Goal: Task Accomplishment & Management: Manage account settings

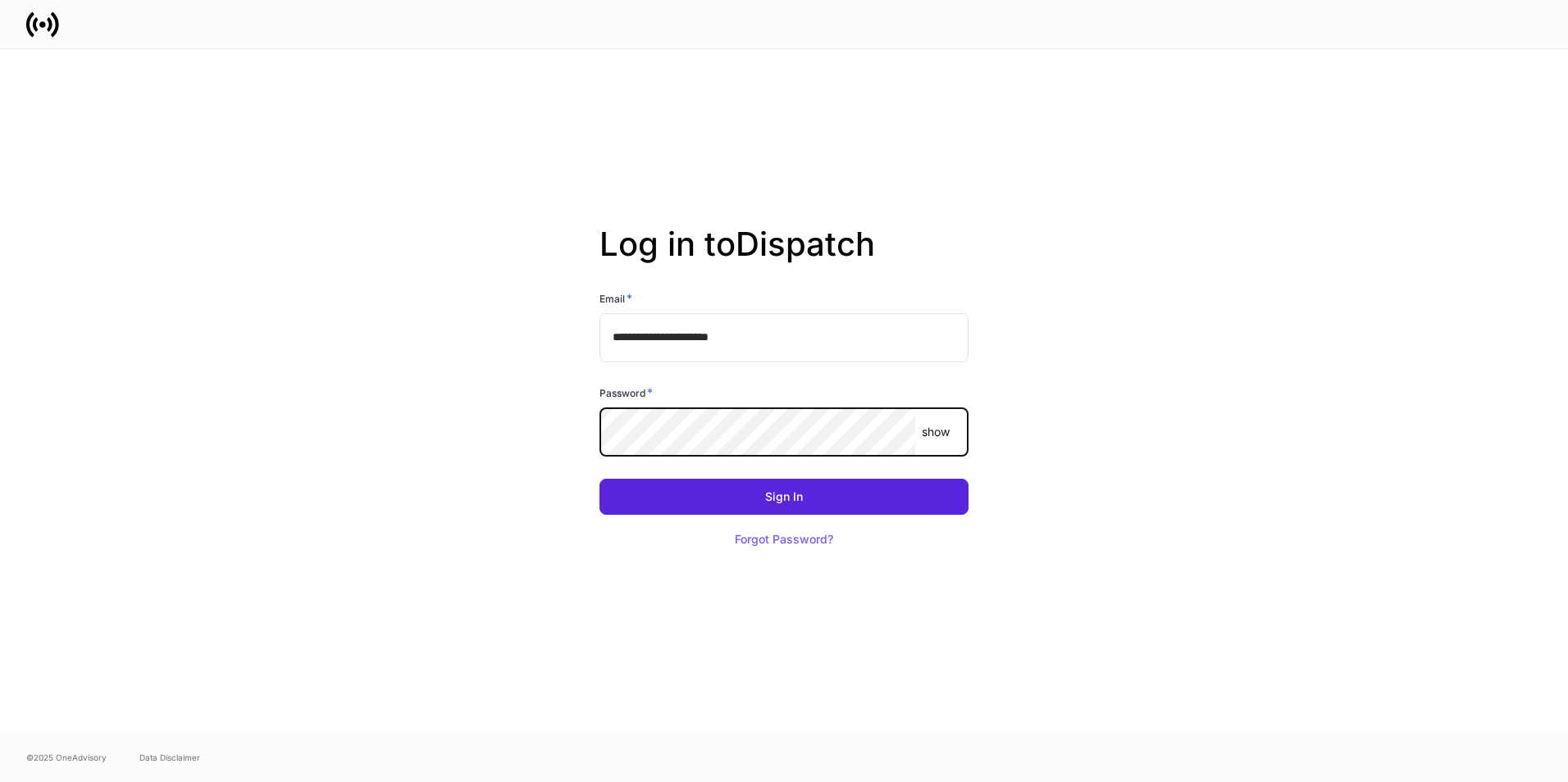
click at [599, 478] on button "Sign In" at bounding box center [784, 497] width 369 height 36
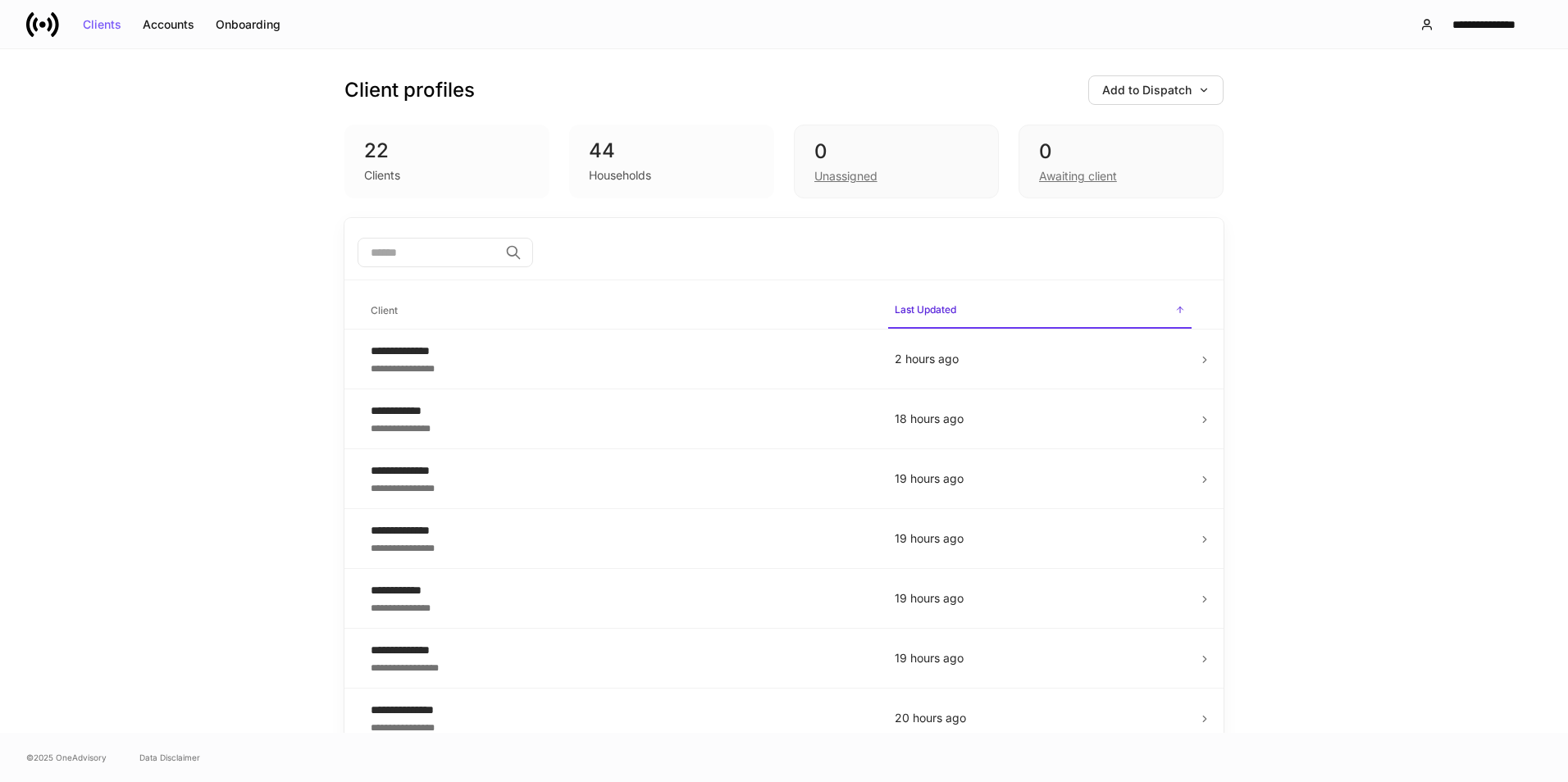
click at [614, 156] on div "44" at bounding box center [671, 151] width 166 height 26
click at [175, 38] on div "Clients Accounts Onboarding" at bounding box center [159, 25] width 265 height 33
click at [176, 29] on div "Accounts" at bounding box center [168, 25] width 51 height 12
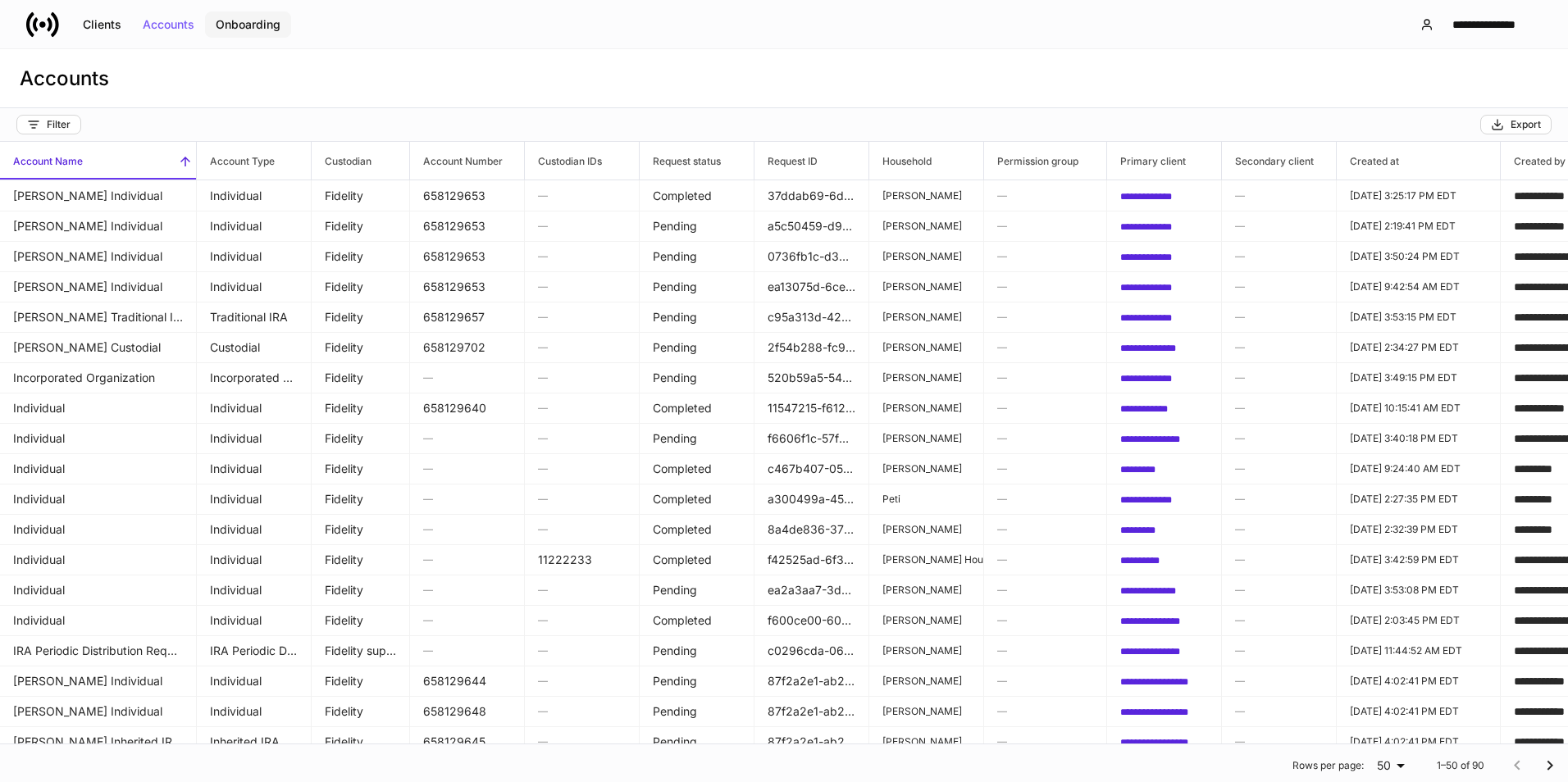
click at [230, 23] on div "Onboarding" at bounding box center [248, 25] width 65 height 12
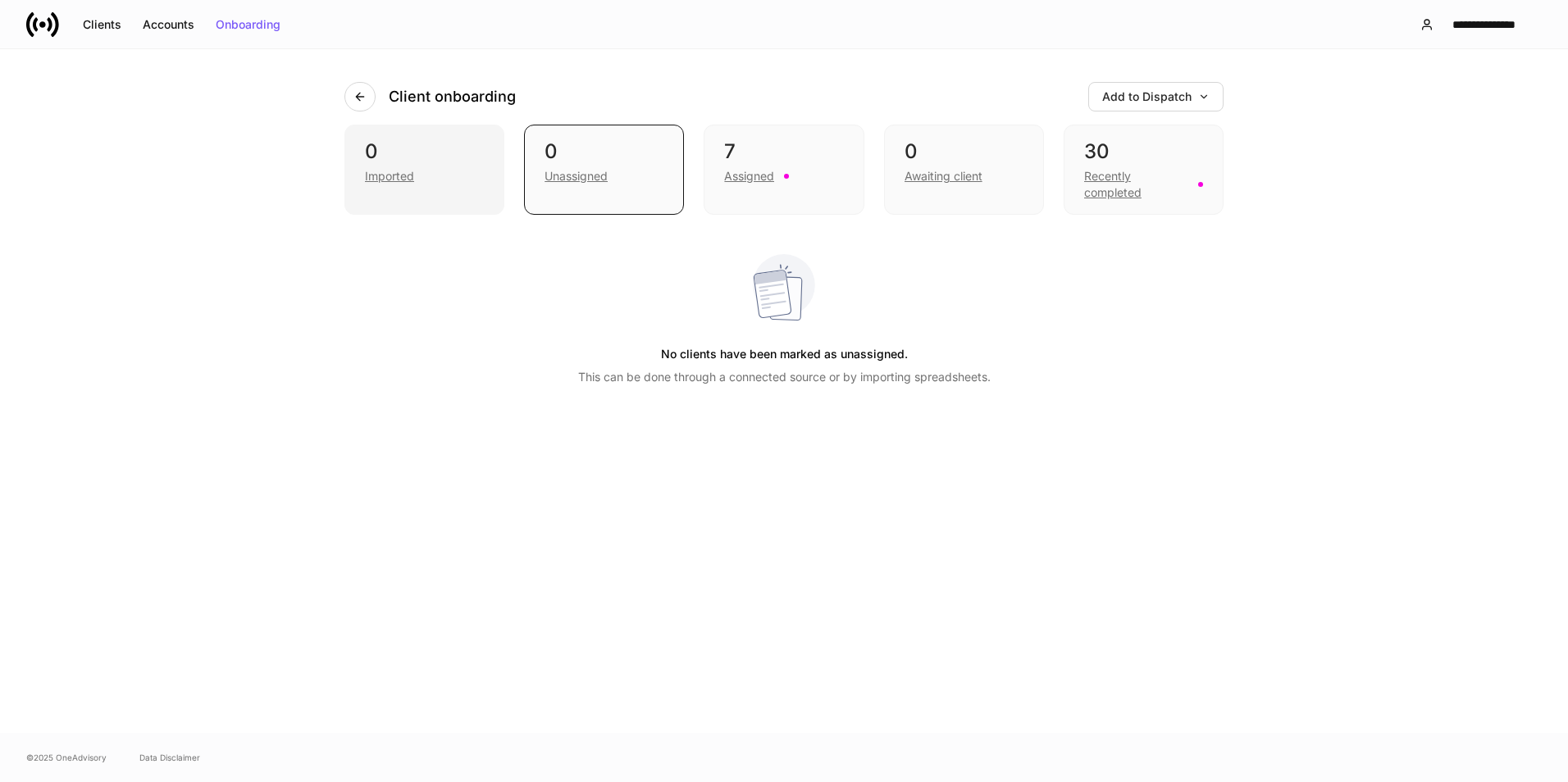
click at [373, 171] on div "Imported" at bounding box center [389, 176] width 49 height 17
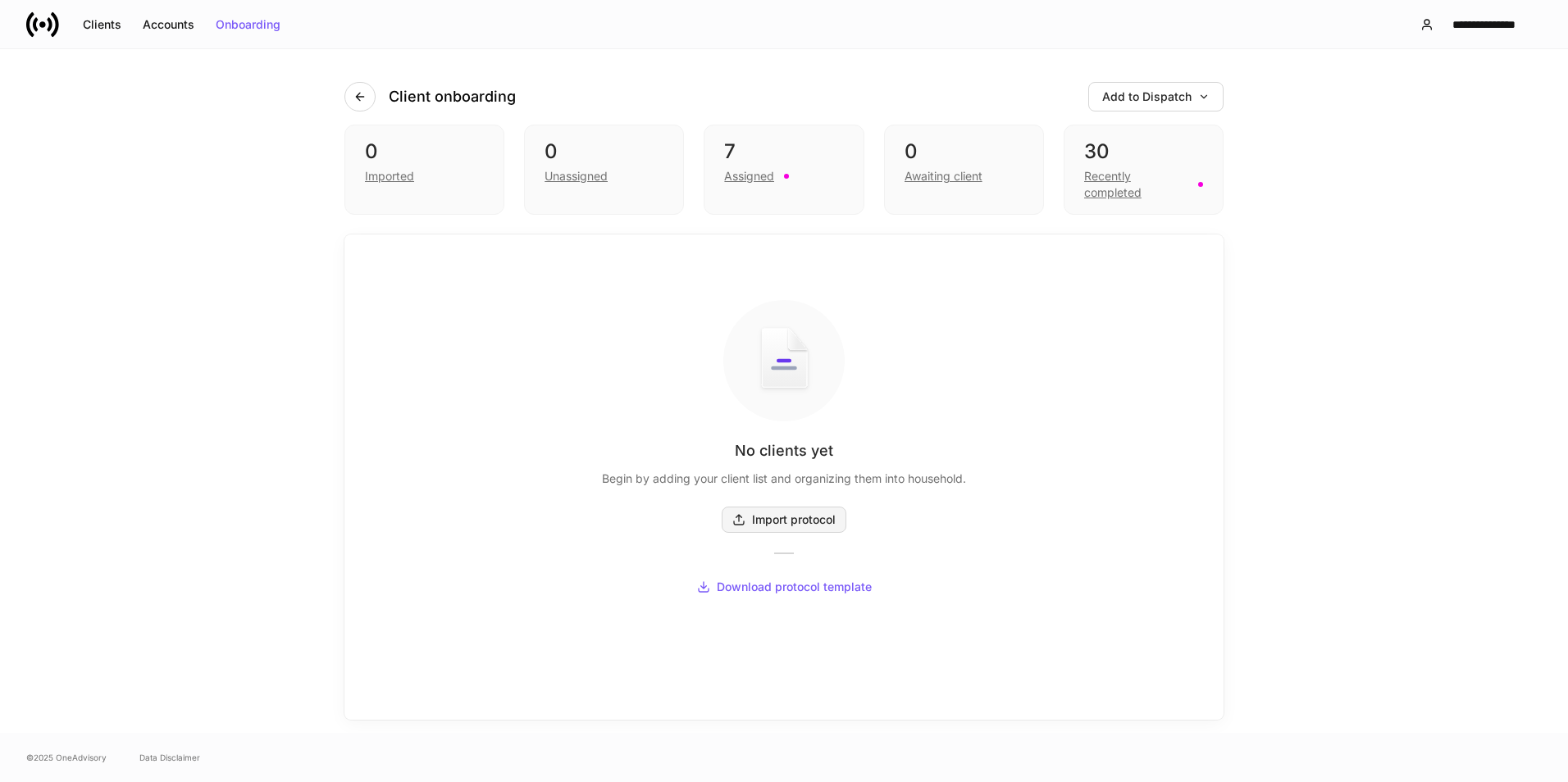
click at [782, 521] on div "Import protocol" at bounding box center [784, 520] width 103 height 13
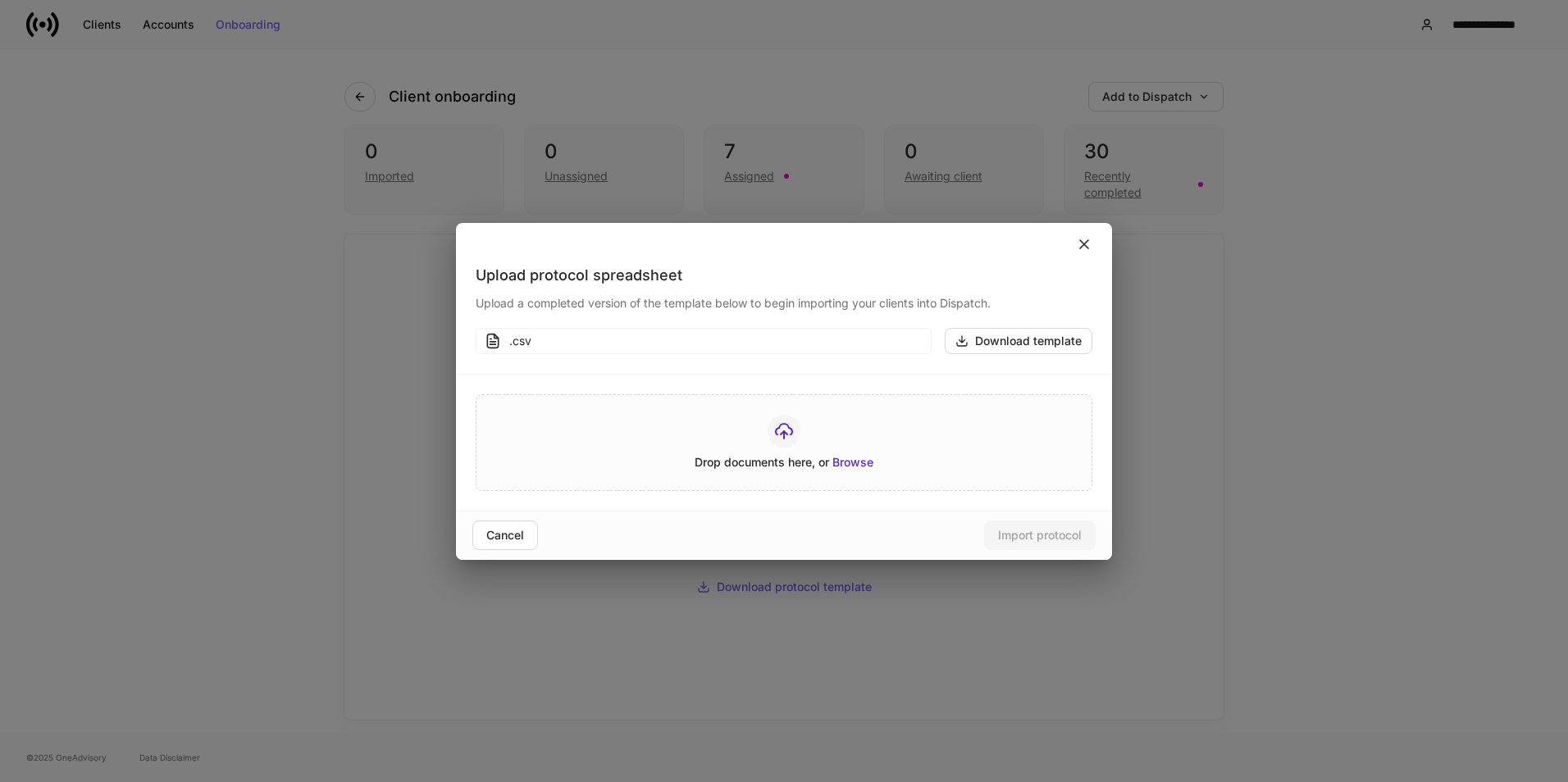
click at [1089, 243] on icon at bounding box center [1085, 244] width 17 height 17
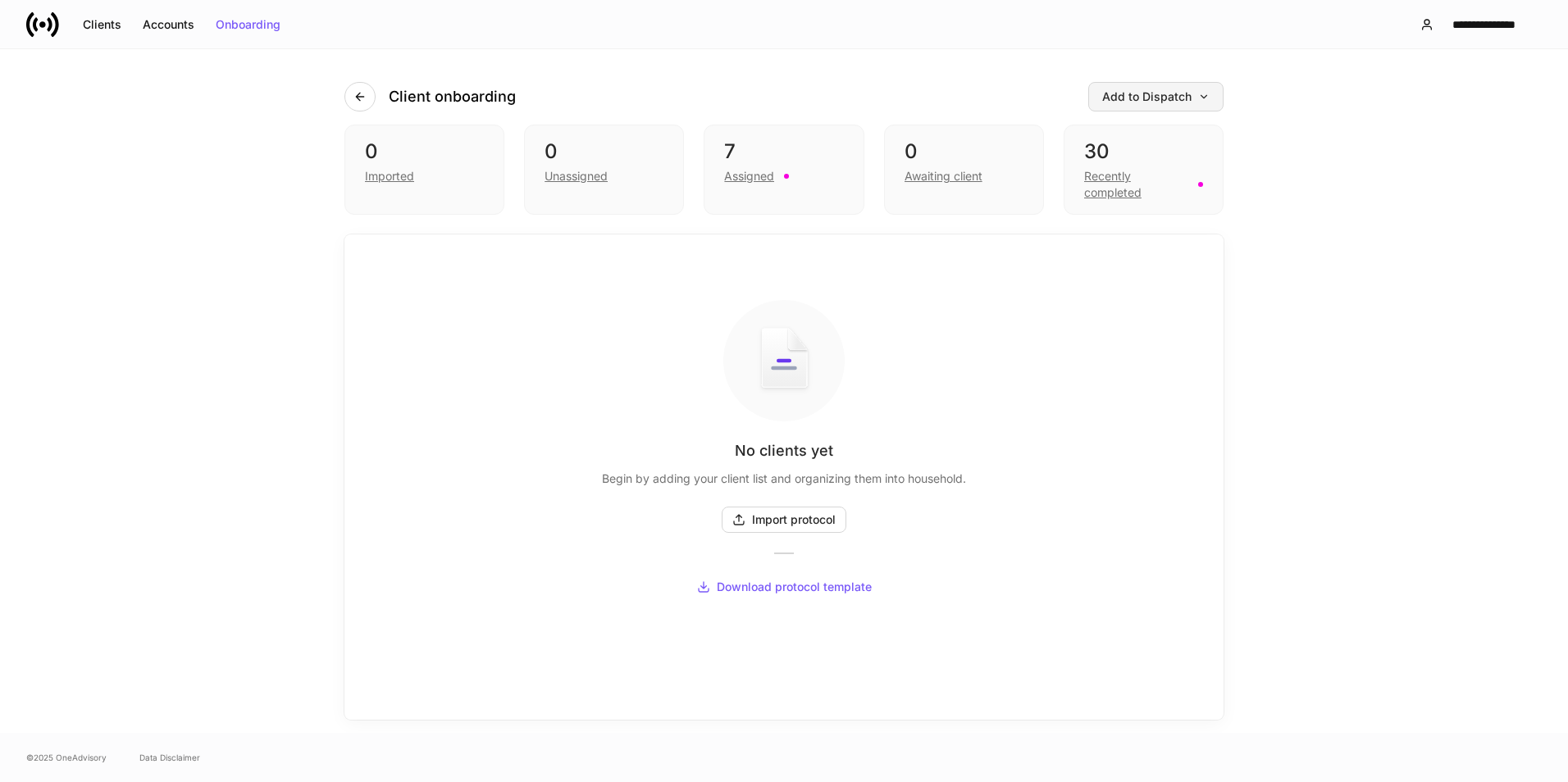
click at [1173, 91] on div "Add to Dispatch" at bounding box center [1156, 97] width 108 height 12
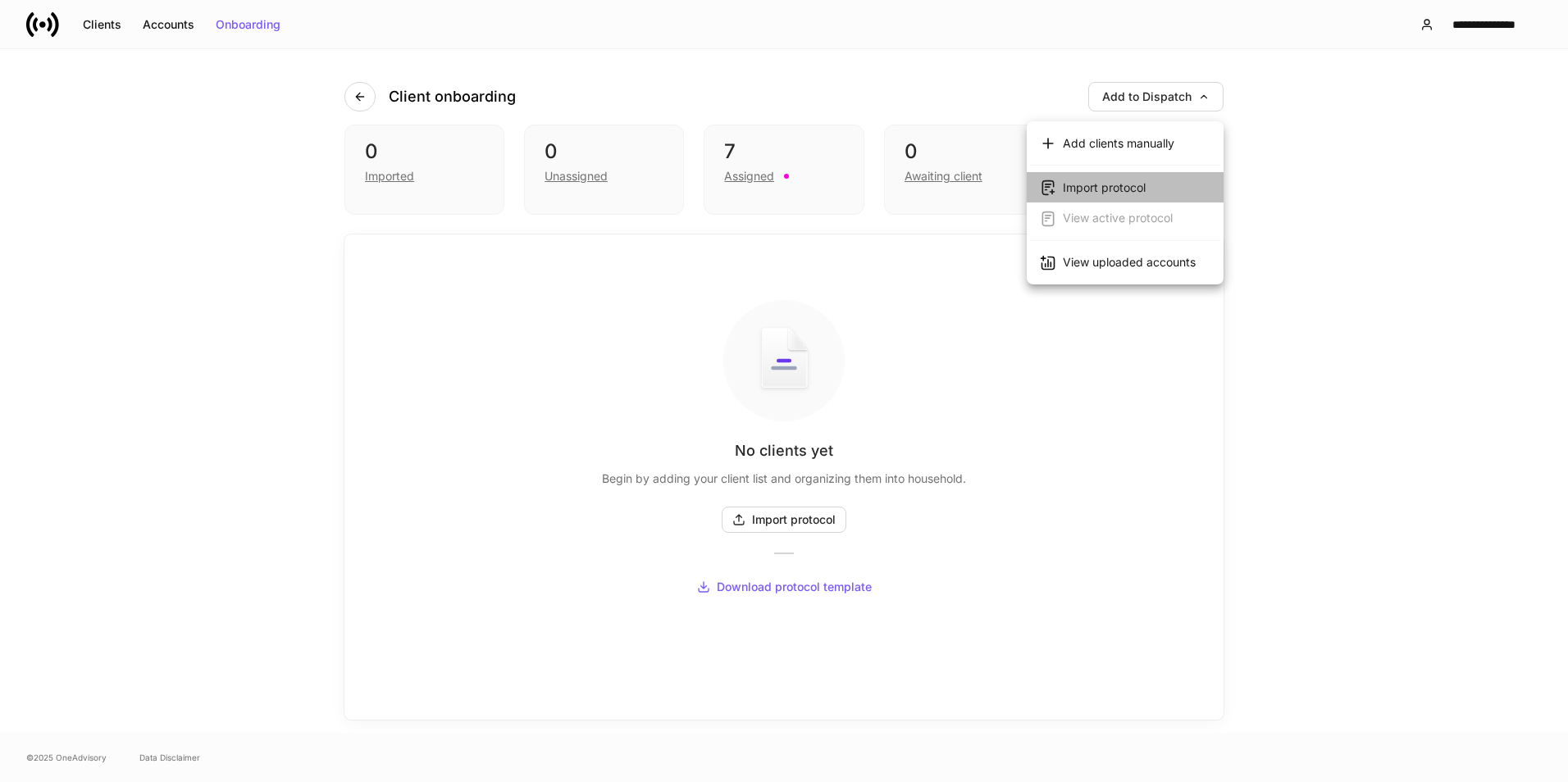
click at [1088, 187] on div "Import protocol" at bounding box center [1104, 188] width 83 height 17
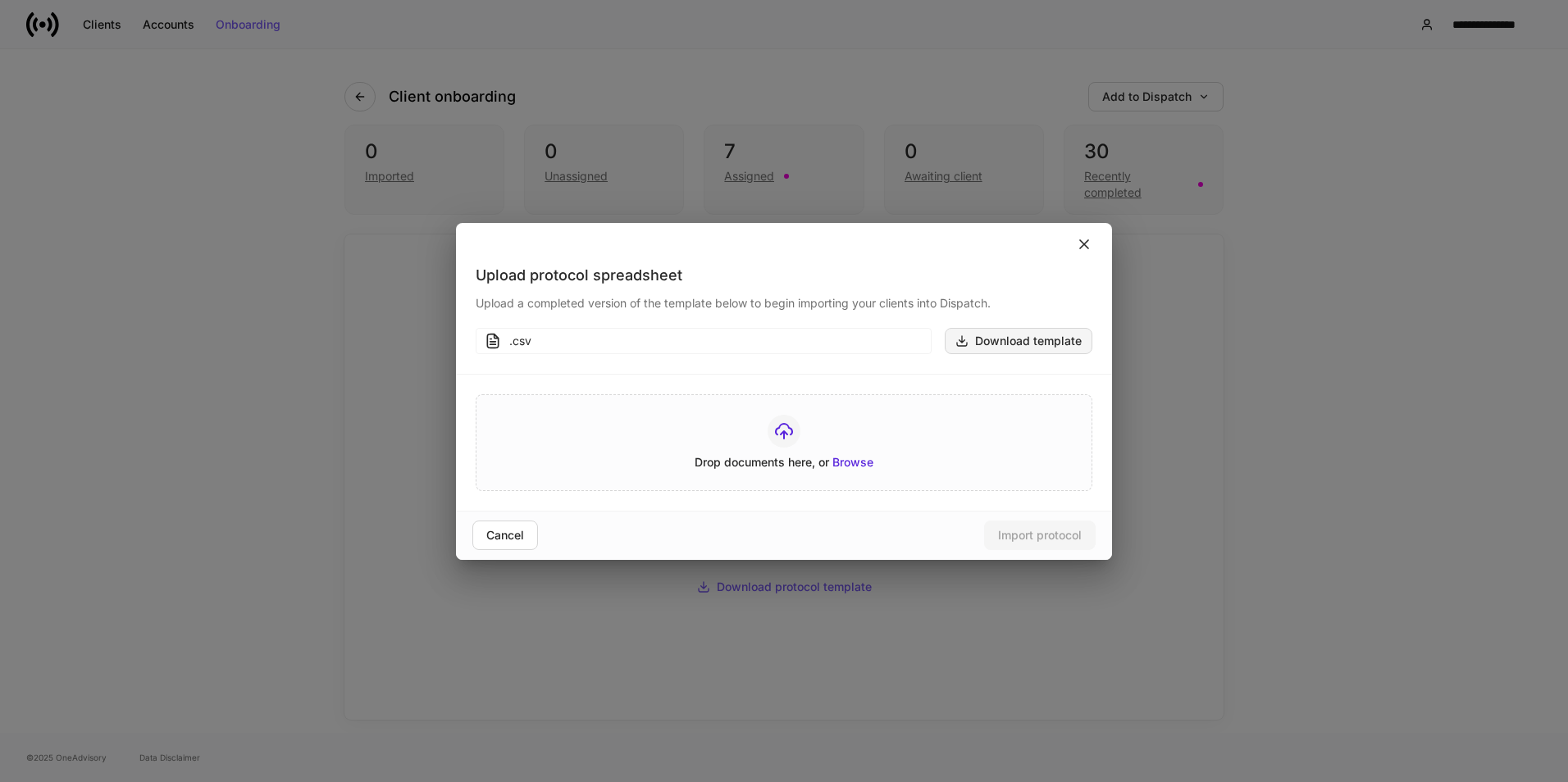
click at [1007, 329] on button "Download template" at bounding box center [1018, 341] width 147 height 26
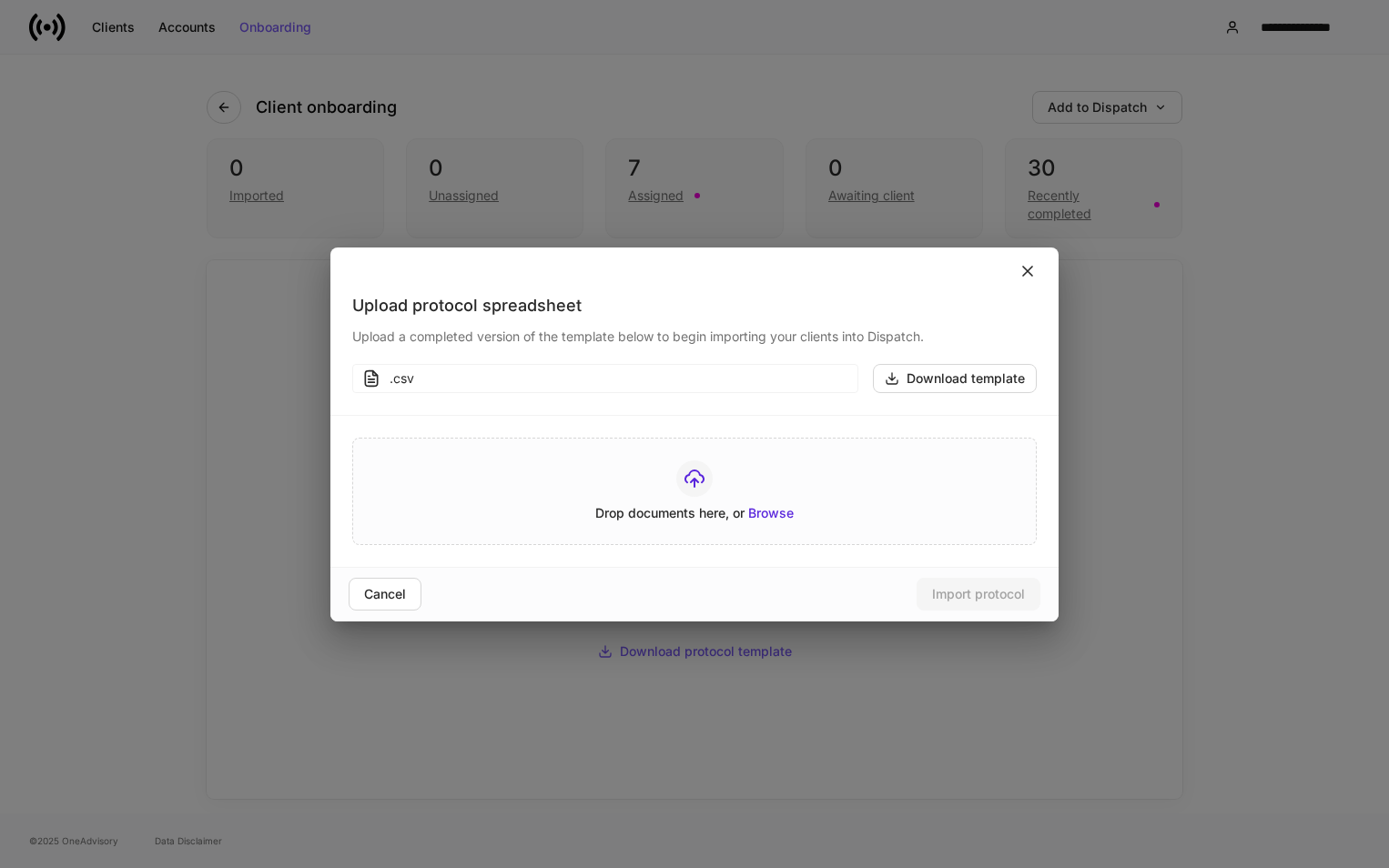
click at [1022, 269] on icon at bounding box center [1027, 271] width 18 height 18
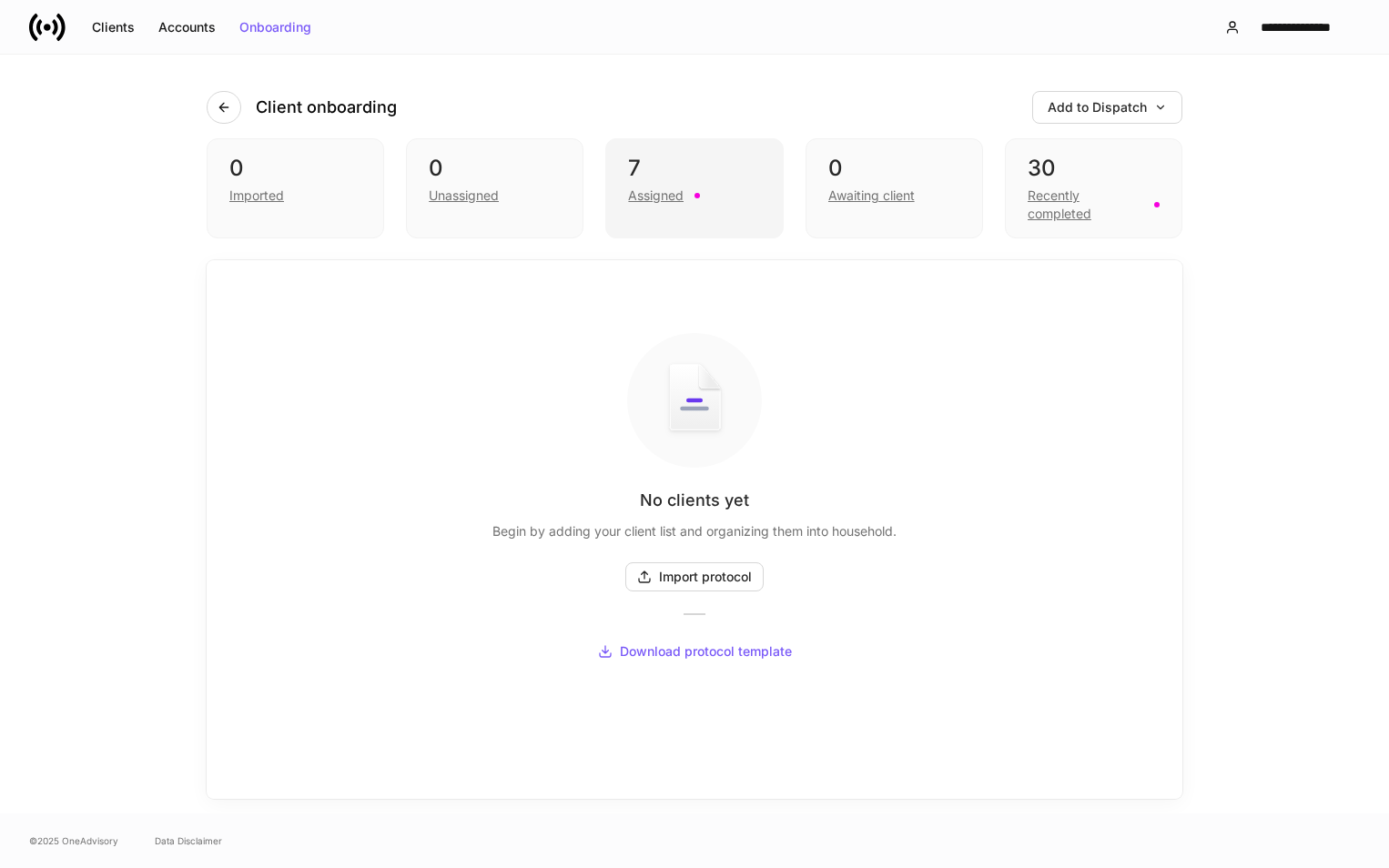
click at [661, 175] on div "7" at bounding box center [694, 168] width 132 height 29
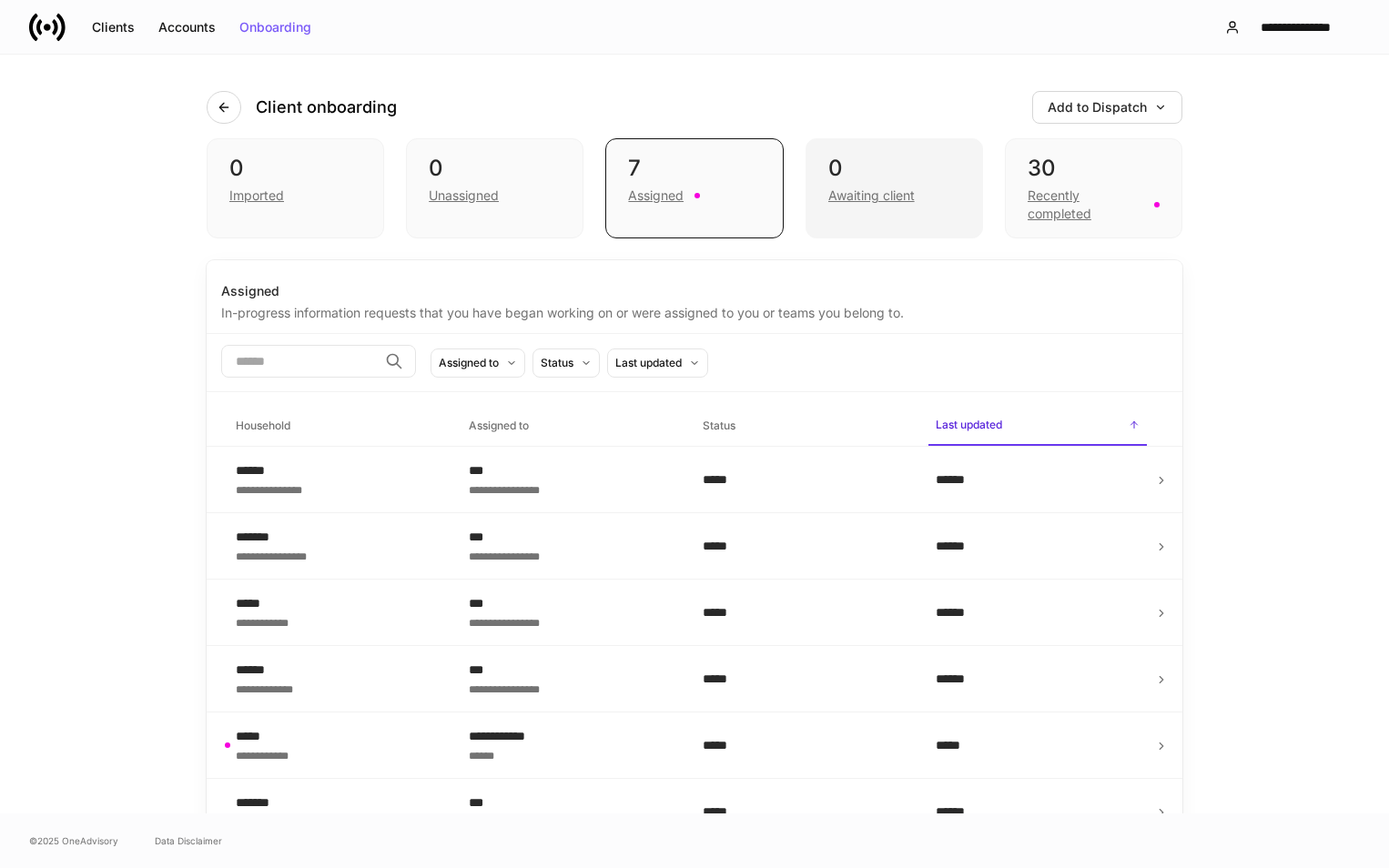
click at [830, 187] on div "Awaiting client" at bounding box center [871, 196] width 86 height 18
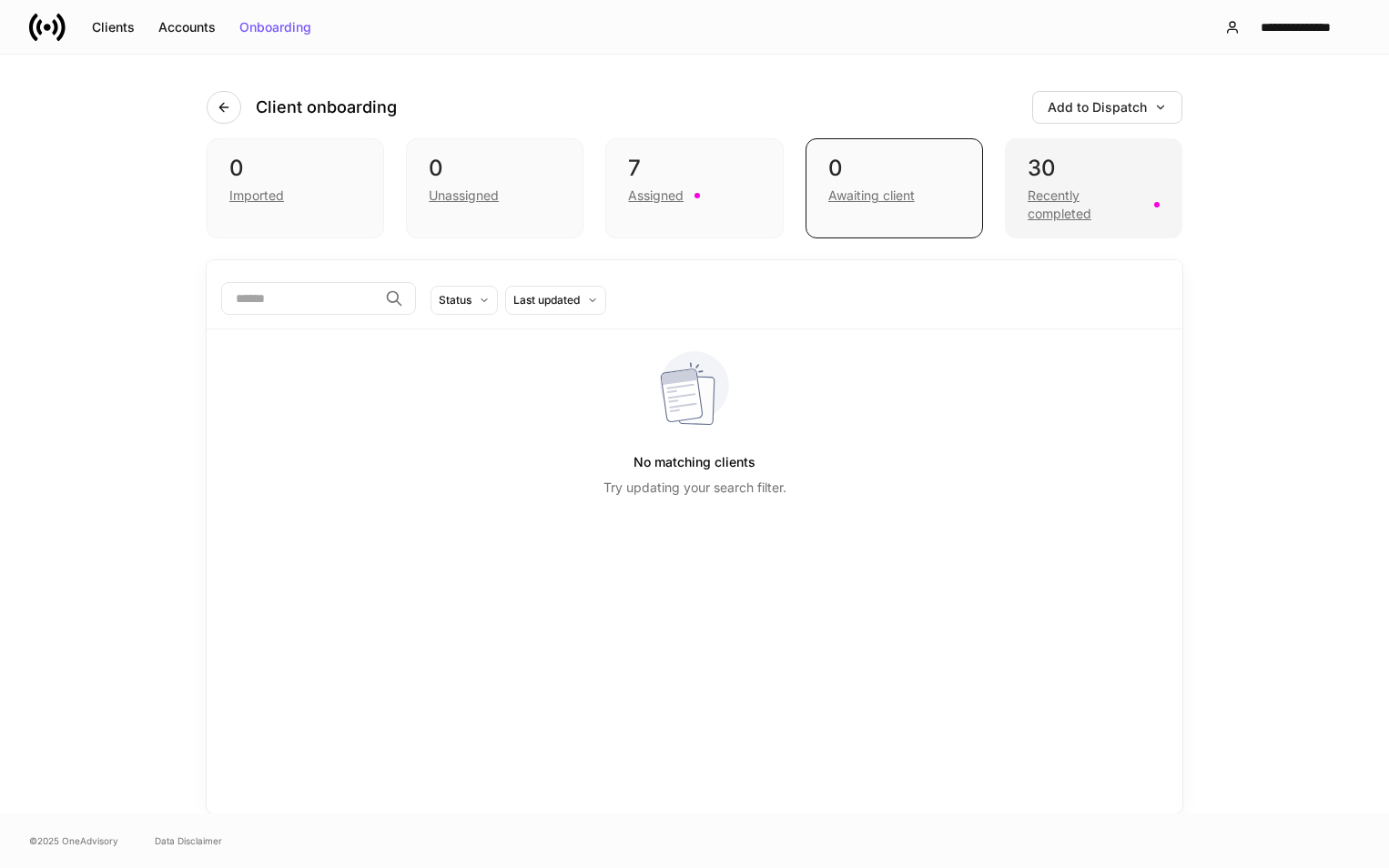
click at [1021, 178] on div "30 Recently completed" at bounding box center [1093, 188] width 177 height 100
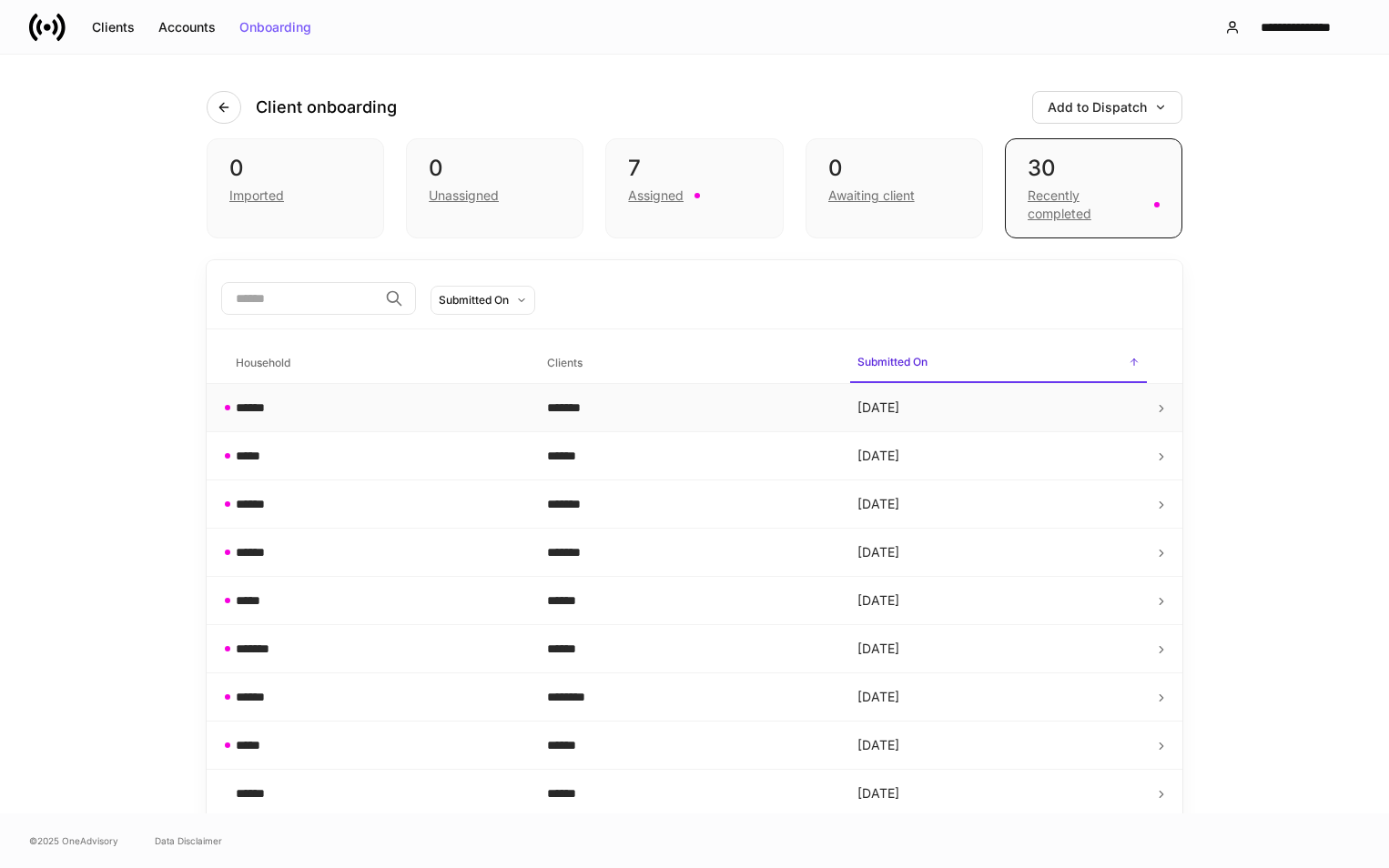
click at [1112, 414] on td "[DATE]" at bounding box center [998, 408] width 311 height 48
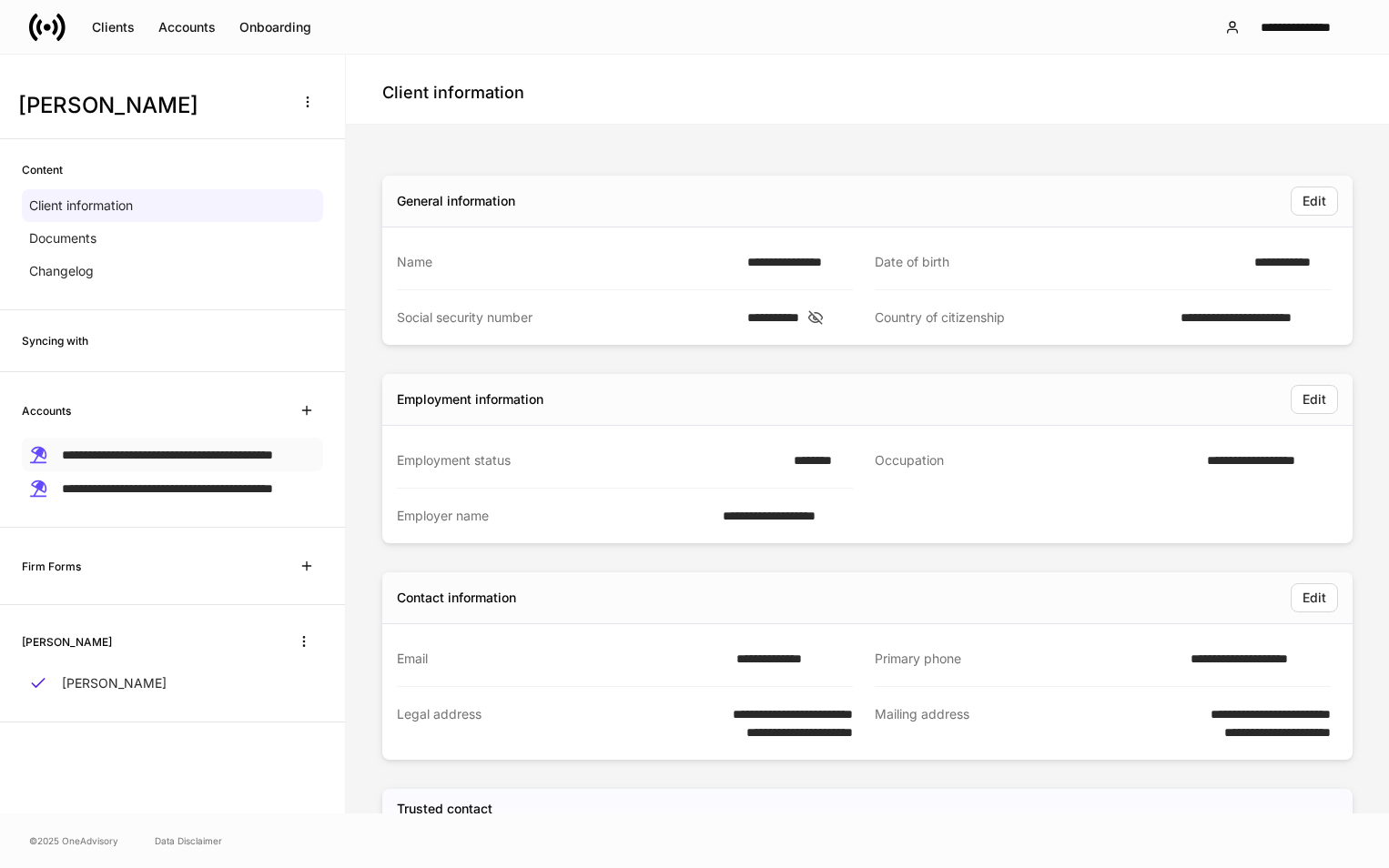
click at [209, 448] on span "**********" at bounding box center [167, 455] width 211 height 13
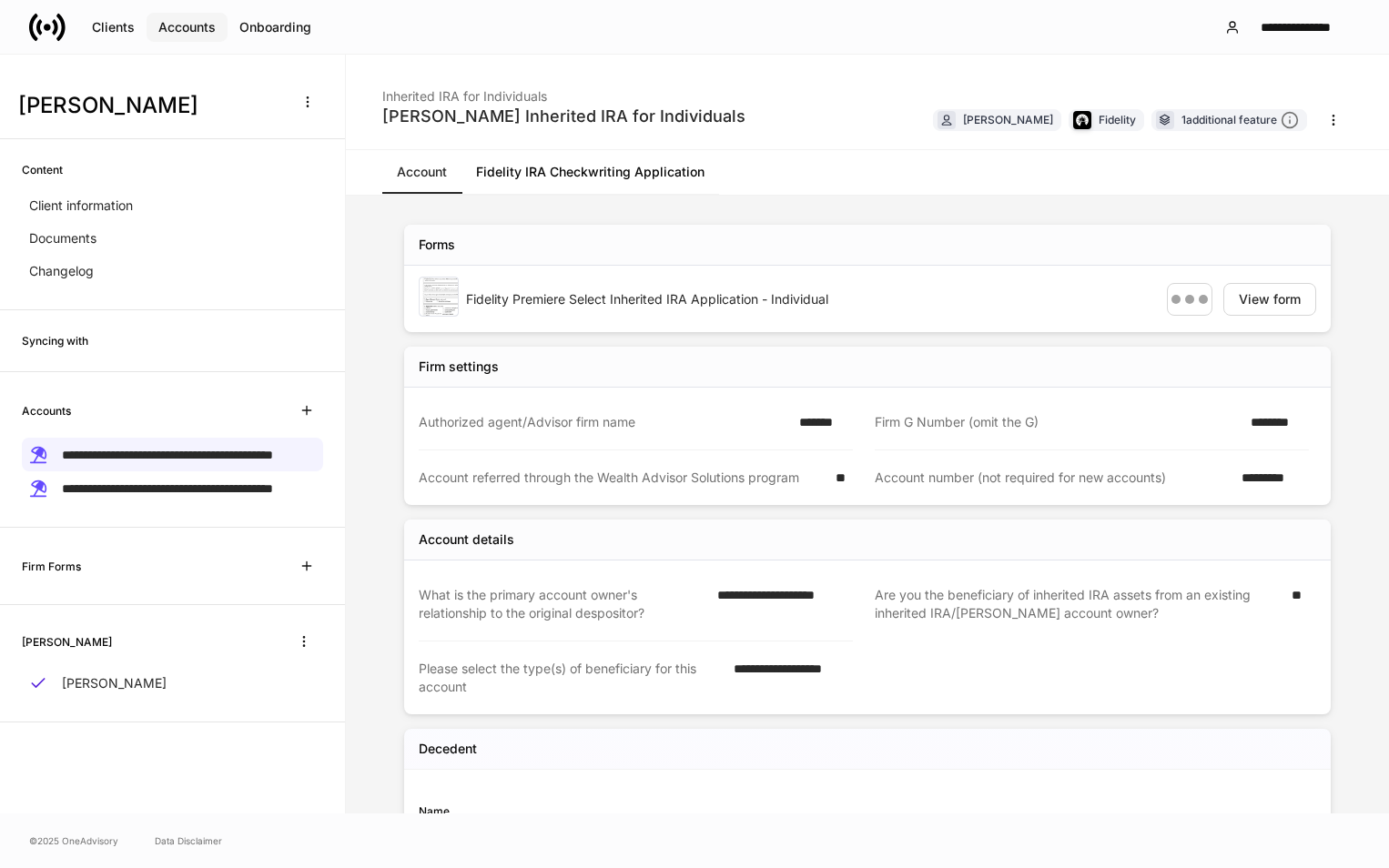
click at [212, 27] on div "Accounts" at bounding box center [186, 28] width 57 height 13
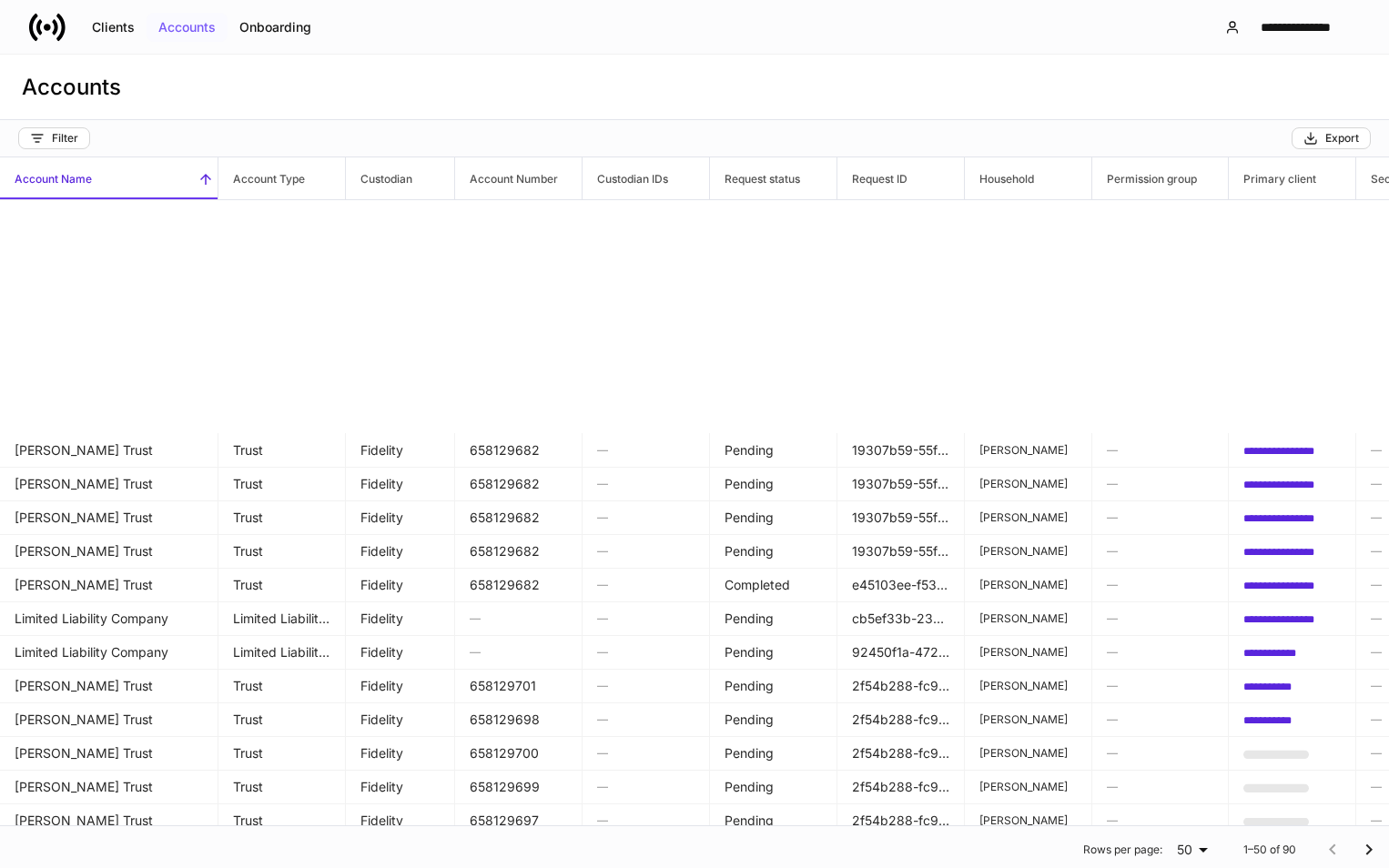
scroll to position [1072, 0]
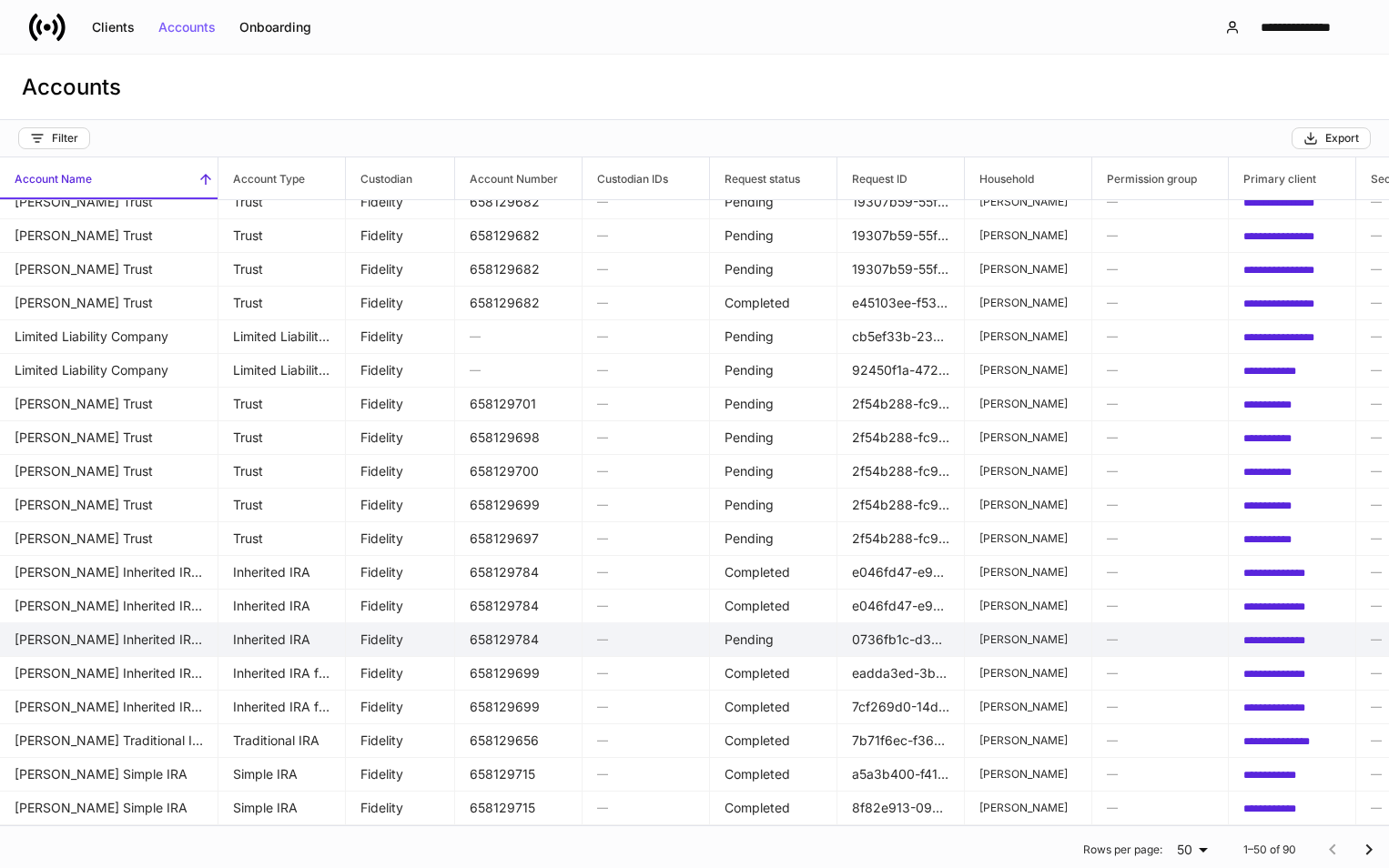
click at [250, 631] on td "Inherited IRA" at bounding box center [282, 640] width 128 height 35
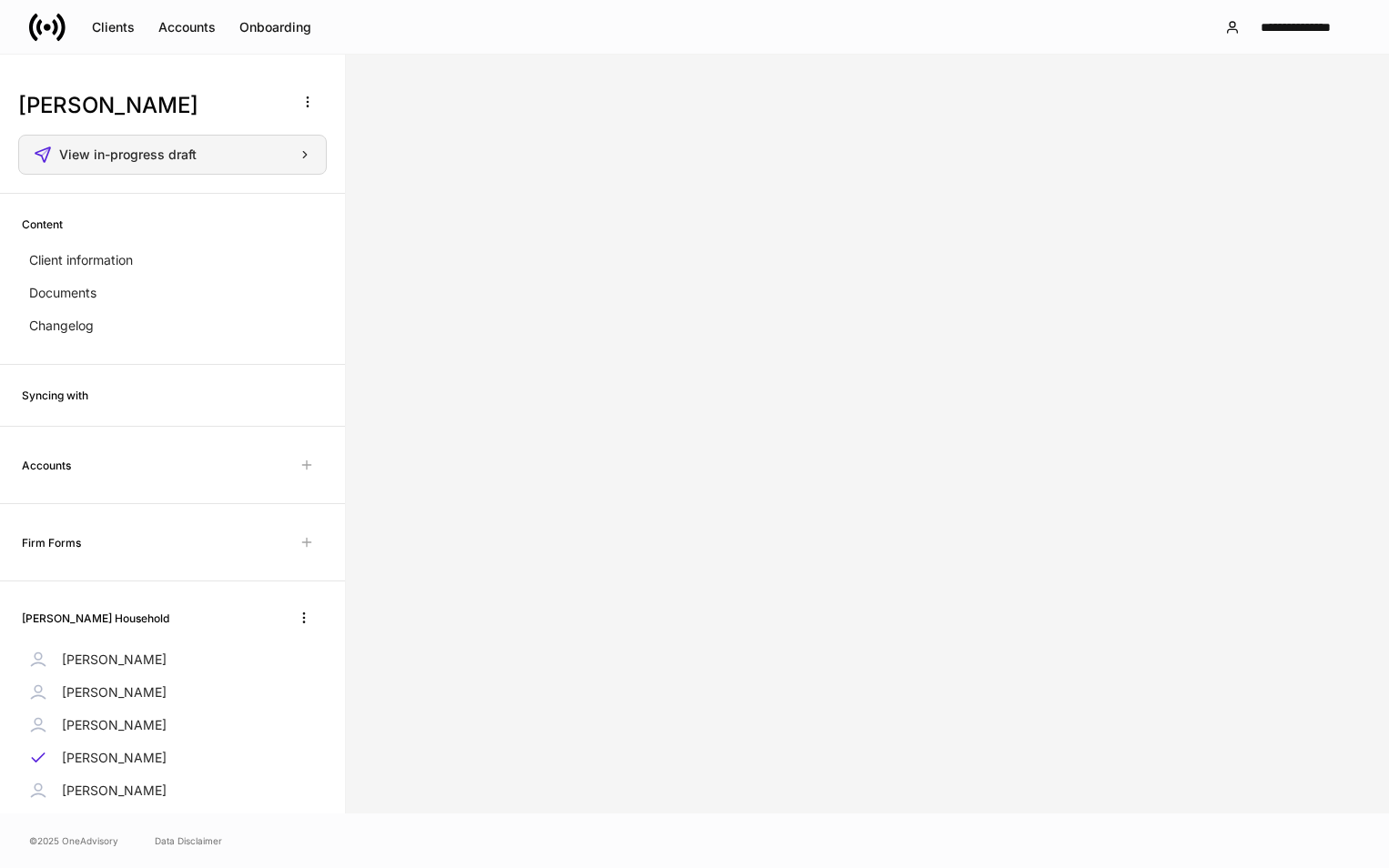
click at [177, 156] on span "View in-progress draft" at bounding box center [128, 154] width 138 height 13
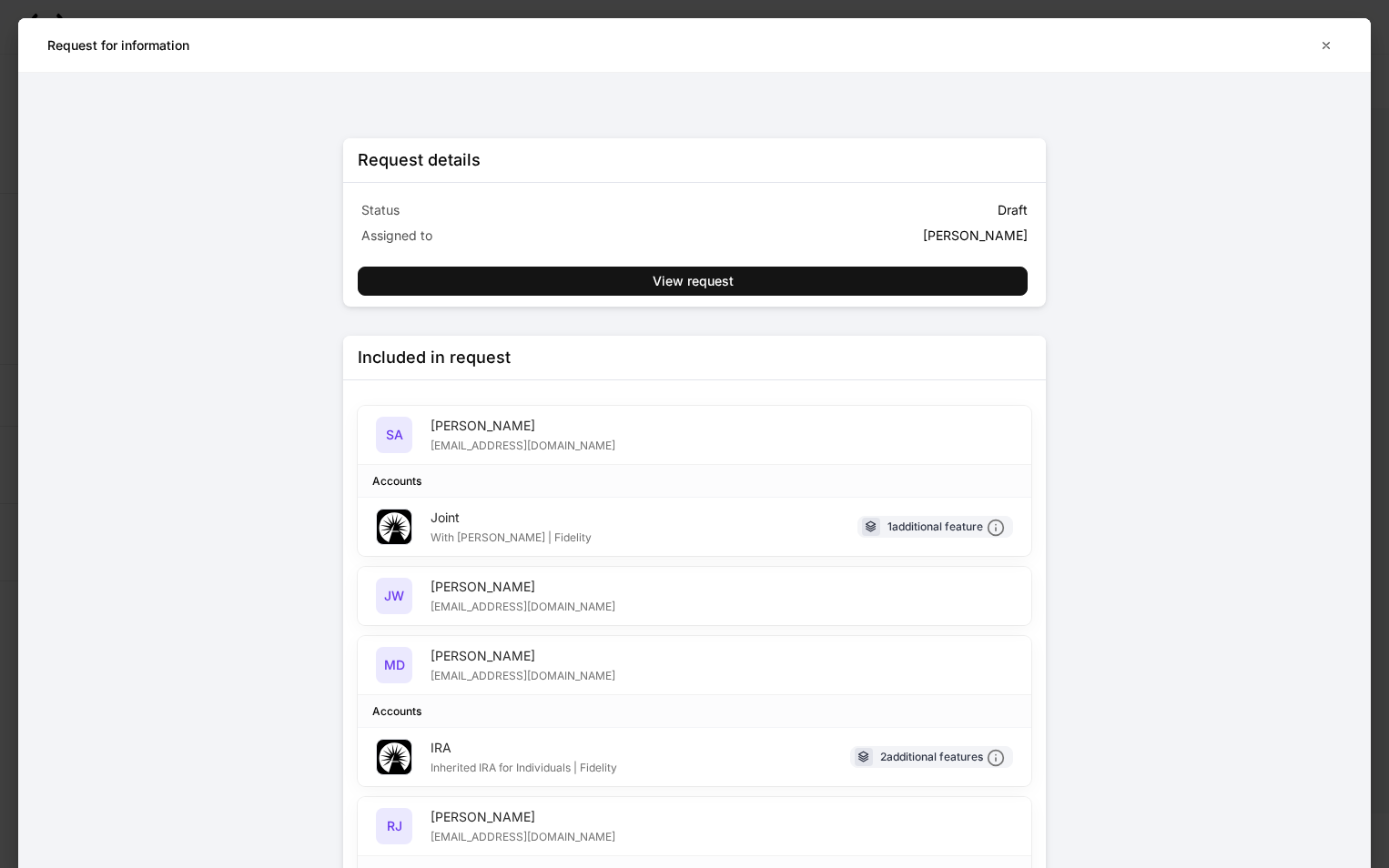
click at [507, 591] on div "[PERSON_NAME]" at bounding box center [523, 587] width 185 height 18
click at [635, 593] on div "[PERSON_NAME] [PERSON_NAME] [EMAIL_ADDRESS][DOMAIN_NAME]" at bounding box center [694, 595] width 673 height 58
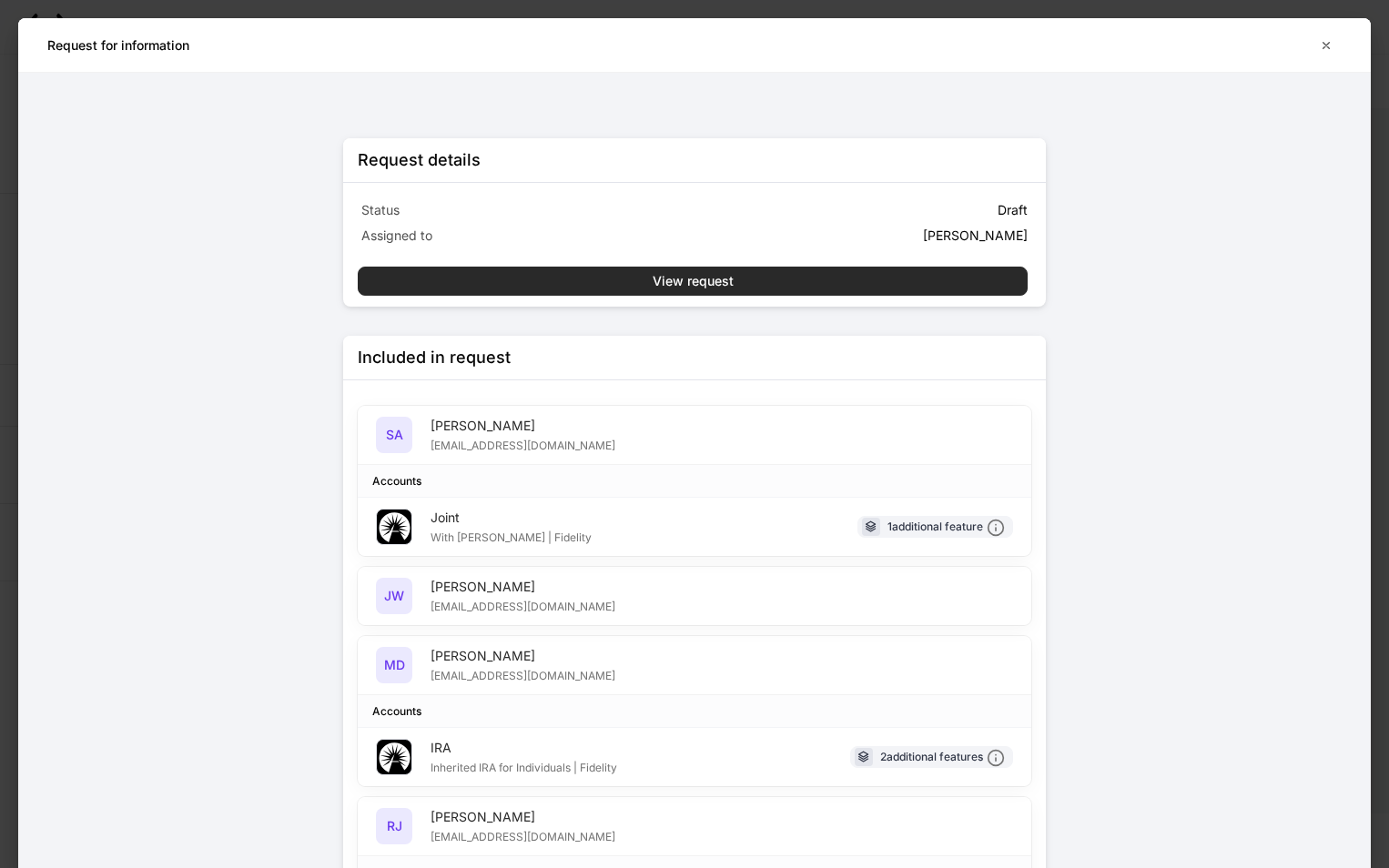
click at [781, 286] on button "View request" at bounding box center [692, 281] width 670 height 29
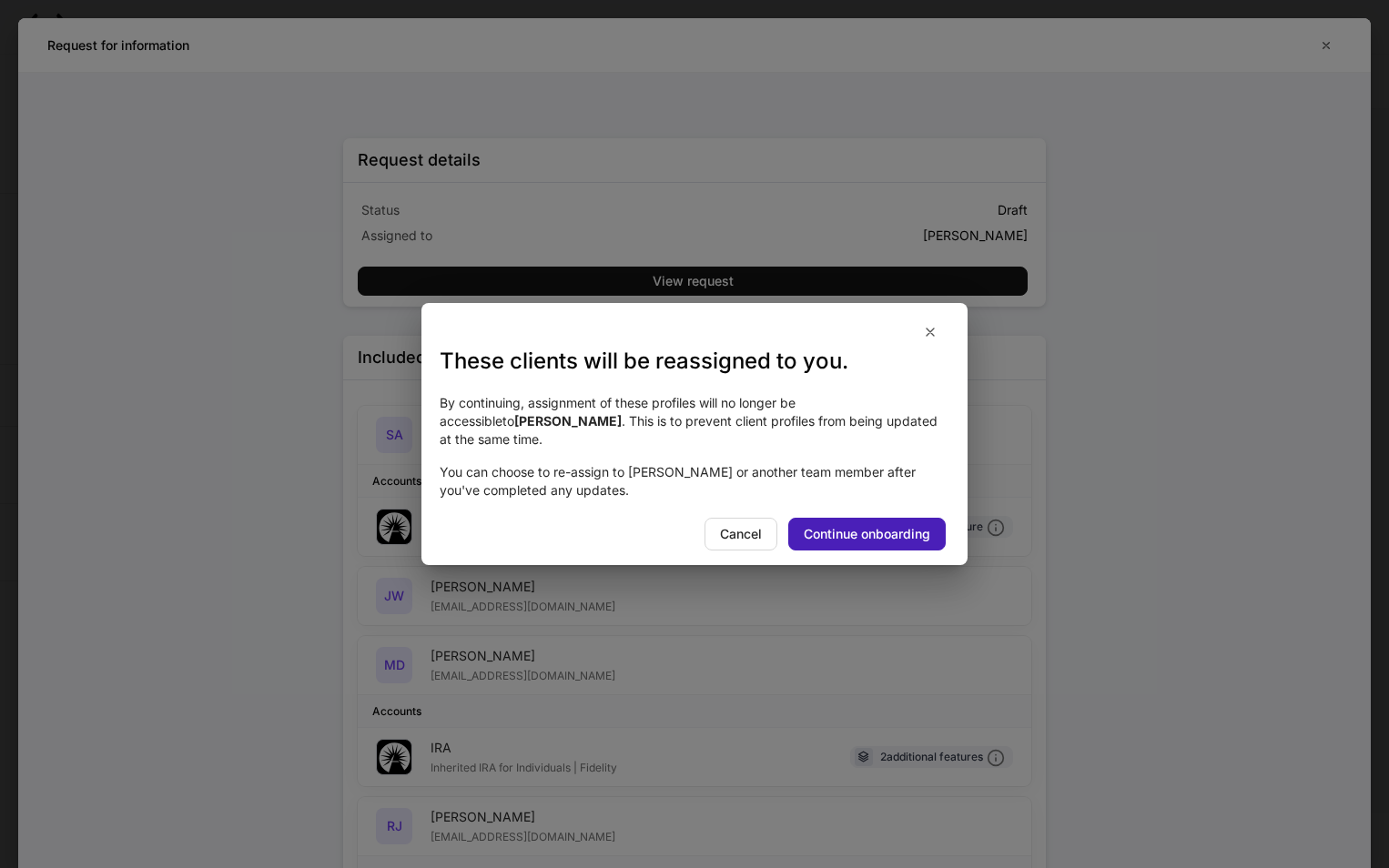
click at [853, 524] on button "Continue onboarding" at bounding box center [866, 535] width 157 height 33
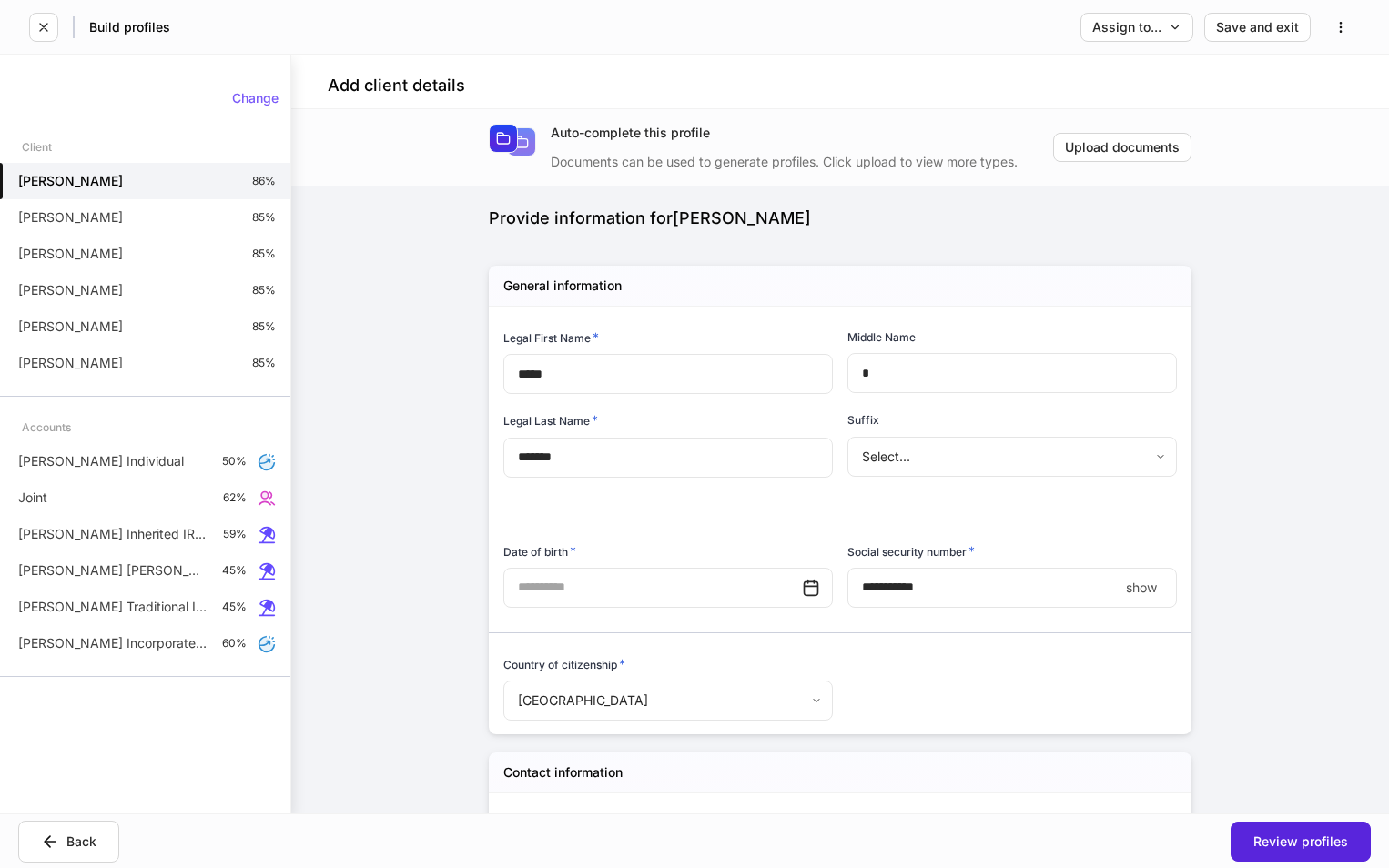
type input "**********"
click at [1101, 36] on button "Assign to..." at bounding box center [1136, 28] width 113 height 29
click at [1206, 546] on div at bounding box center [694, 434] width 1389 height 868
click at [1301, 517] on div "**********" at bounding box center [840, 461] width 1098 height 705
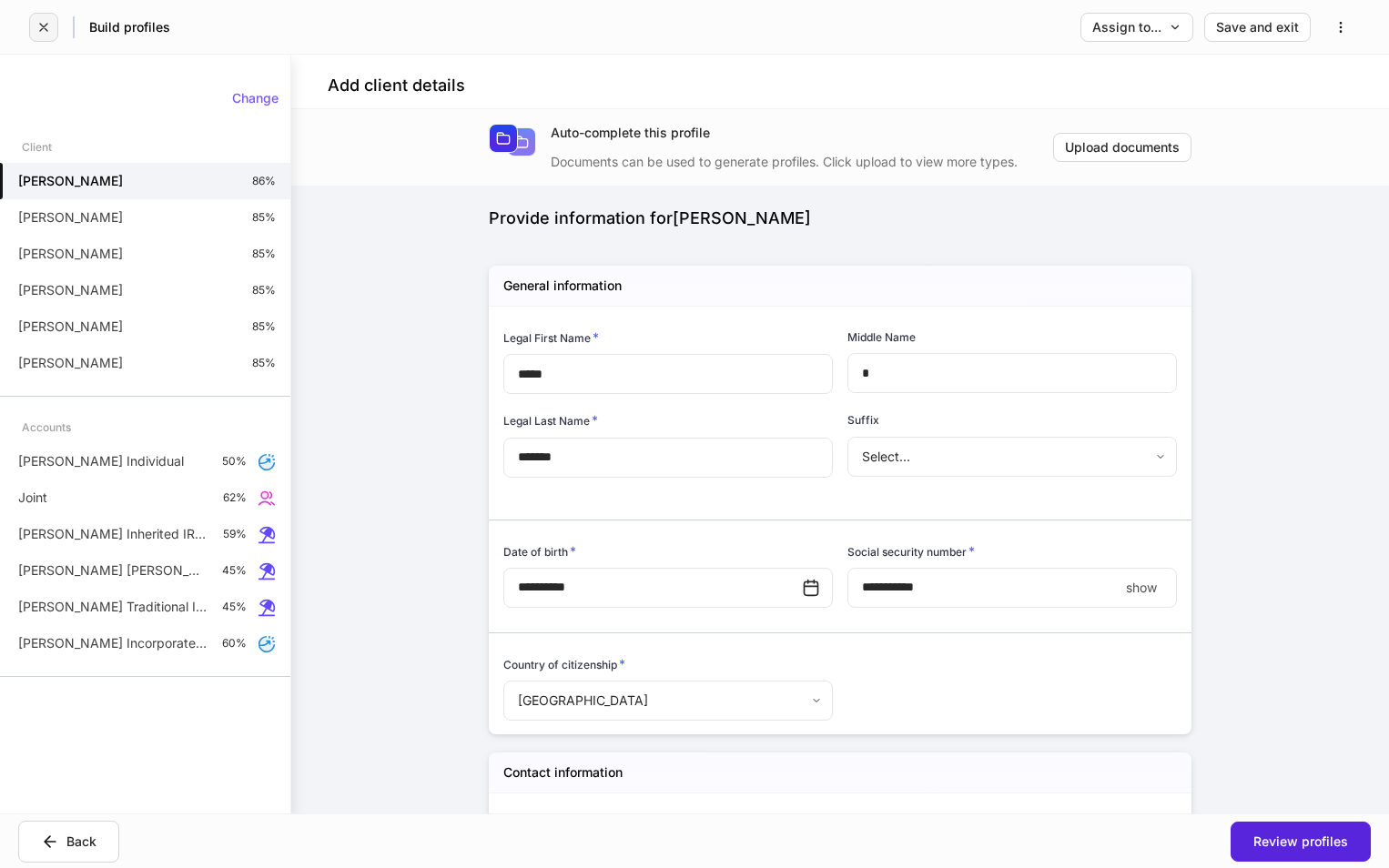
click at [51, 39] on button "button" at bounding box center [44, 28] width 29 height 29
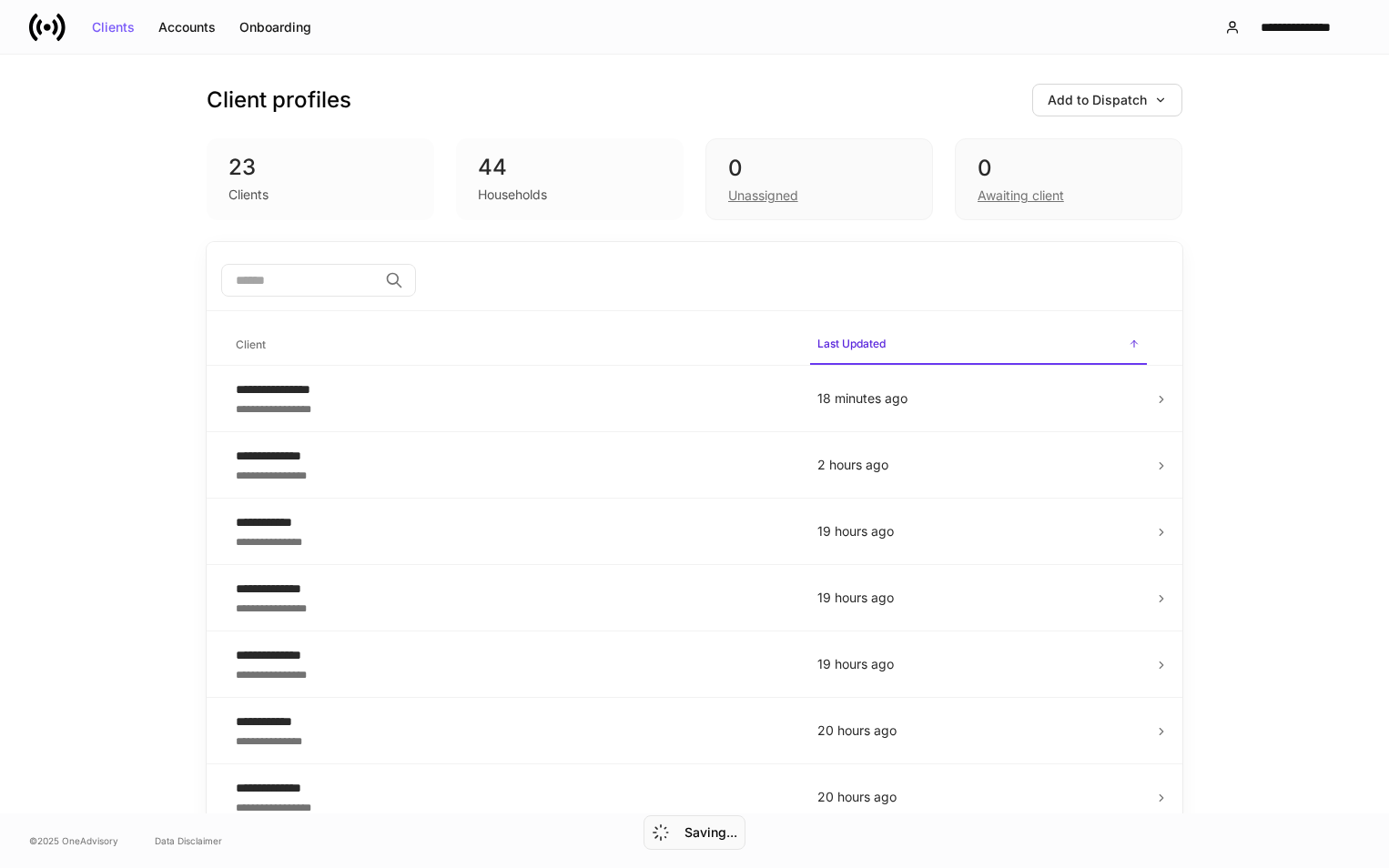
click at [284, 282] on input "search" at bounding box center [299, 280] width 156 height 33
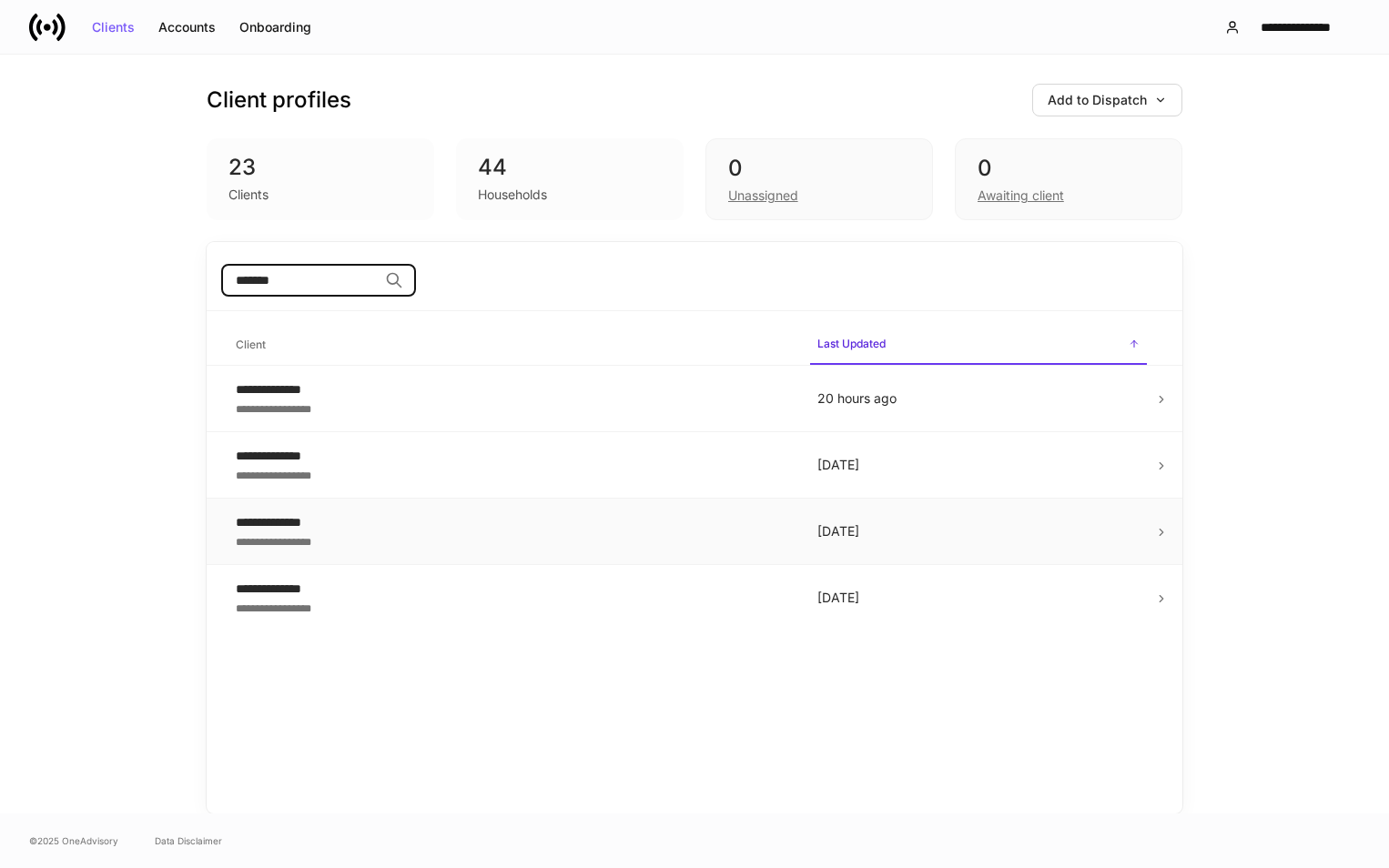
type input "*******"
click at [907, 552] on td "[DATE]" at bounding box center [978, 532] width 351 height 66
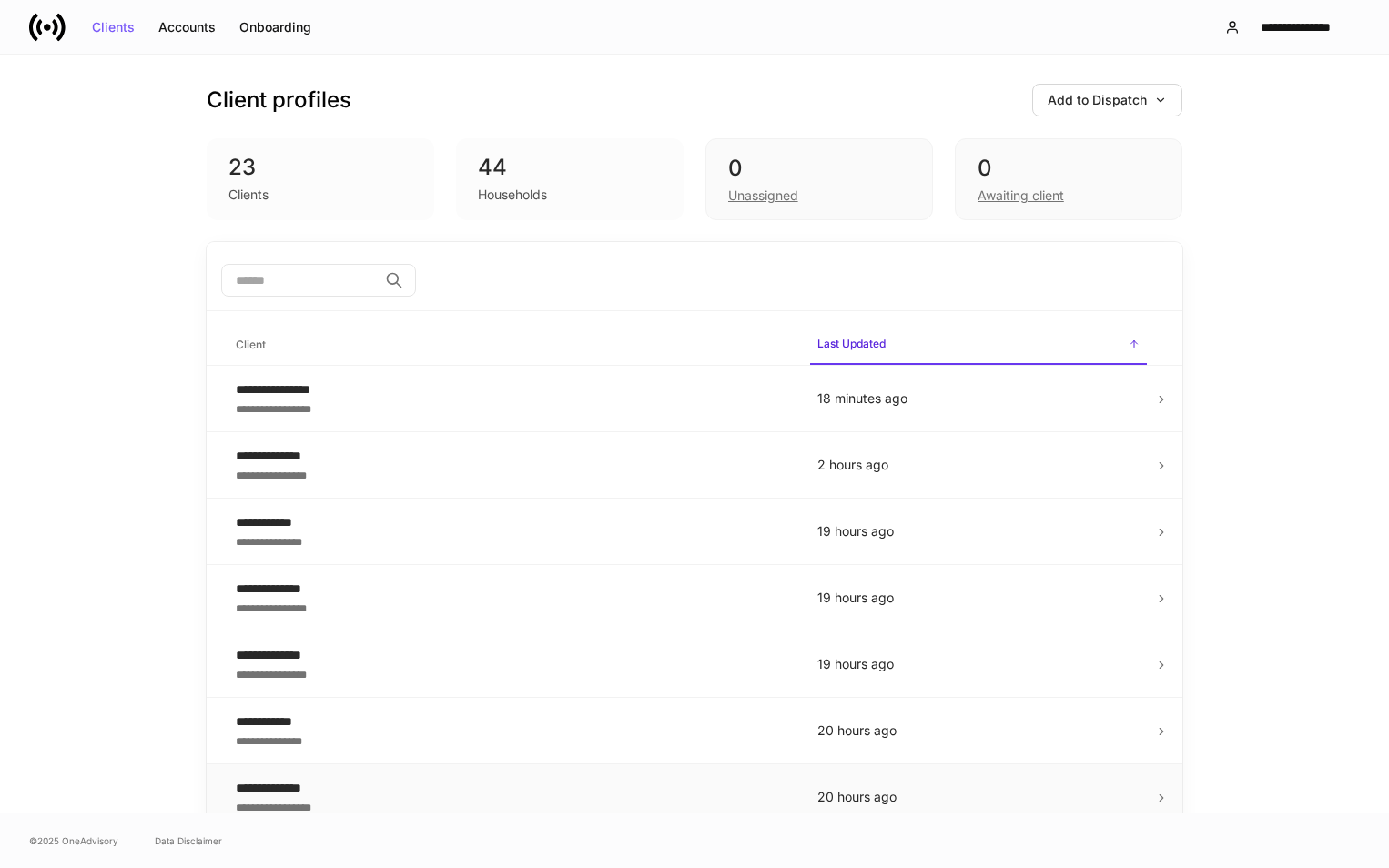
click at [315, 801] on div "**********" at bounding box center [512, 806] width 552 height 18
click at [293, 269] on input "search" at bounding box center [299, 280] width 156 height 33
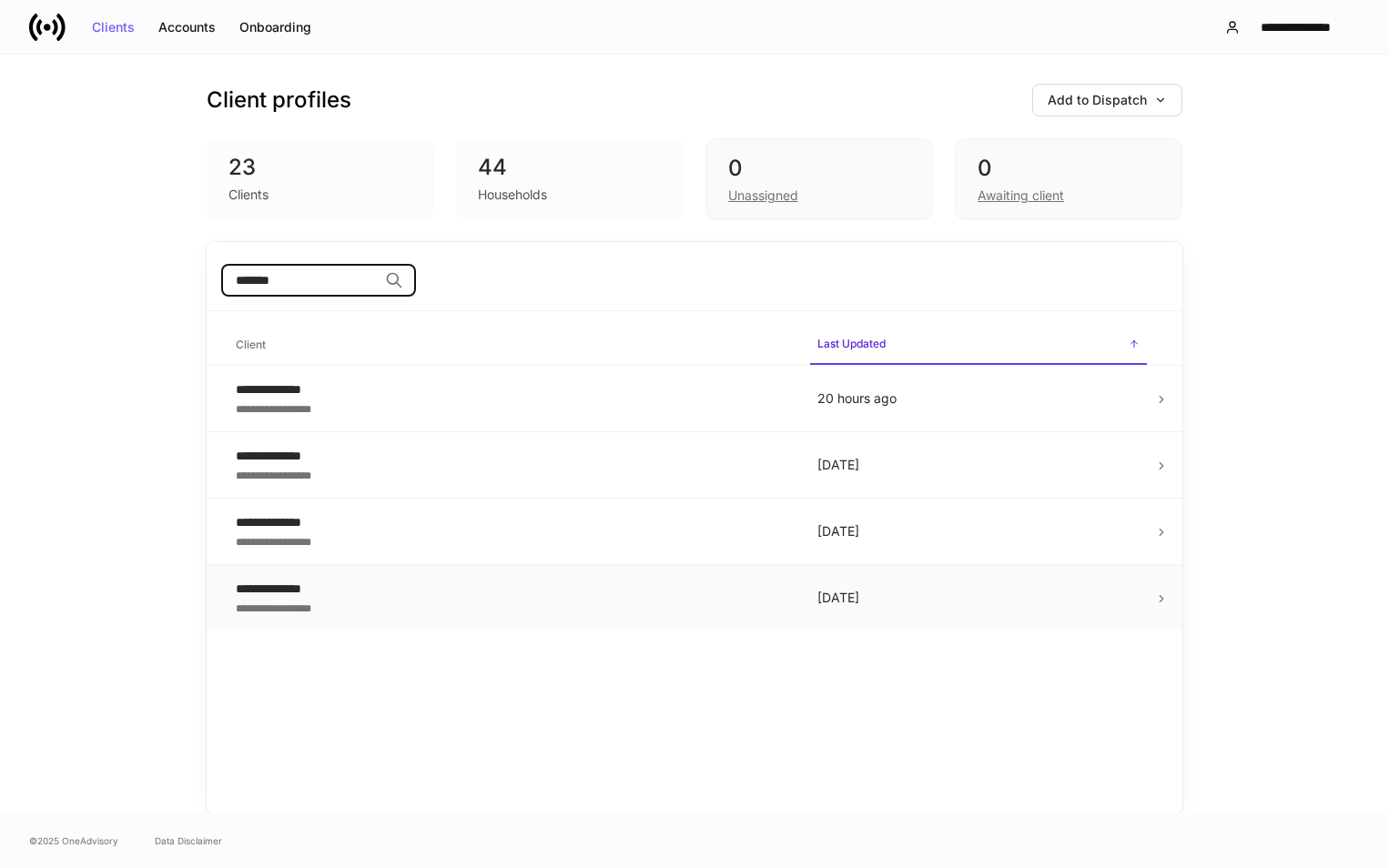
type input "*******"
click at [1150, 599] on td "[DATE]" at bounding box center [978, 598] width 351 height 66
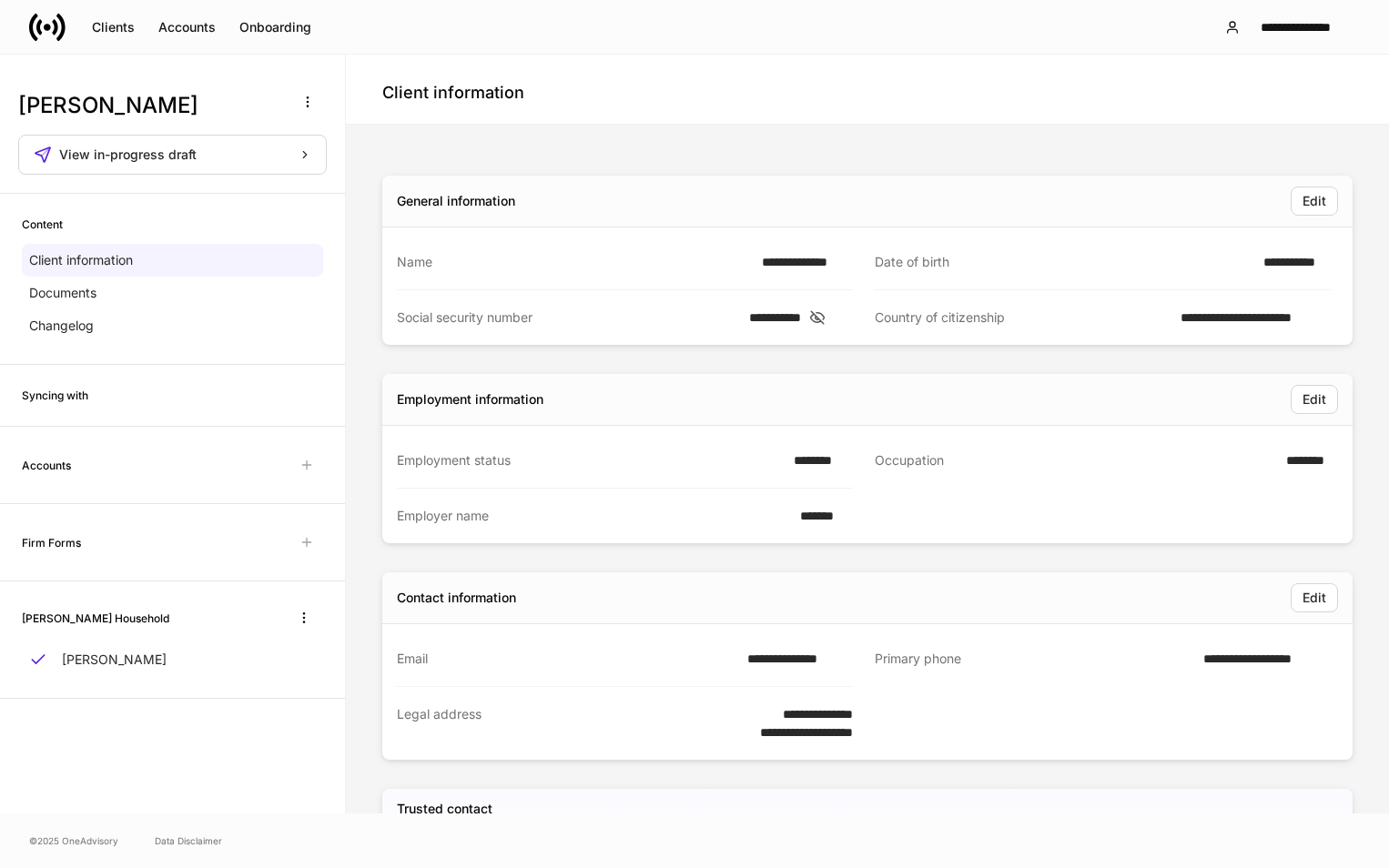
click at [310, 456] on span "Unavailable with outstanding requests for information" at bounding box center [307, 465] width 33 height 33
click at [298, 465] on span "Unavailable with outstanding requests for information" at bounding box center [307, 465] width 33 height 33
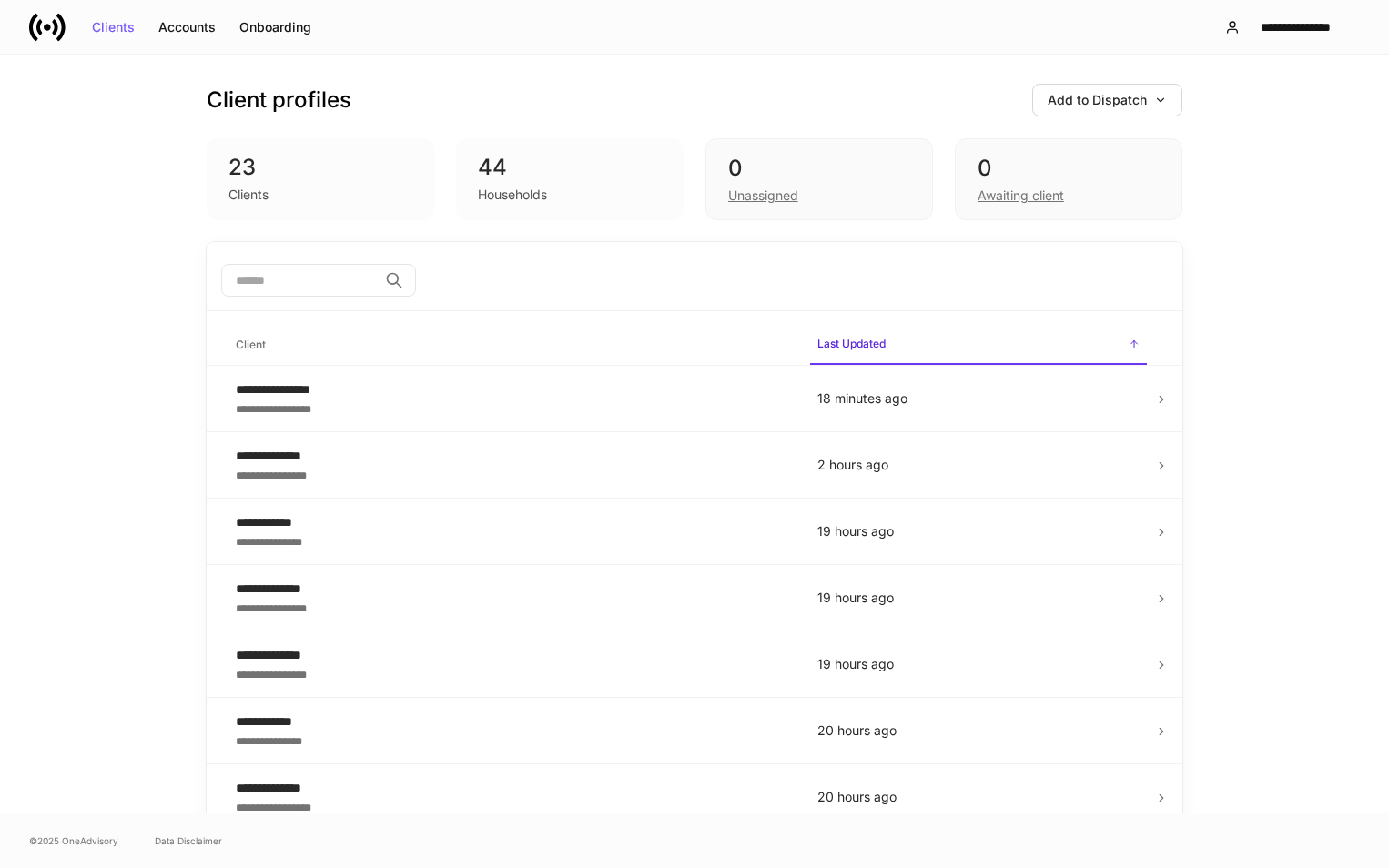
click at [266, 272] on input "search" at bounding box center [299, 280] width 156 height 33
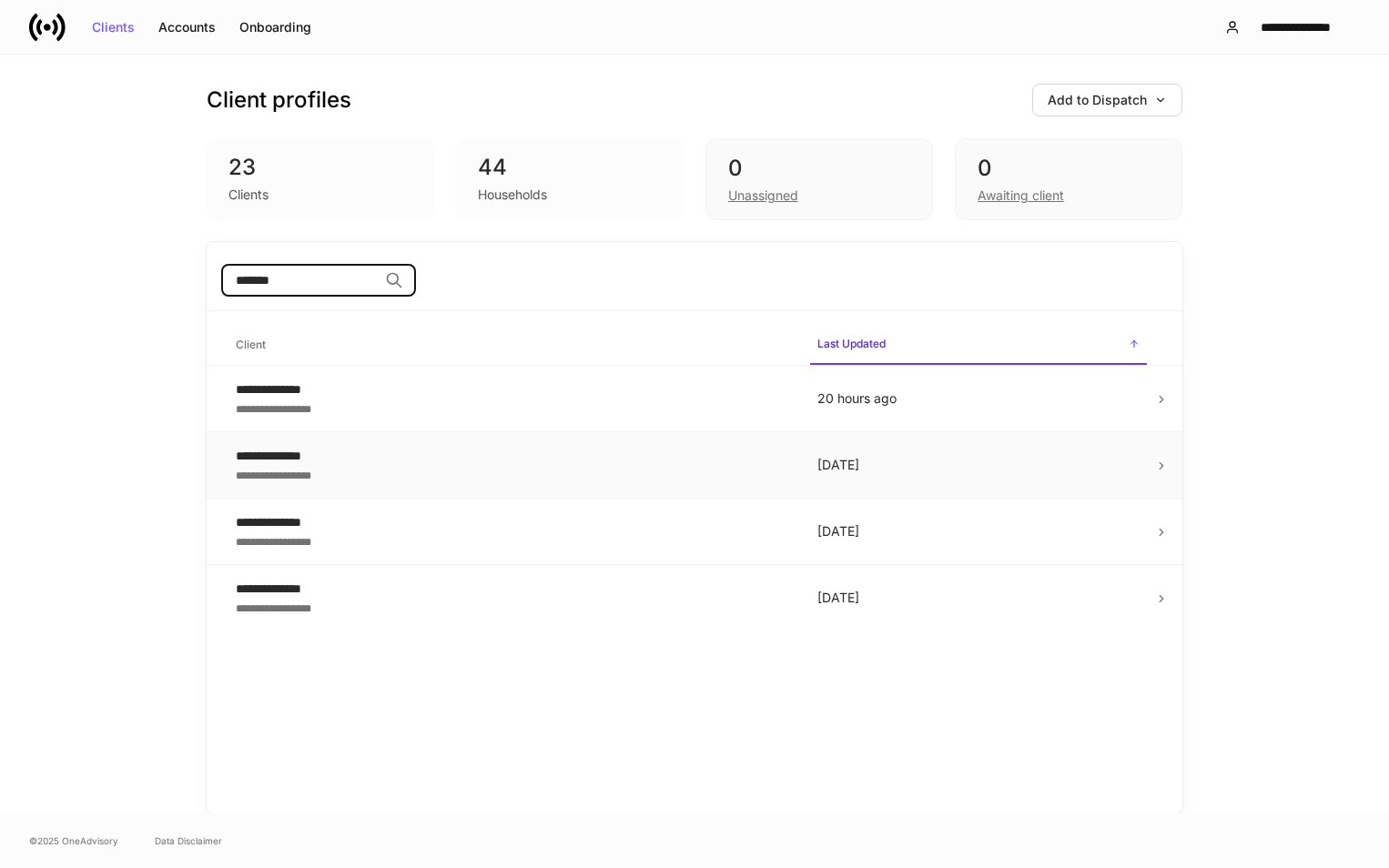
type input "*******"
click at [324, 466] on div "**********" at bounding box center [512, 474] width 552 height 18
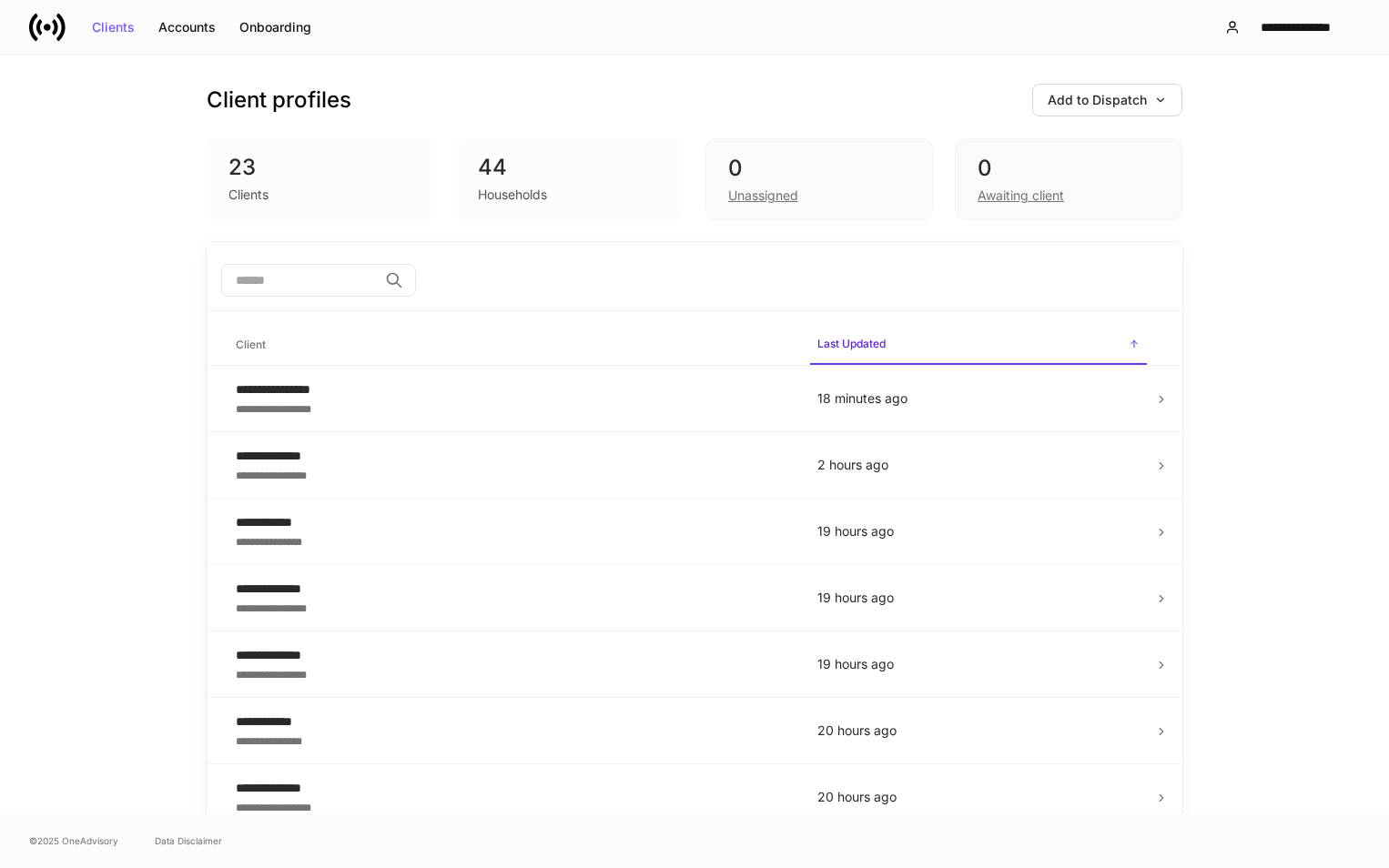
click at [331, 282] on input "search" at bounding box center [299, 280] width 156 height 33
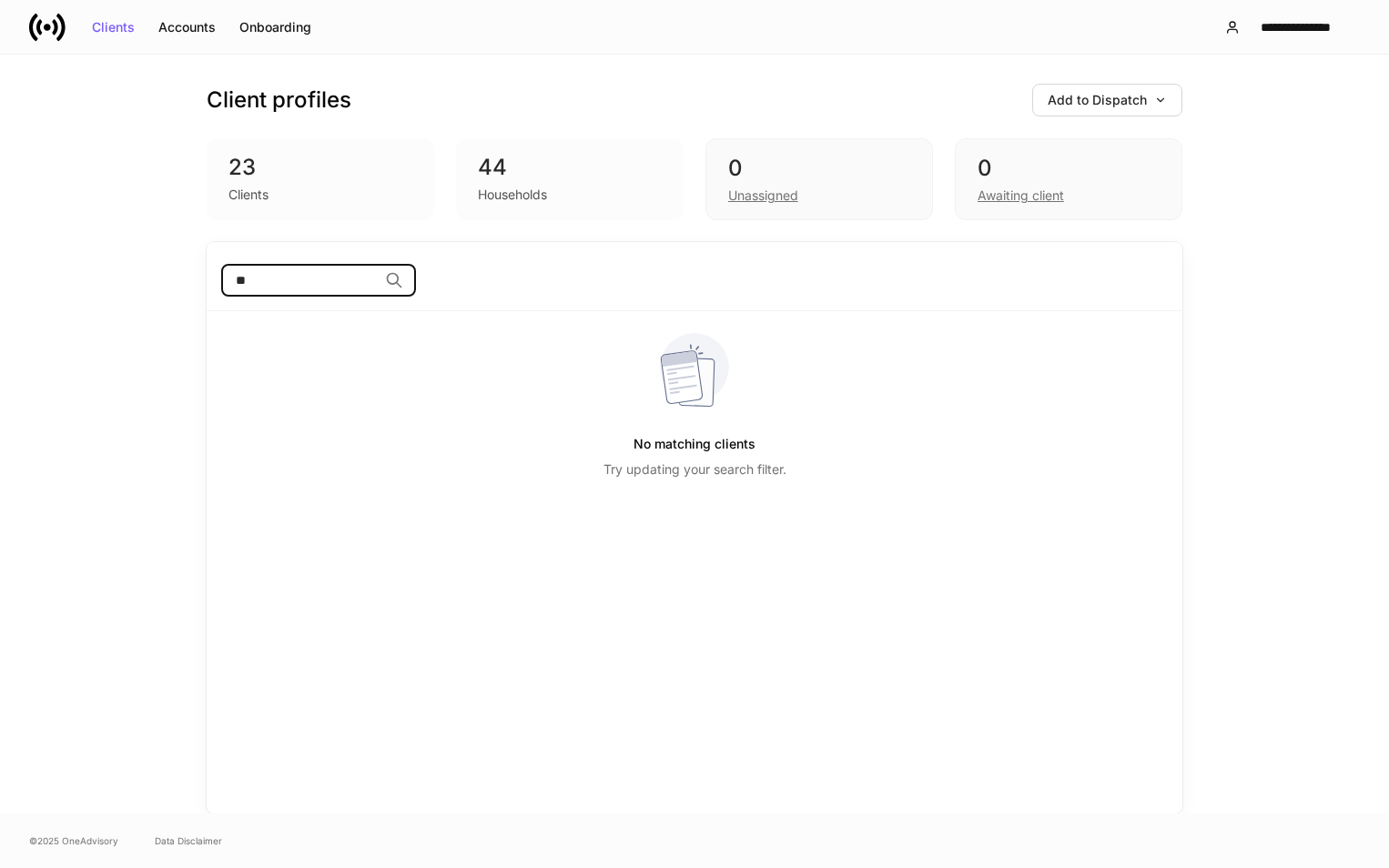
type input "*"
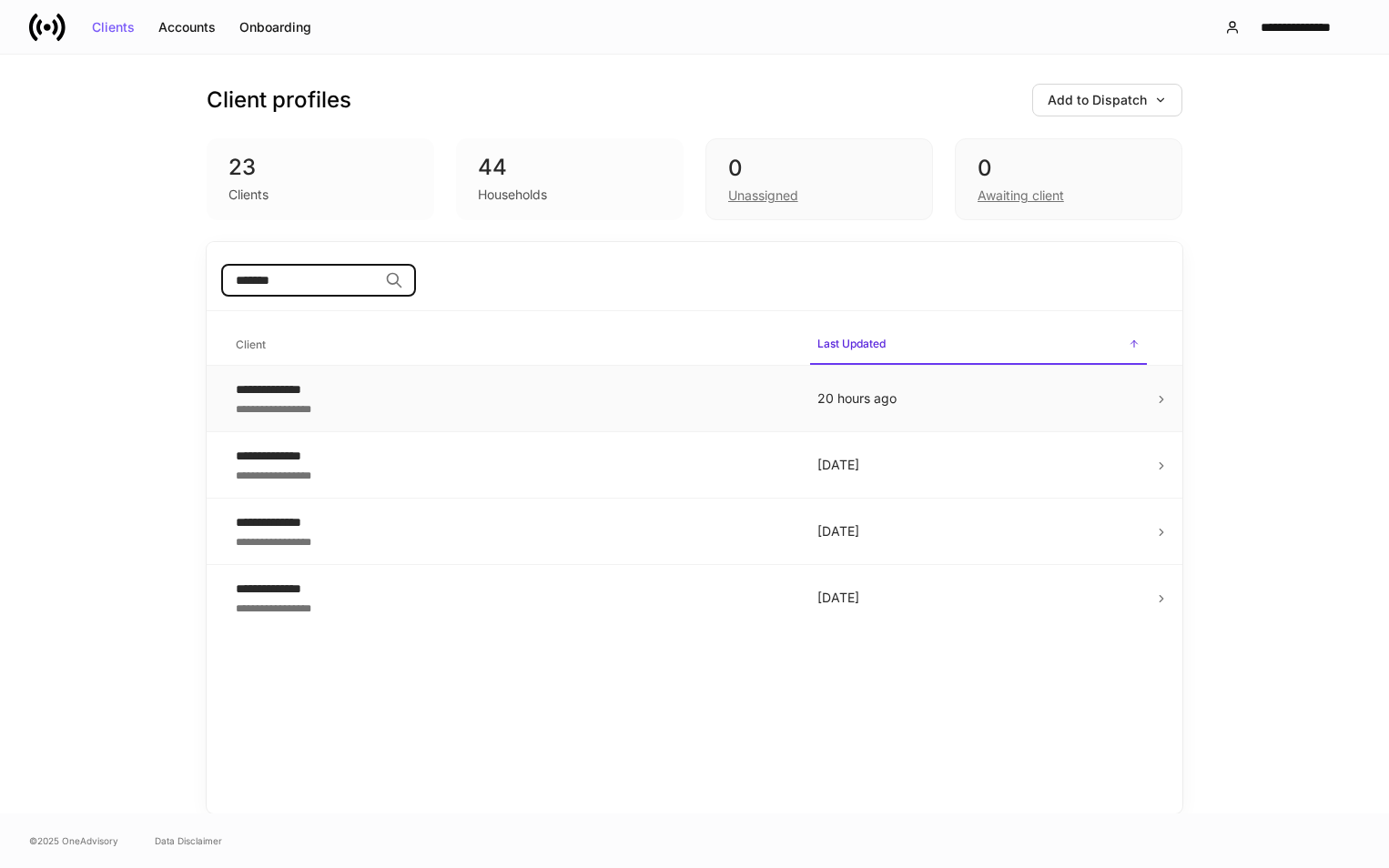
type input "*******"
click at [1041, 403] on p "20 hours ago" at bounding box center [978, 399] width 322 height 18
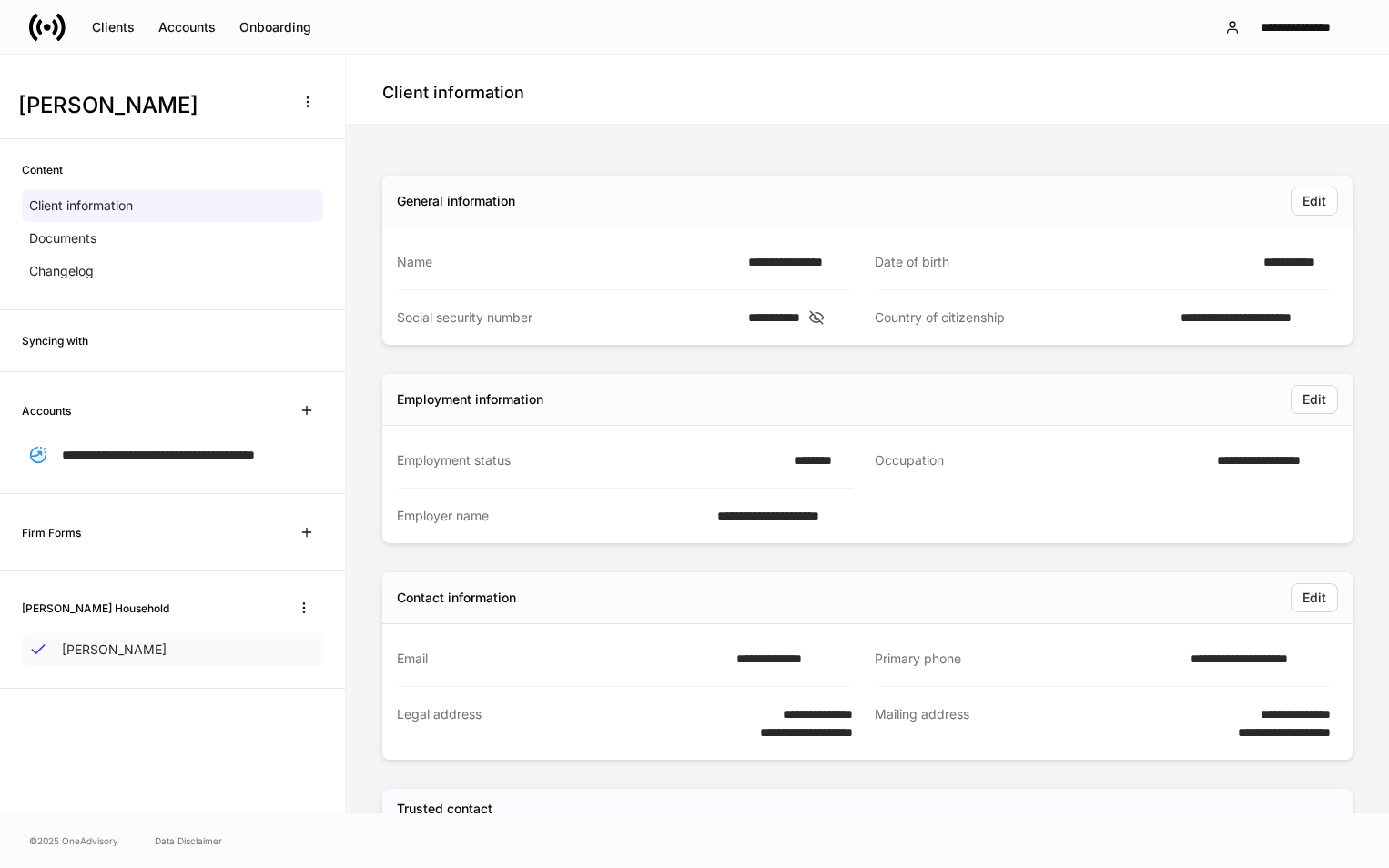
click at [122, 659] on p "[PERSON_NAME]" at bounding box center [114, 649] width 105 height 18
click at [206, 32] on div "Accounts" at bounding box center [186, 28] width 57 height 13
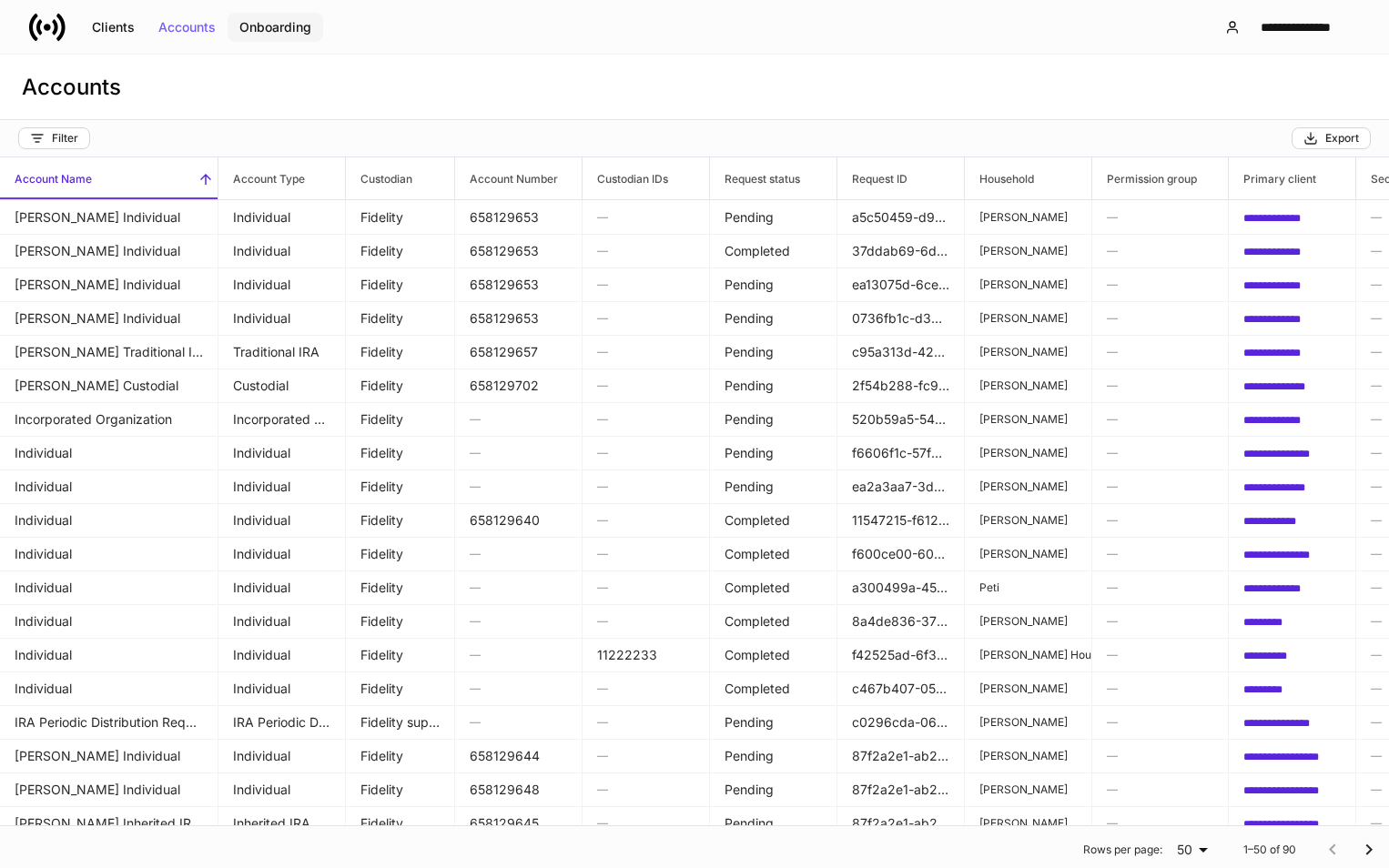
click at [270, 26] on div "Onboarding" at bounding box center [276, 28] width 72 height 13
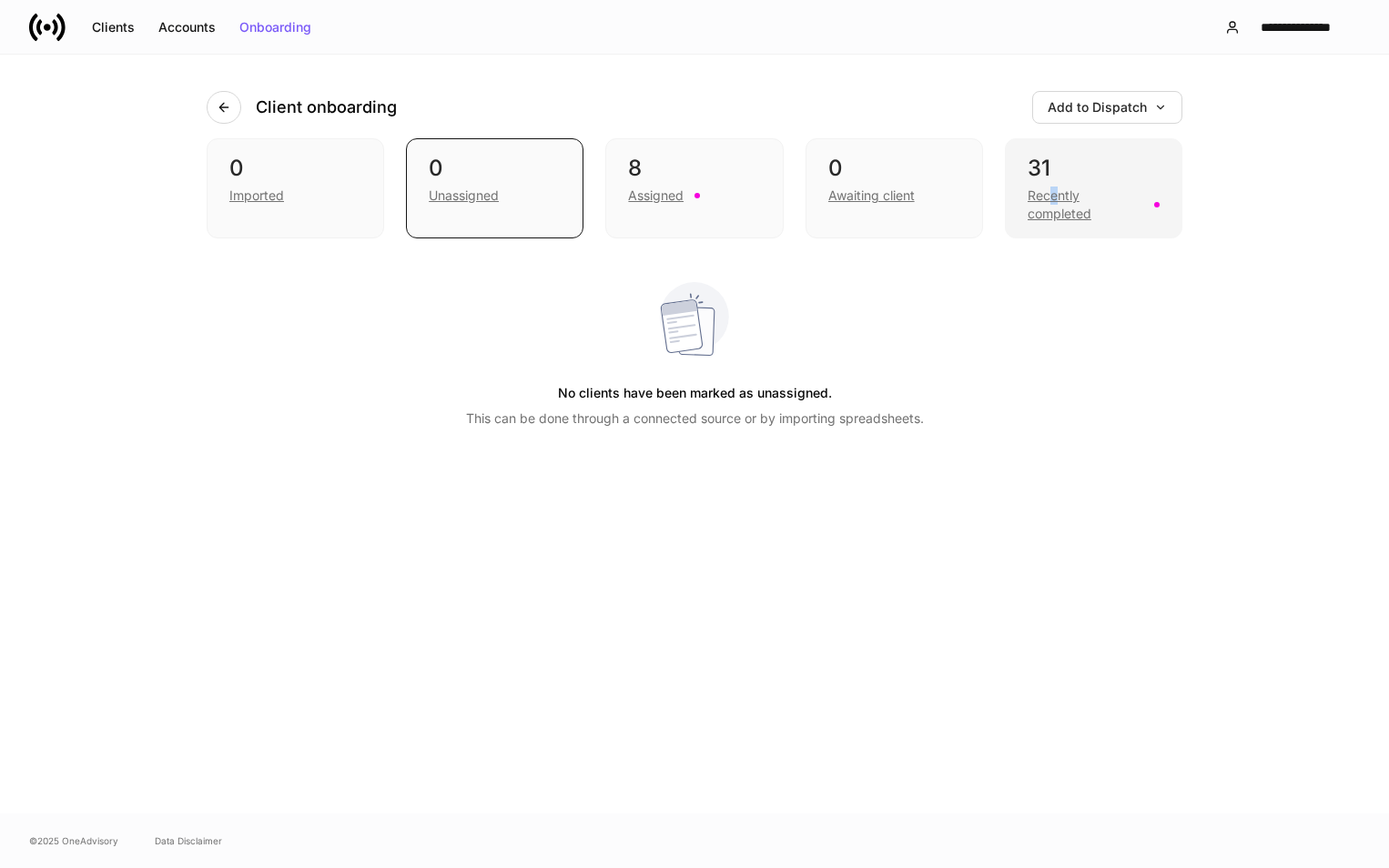
click at [1054, 199] on div "Recently completed" at bounding box center [1085, 205] width 116 height 37
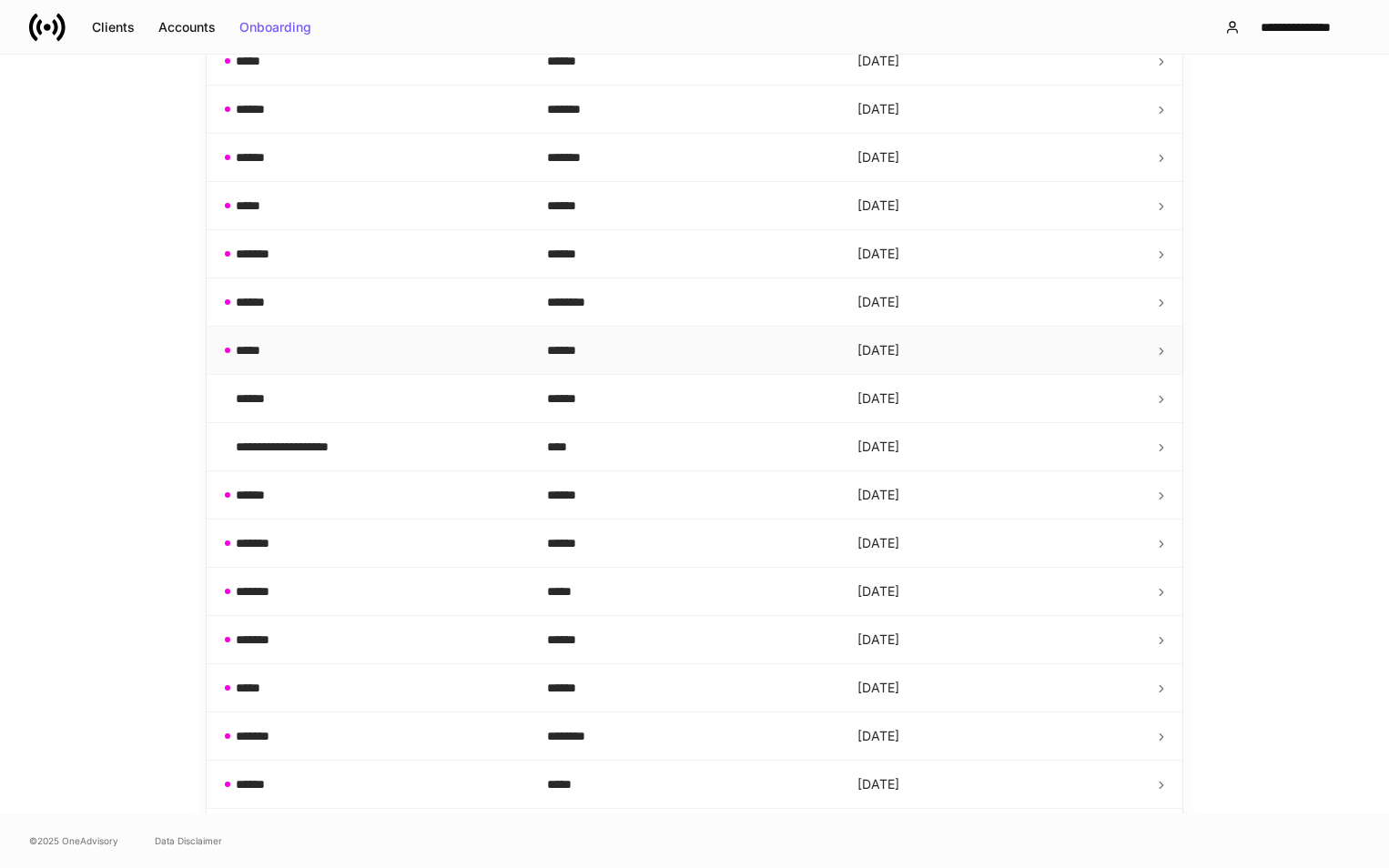
scroll to position [546, 0]
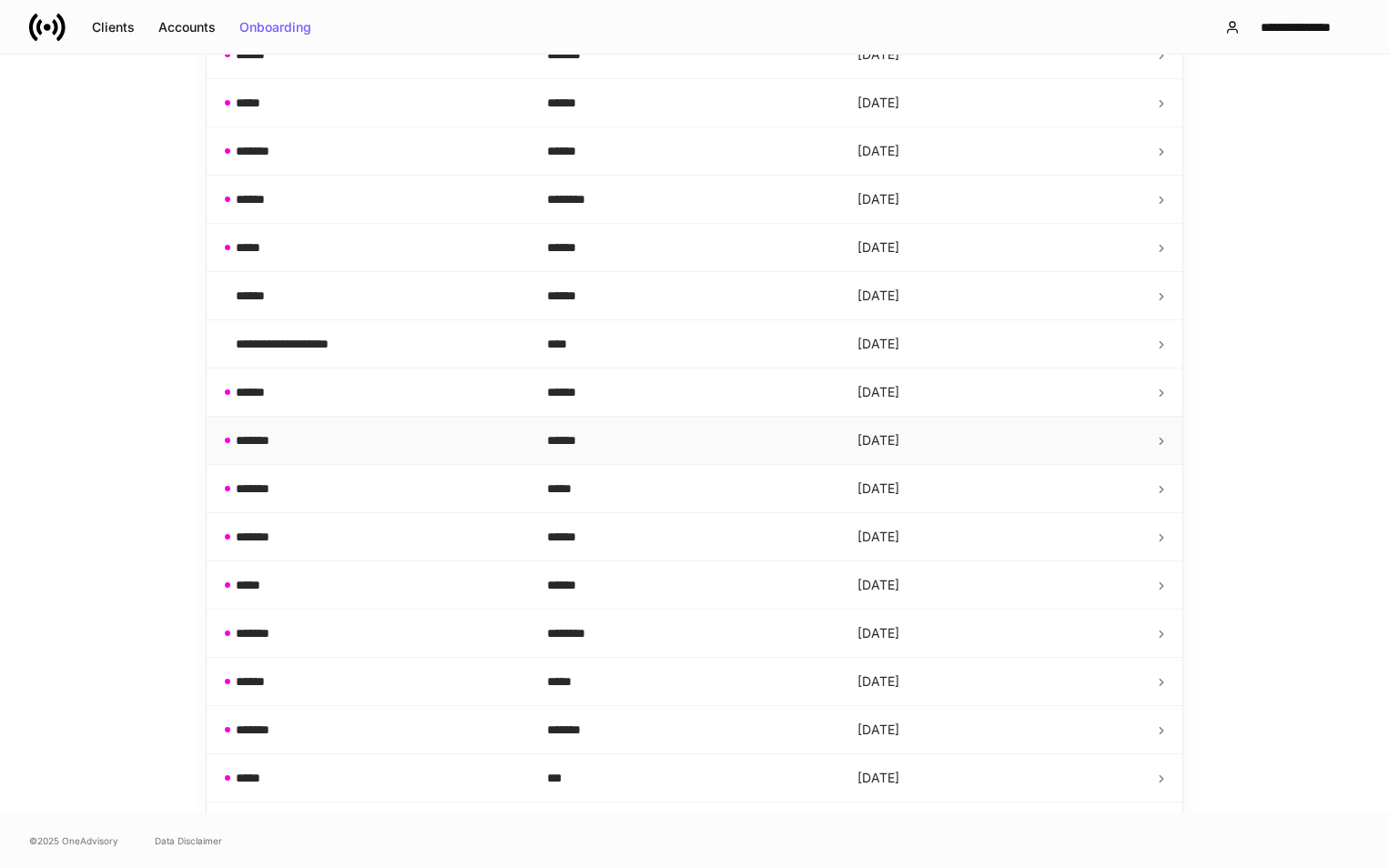
click at [588, 433] on div "******" at bounding box center [687, 441] width 282 height 18
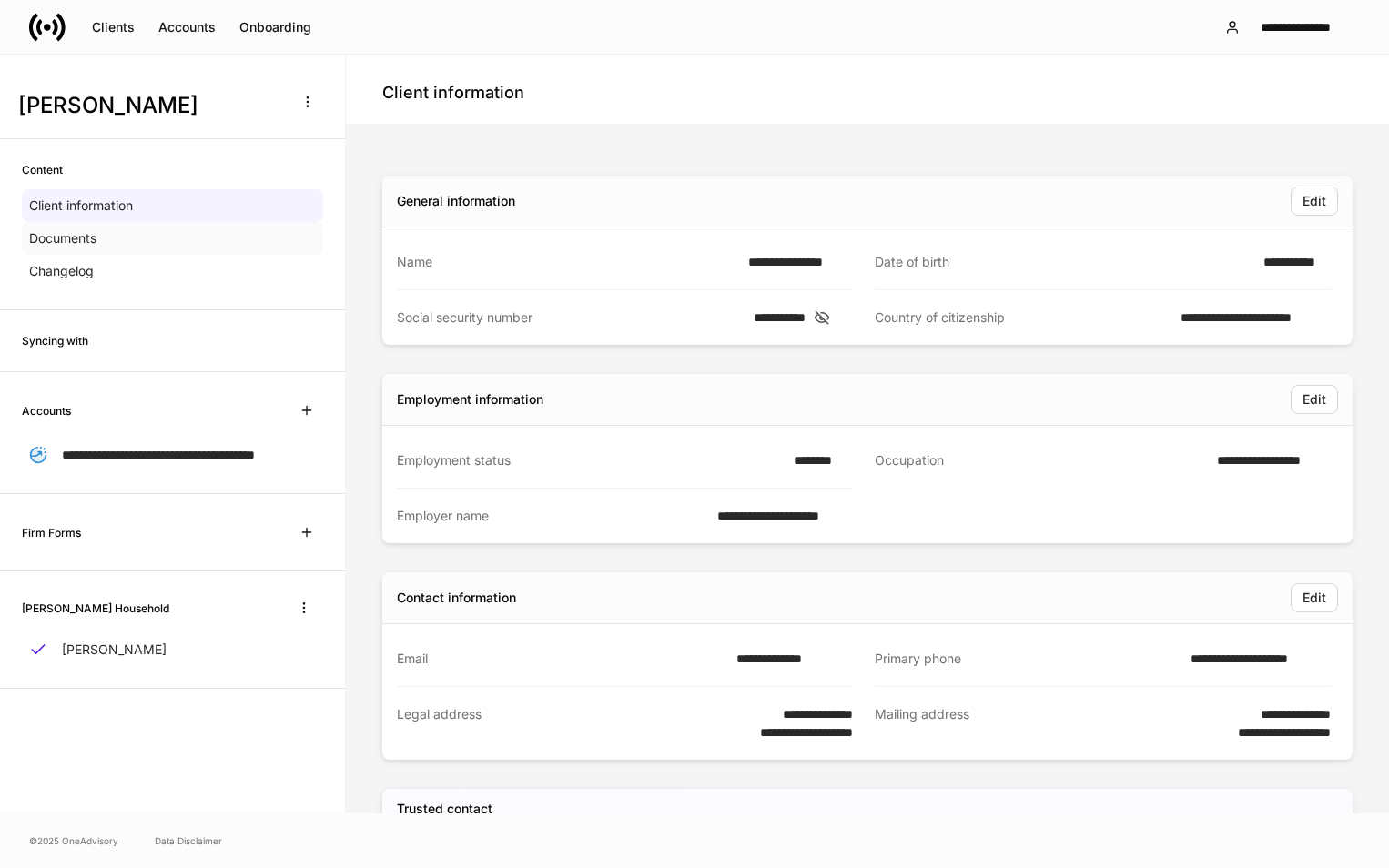
click at [102, 234] on div "Documents" at bounding box center [173, 239] width 301 height 33
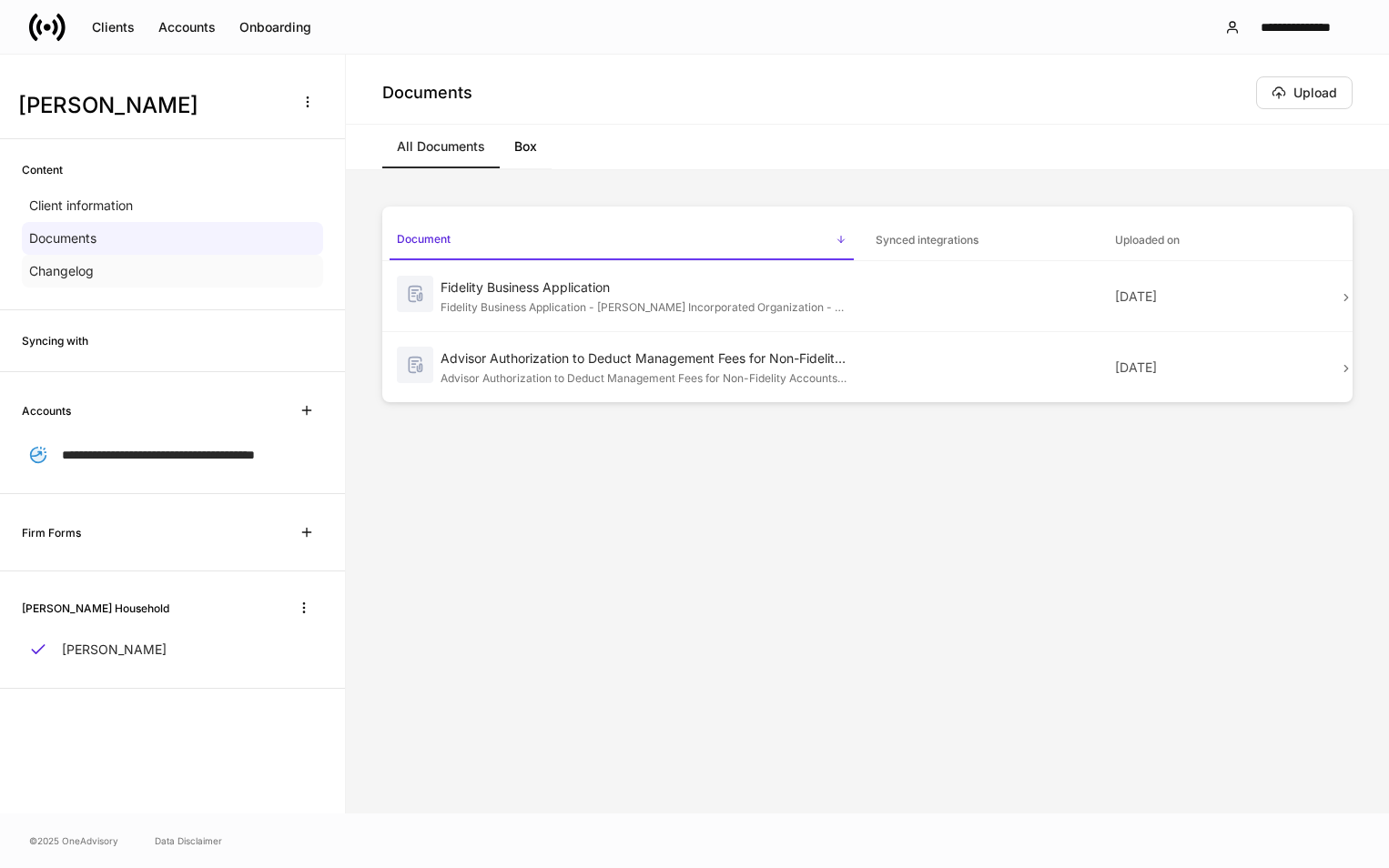
click at [101, 280] on div "Changelog" at bounding box center [173, 271] width 301 height 33
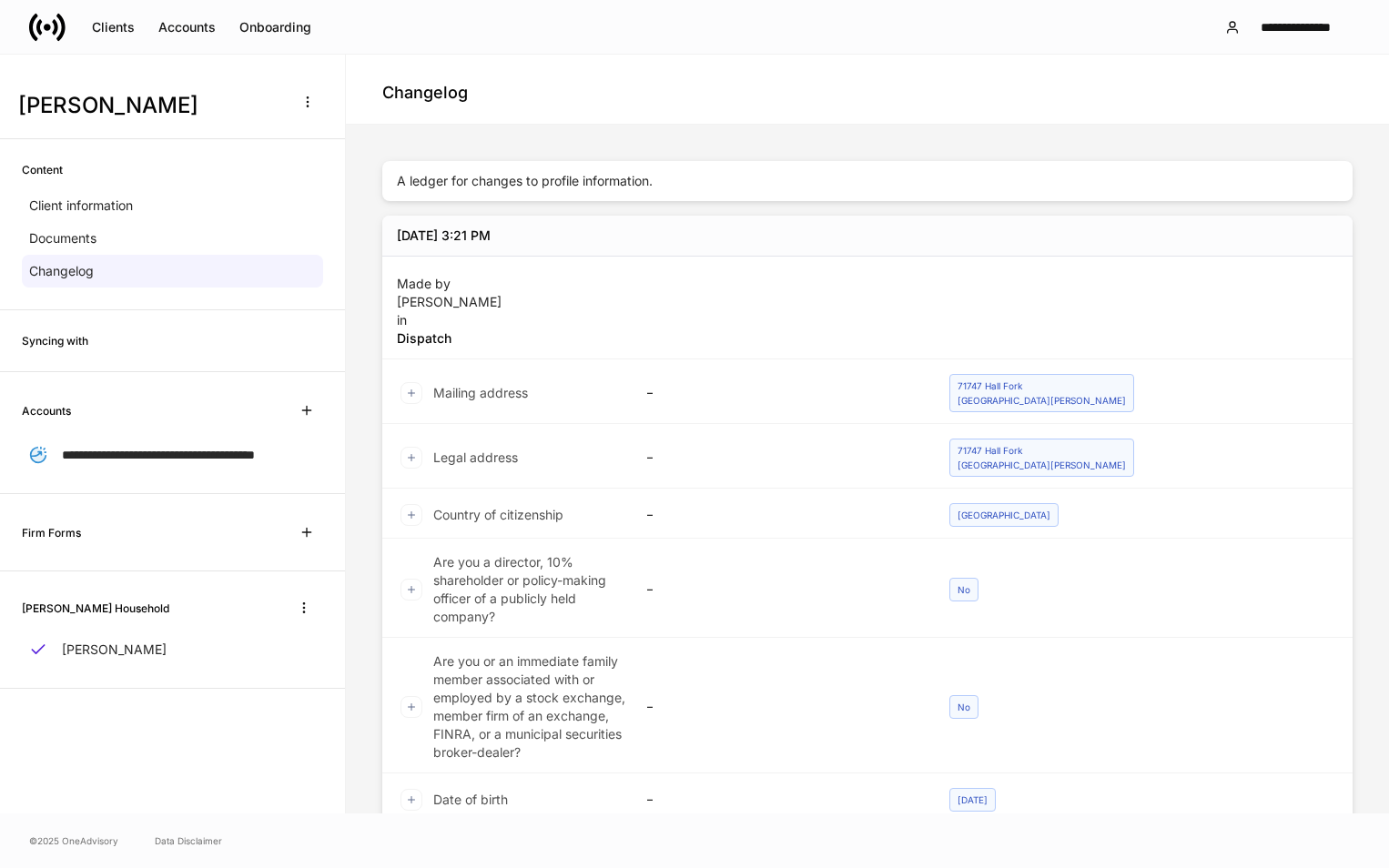
click at [50, 339] on h6 "Syncing with" at bounding box center [55, 341] width 66 height 17
click at [106, 461] on span "**********" at bounding box center [158, 455] width 193 height 13
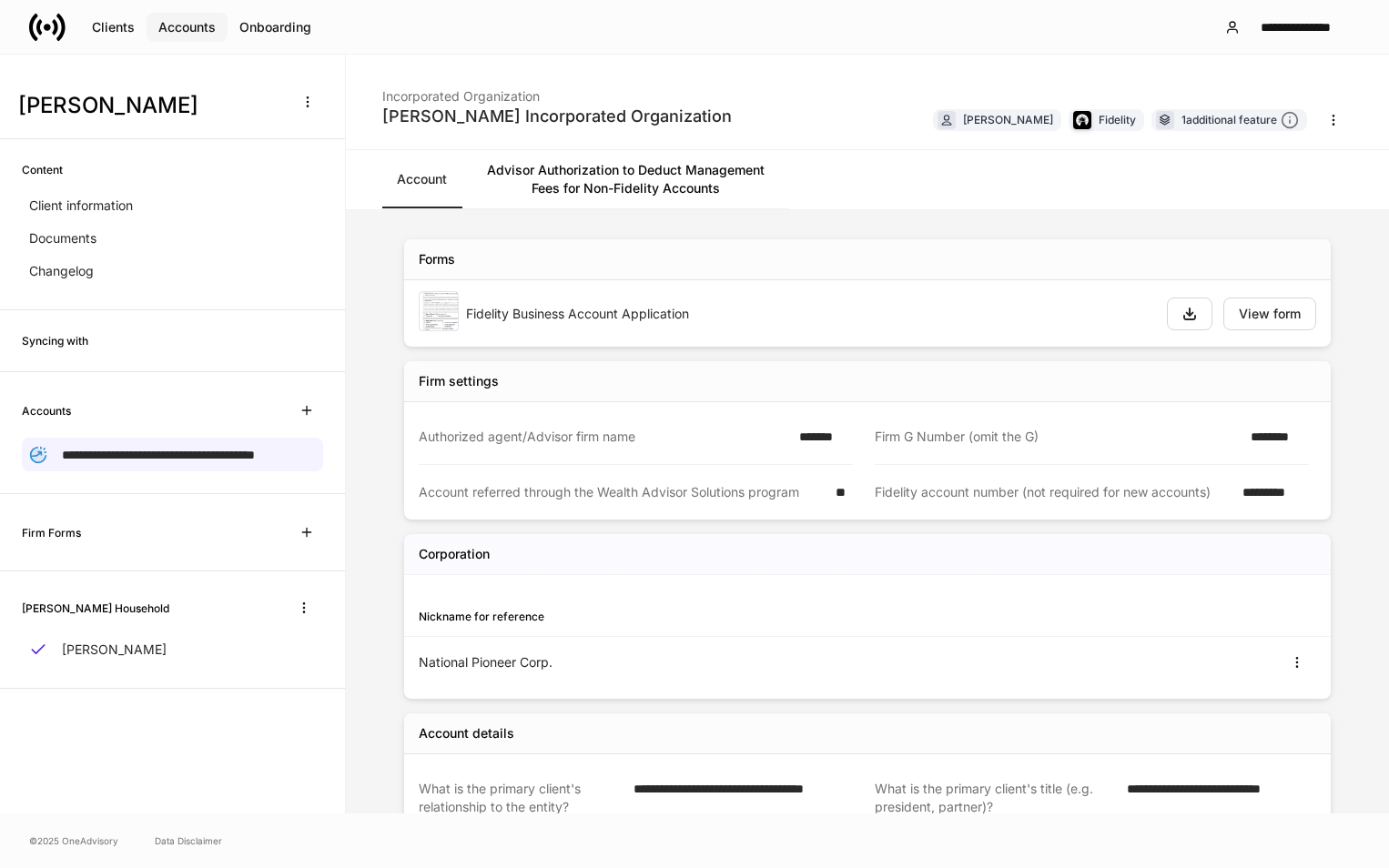
click at [165, 21] on div "Accounts" at bounding box center [186, 28] width 57 height 13
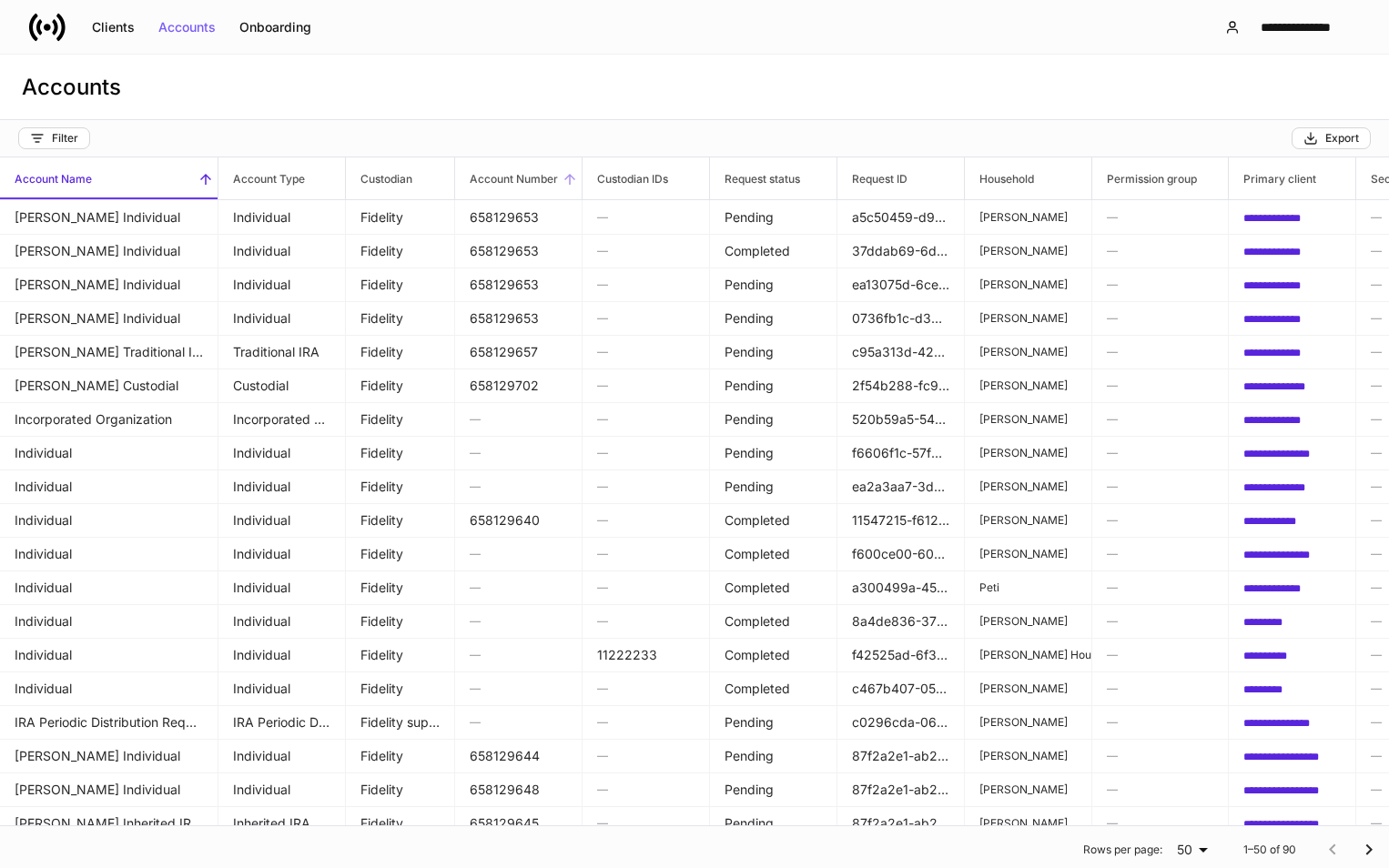
click at [549, 182] on h6 "Account Number" at bounding box center [506, 178] width 103 height 17
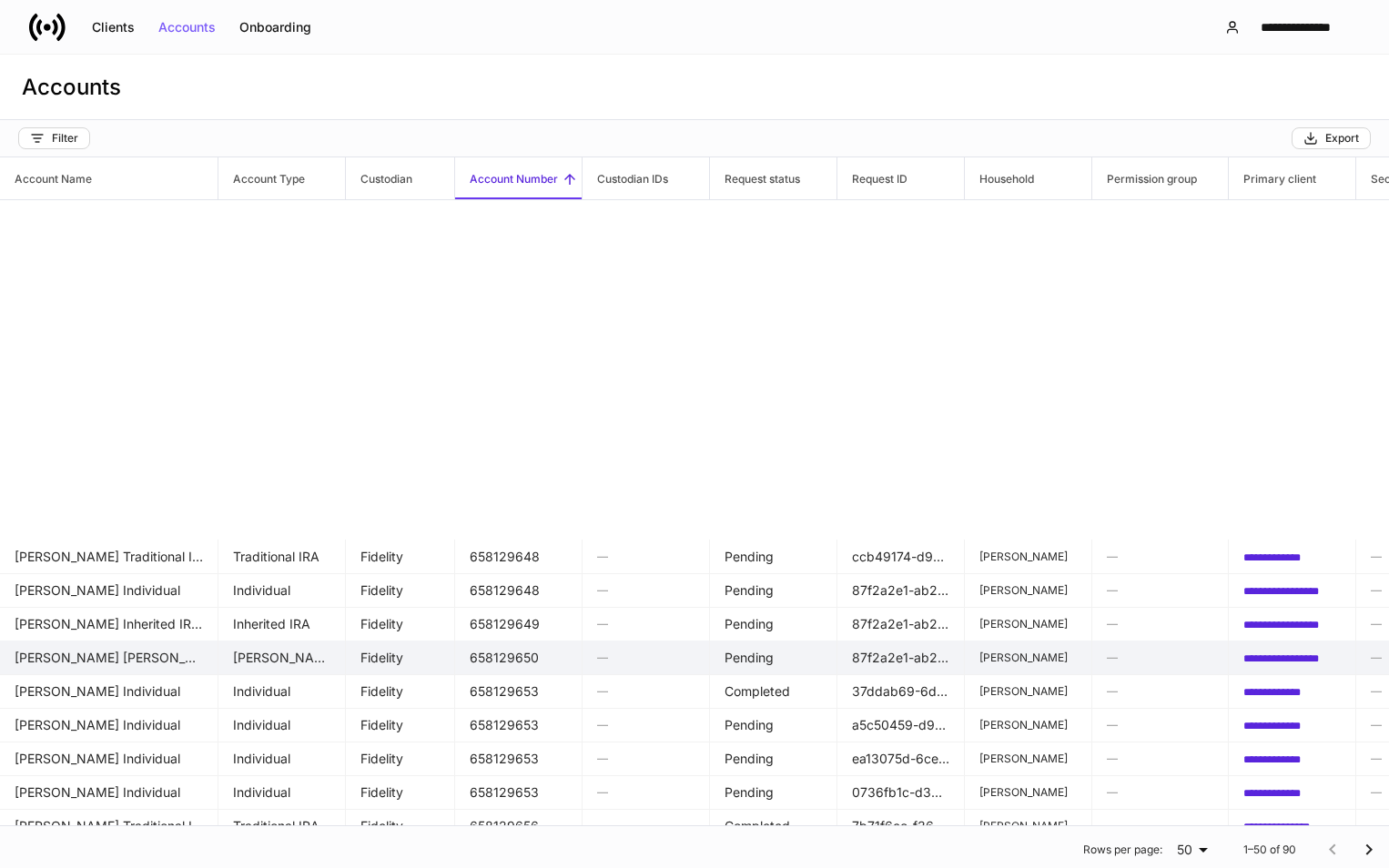
scroll to position [1072, 0]
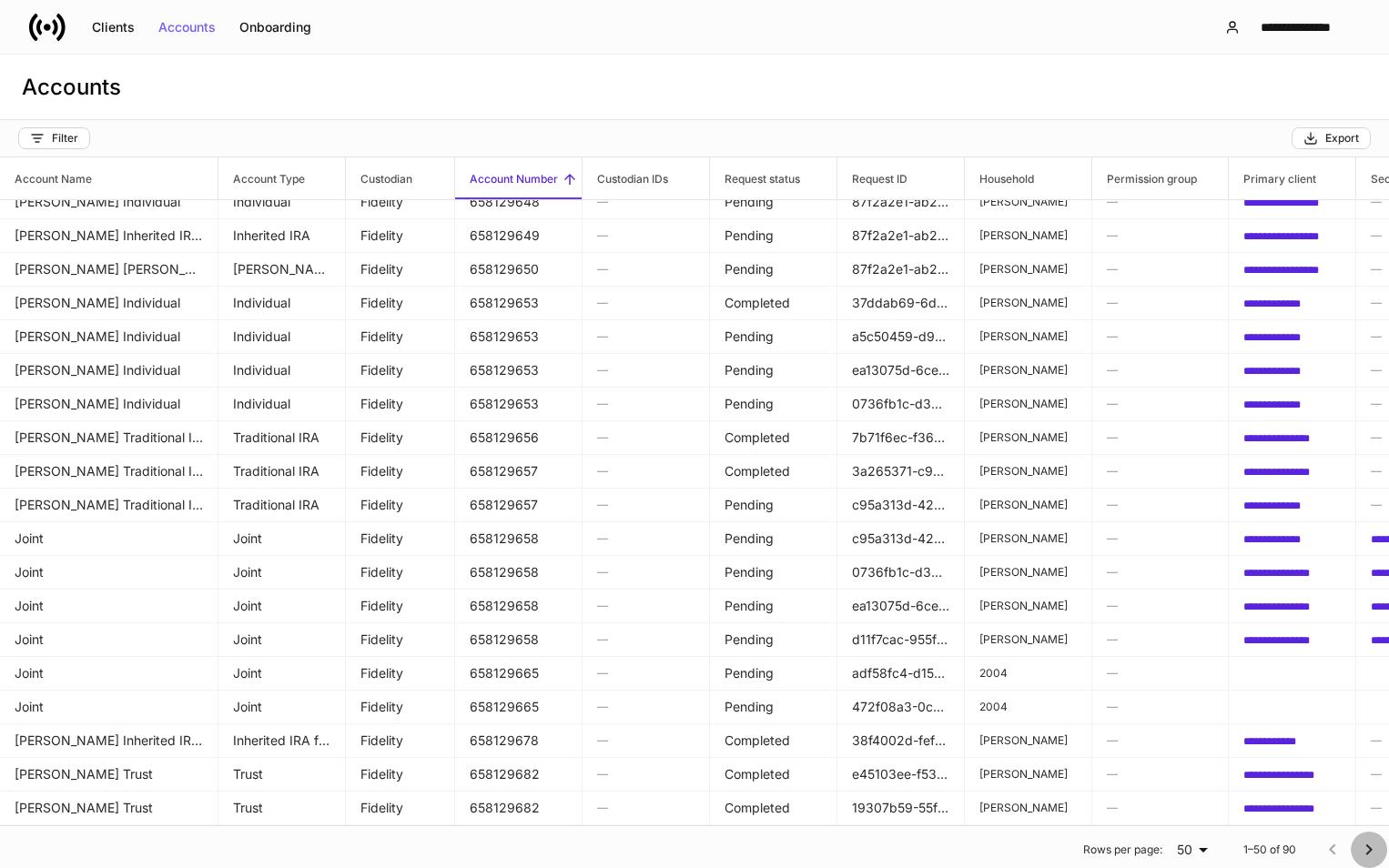
click at [1358, 852] on icon "Go to next page" at bounding box center [1369, 850] width 22 height 22
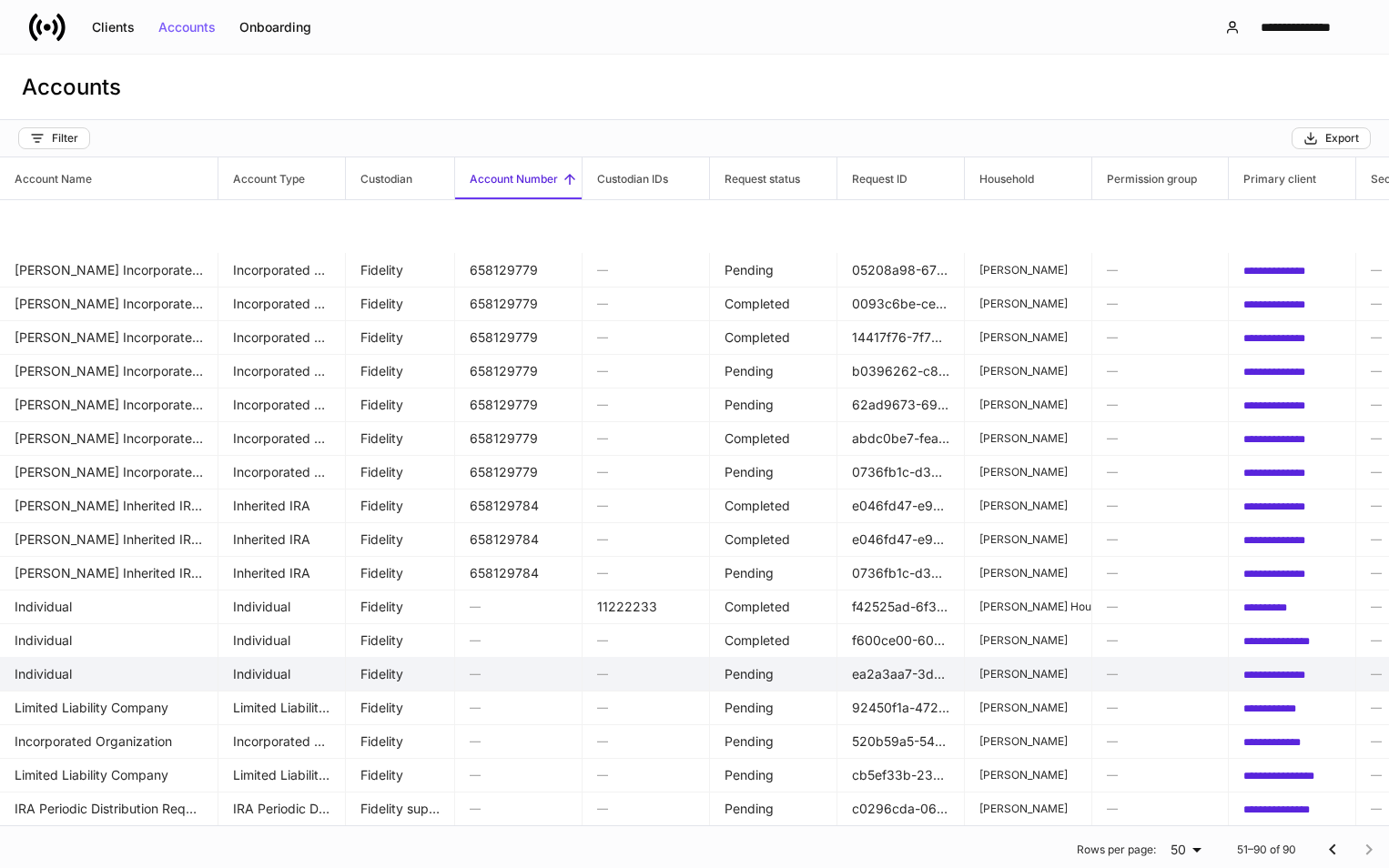
scroll to position [371, 0]
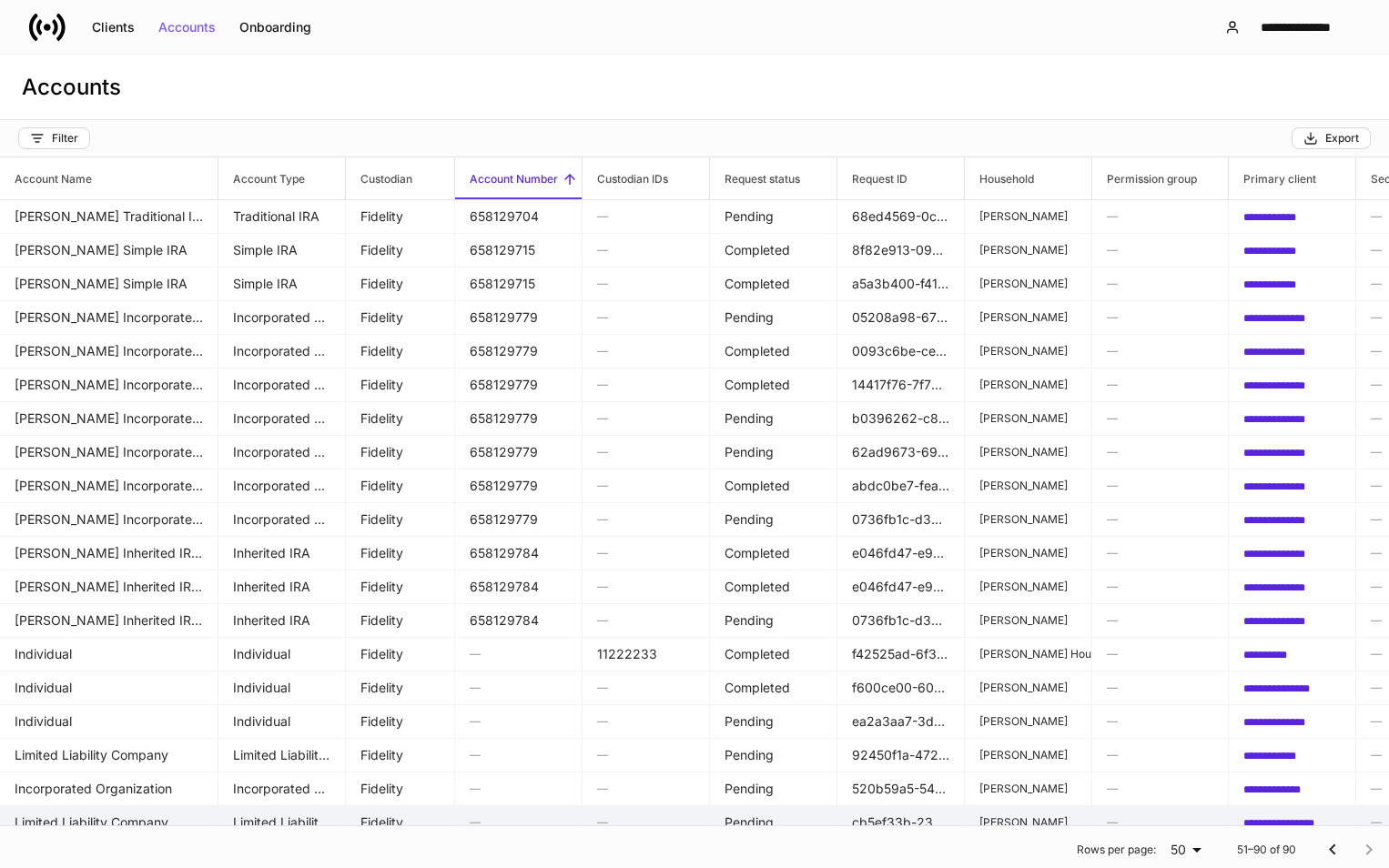
click at [699, 810] on td "—" at bounding box center [646, 823] width 128 height 35
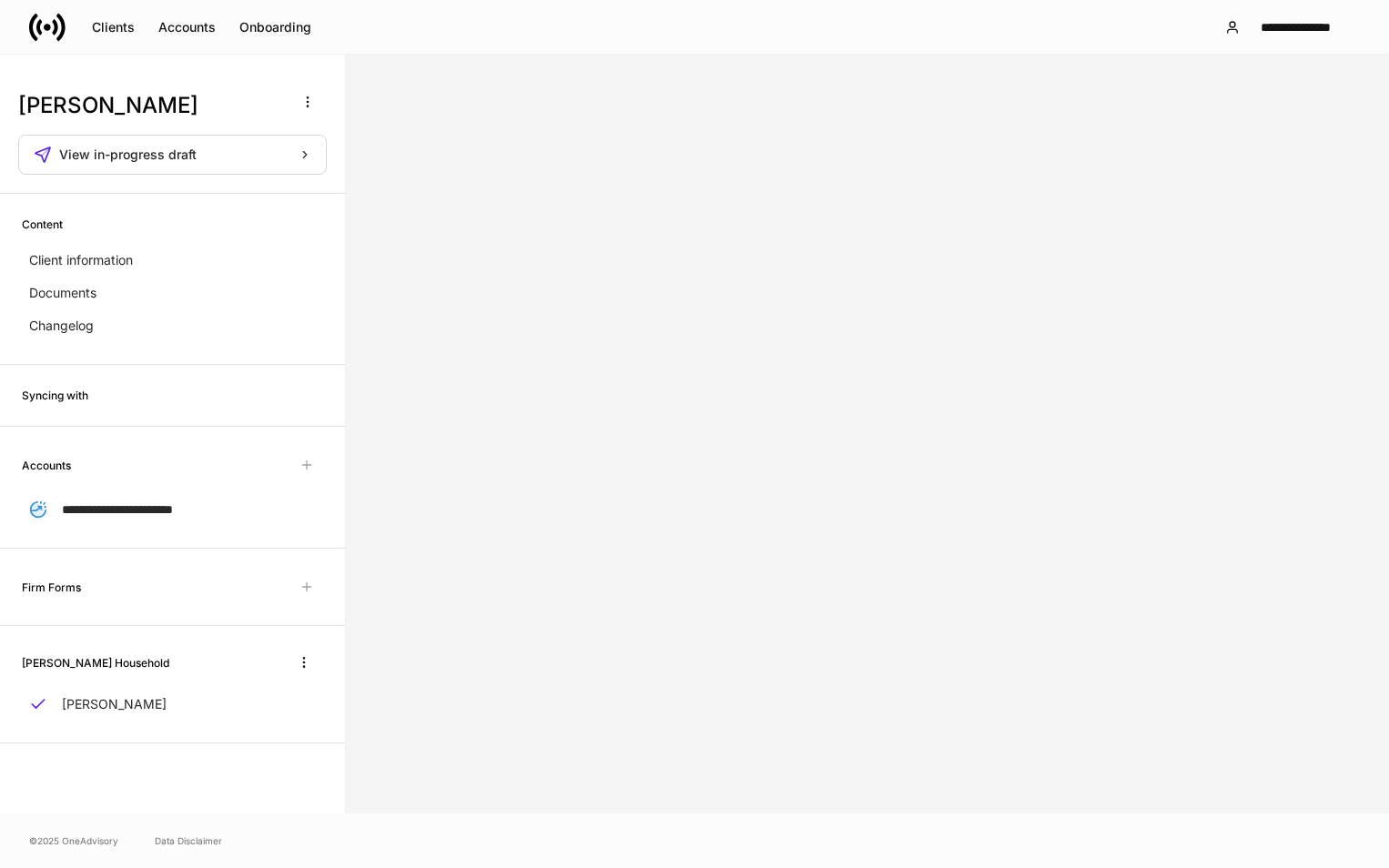
click at [641, 804] on div at bounding box center [866, 434] width 1043 height 759
click at [179, 23] on div "Accounts" at bounding box center [186, 28] width 57 height 13
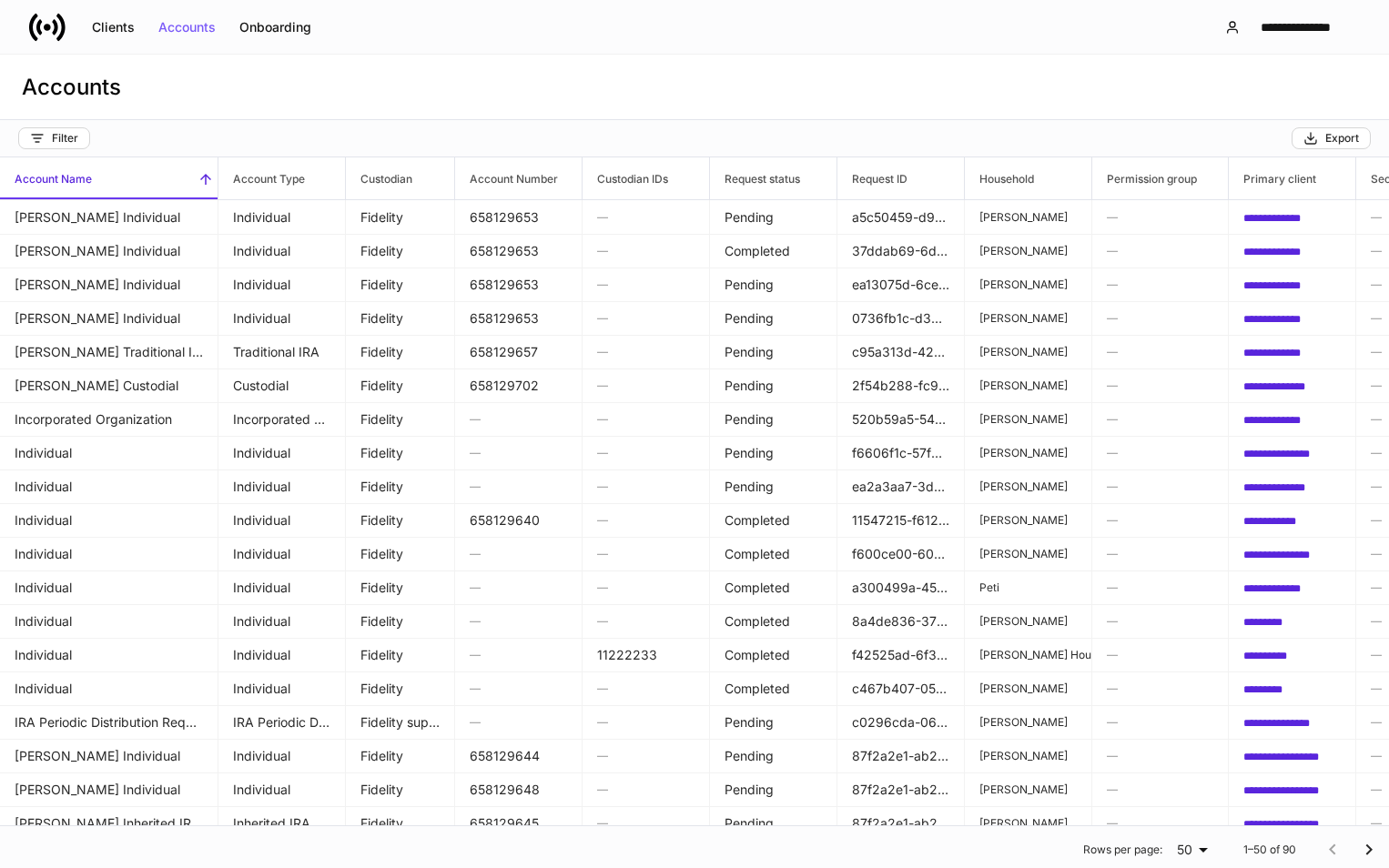
click at [1178, 846] on body "**********" at bounding box center [694, 434] width 1389 height 868
click at [1186, 831] on li "100" at bounding box center [1177, 832] width 51 height 29
type input "***"
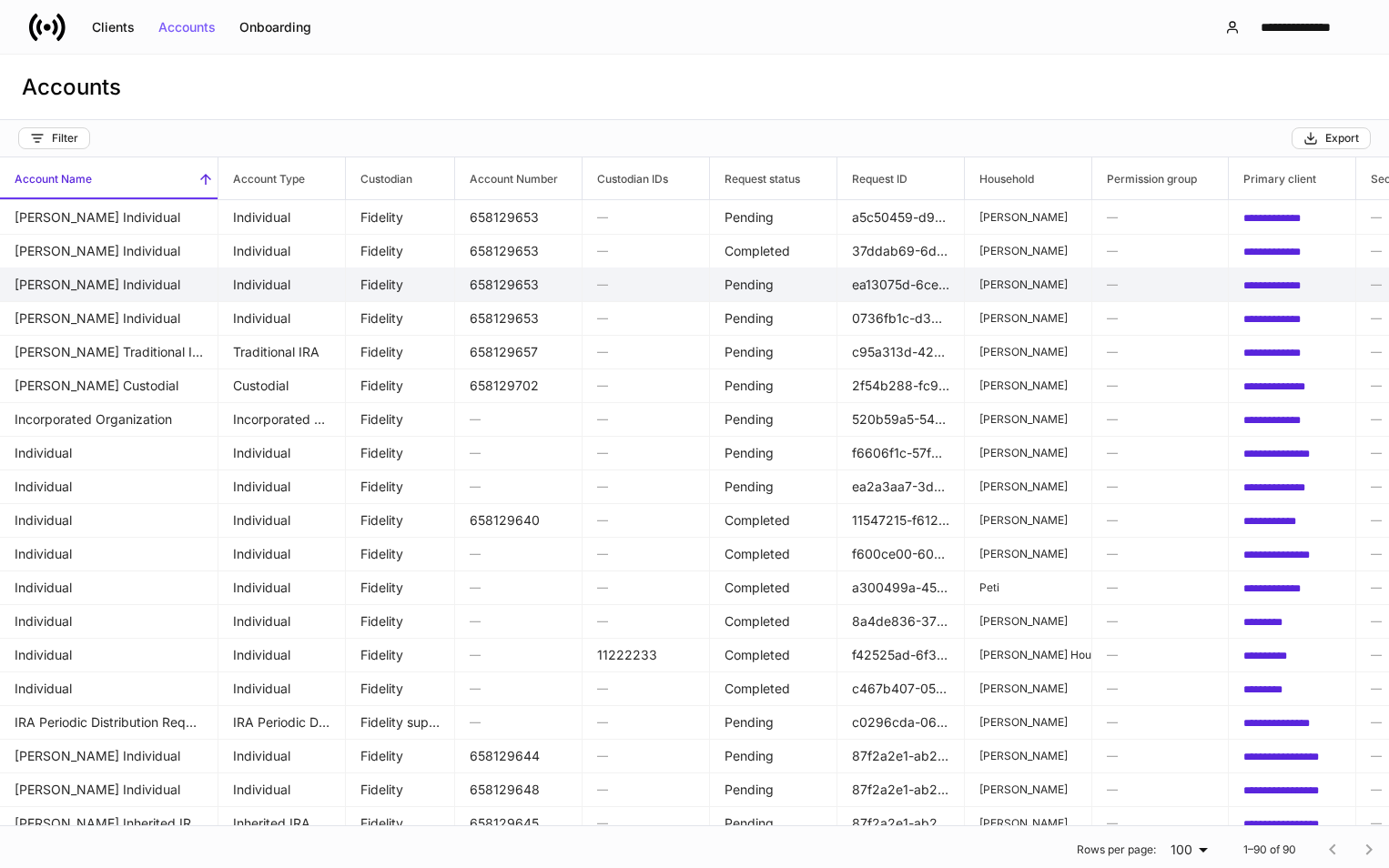
click at [89, 274] on td "[PERSON_NAME] Individual" at bounding box center [109, 285] width 219 height 35
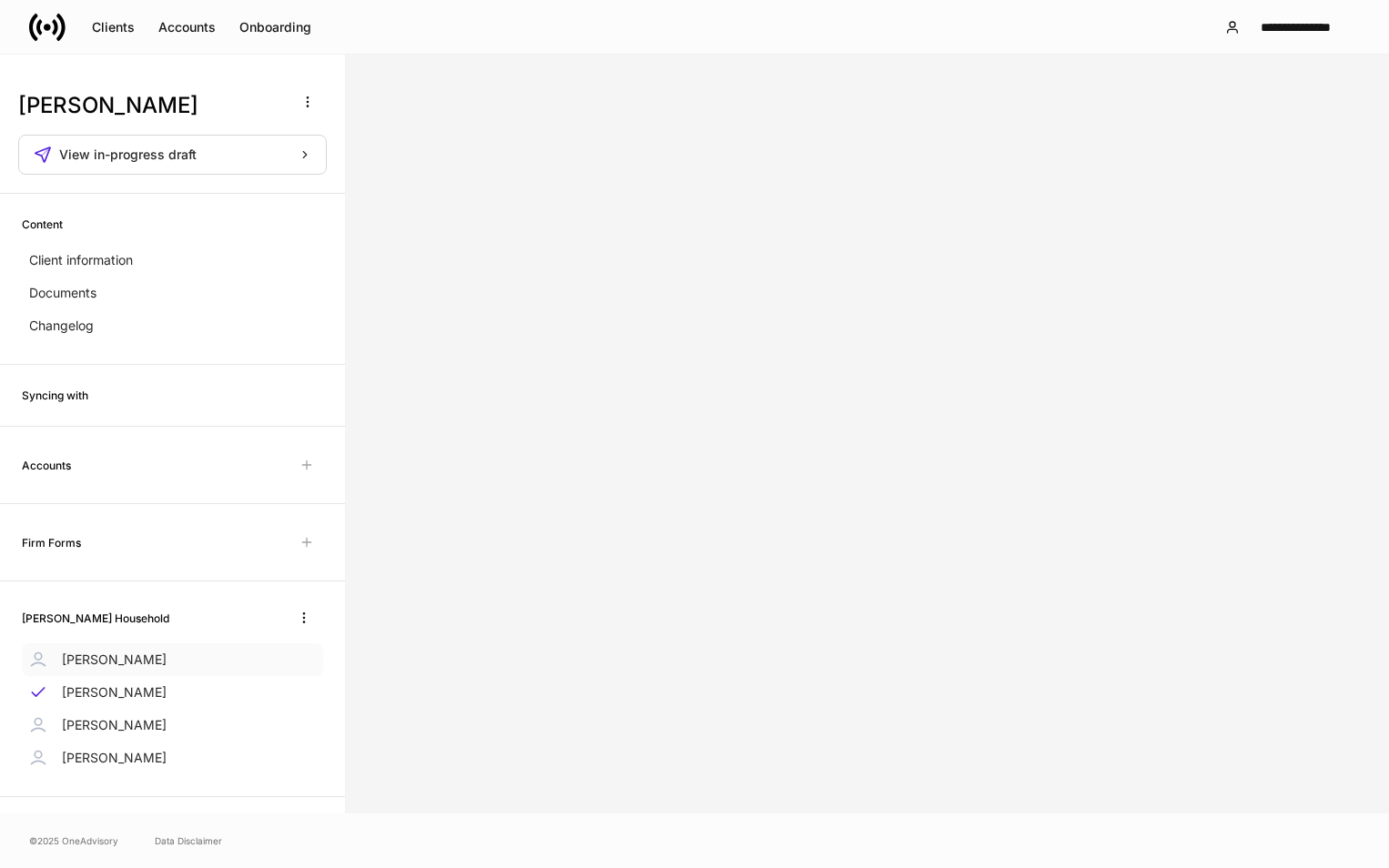
click at [117, 654] on p "[PERSON_NAME]" at bounding box center [114, 659] width 105 height 18
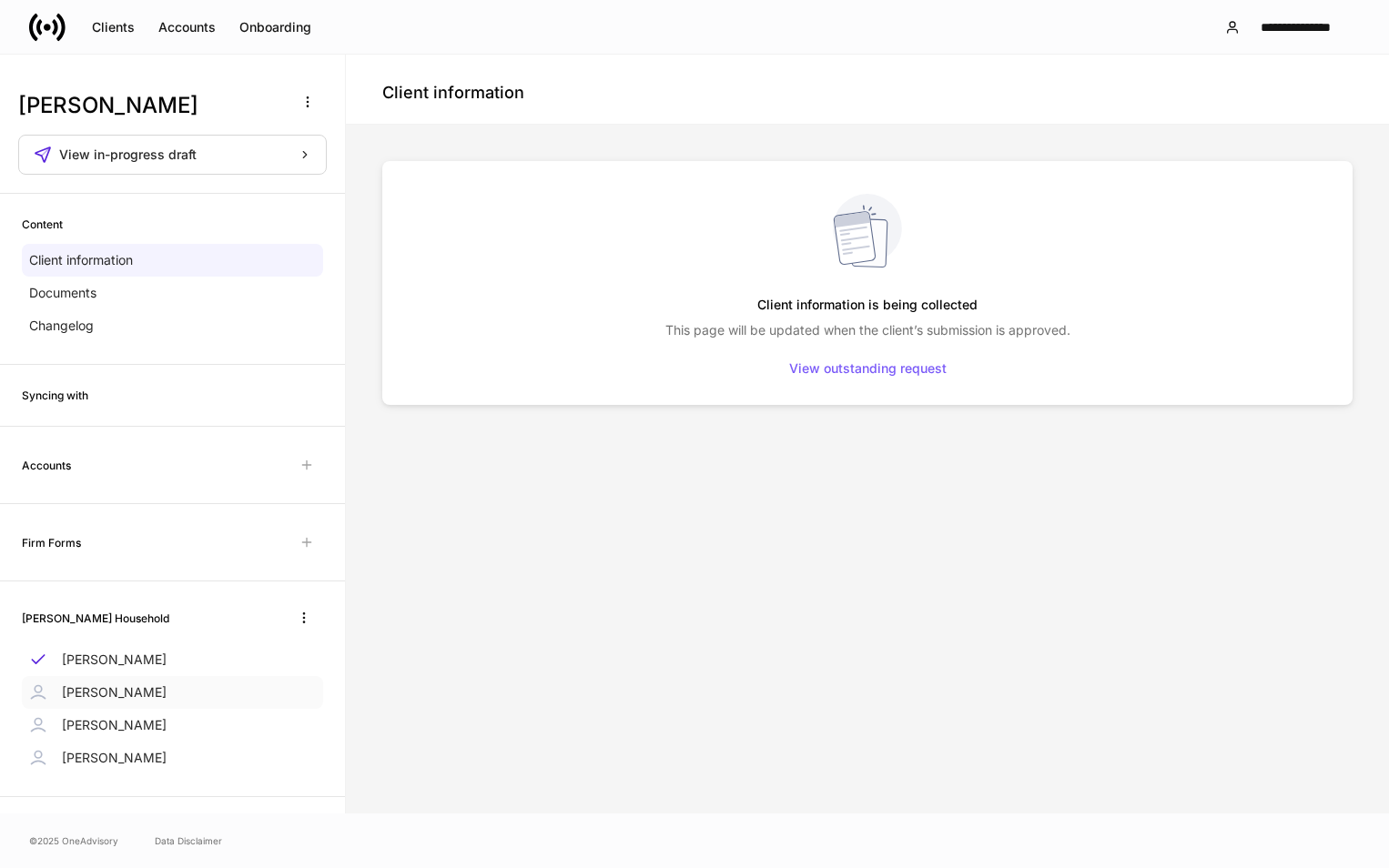
click at [129, 687] on p "[PERSON_NAME]" at bounding box center [114, 693] width 105 height 18
click at [297, 613] on icon "button" at bounding box center [304, 618] width 15 height 15
click at [43, 612] on div at bounding box center [694, 434] width 1389 height 868
click at [69, 296] on p "Documents" at bounding box center [62, 293] width 67 height 18
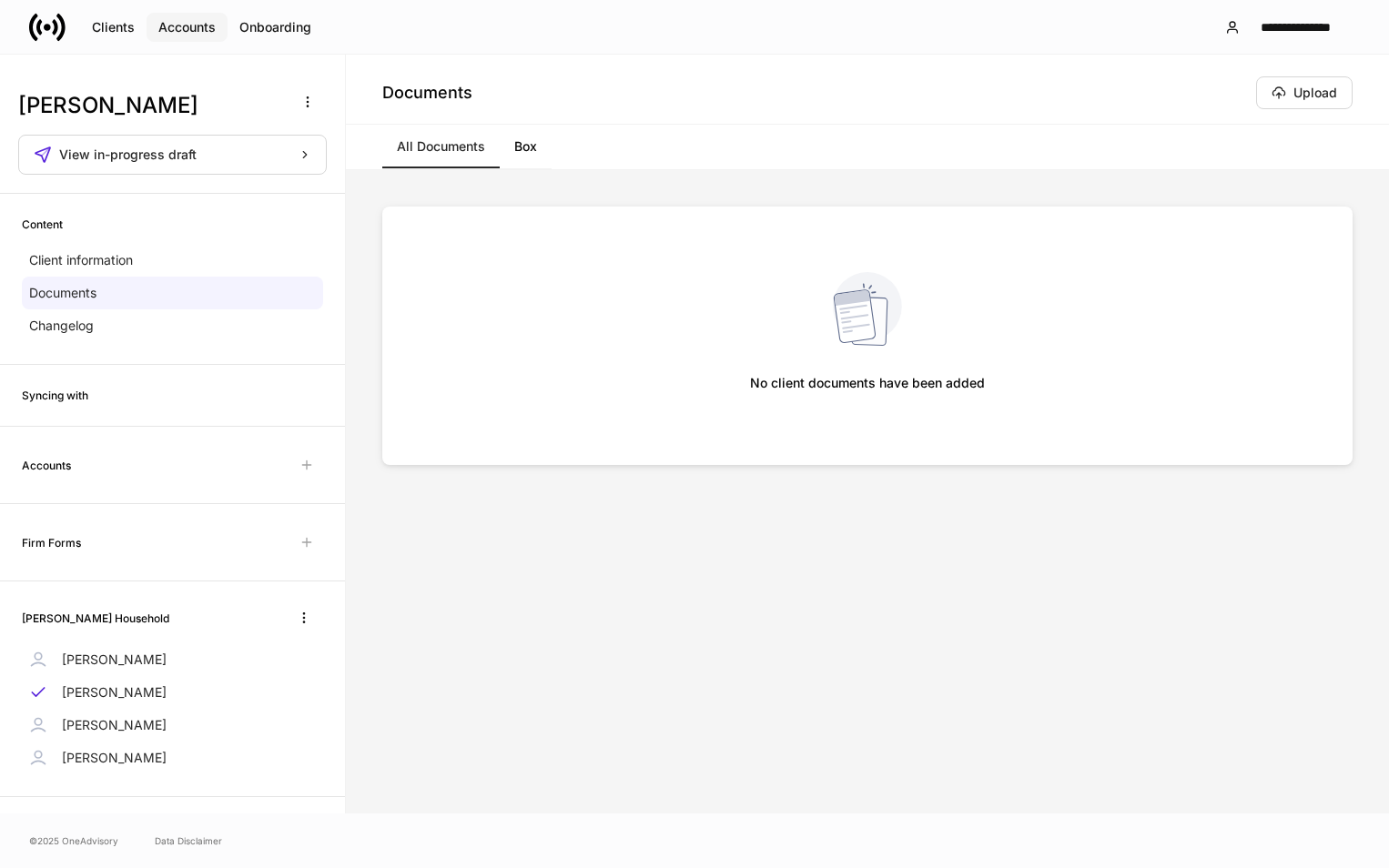
click at [193, 26] on div "Accounts" at bounding box center [186, 28] width 57 height 13
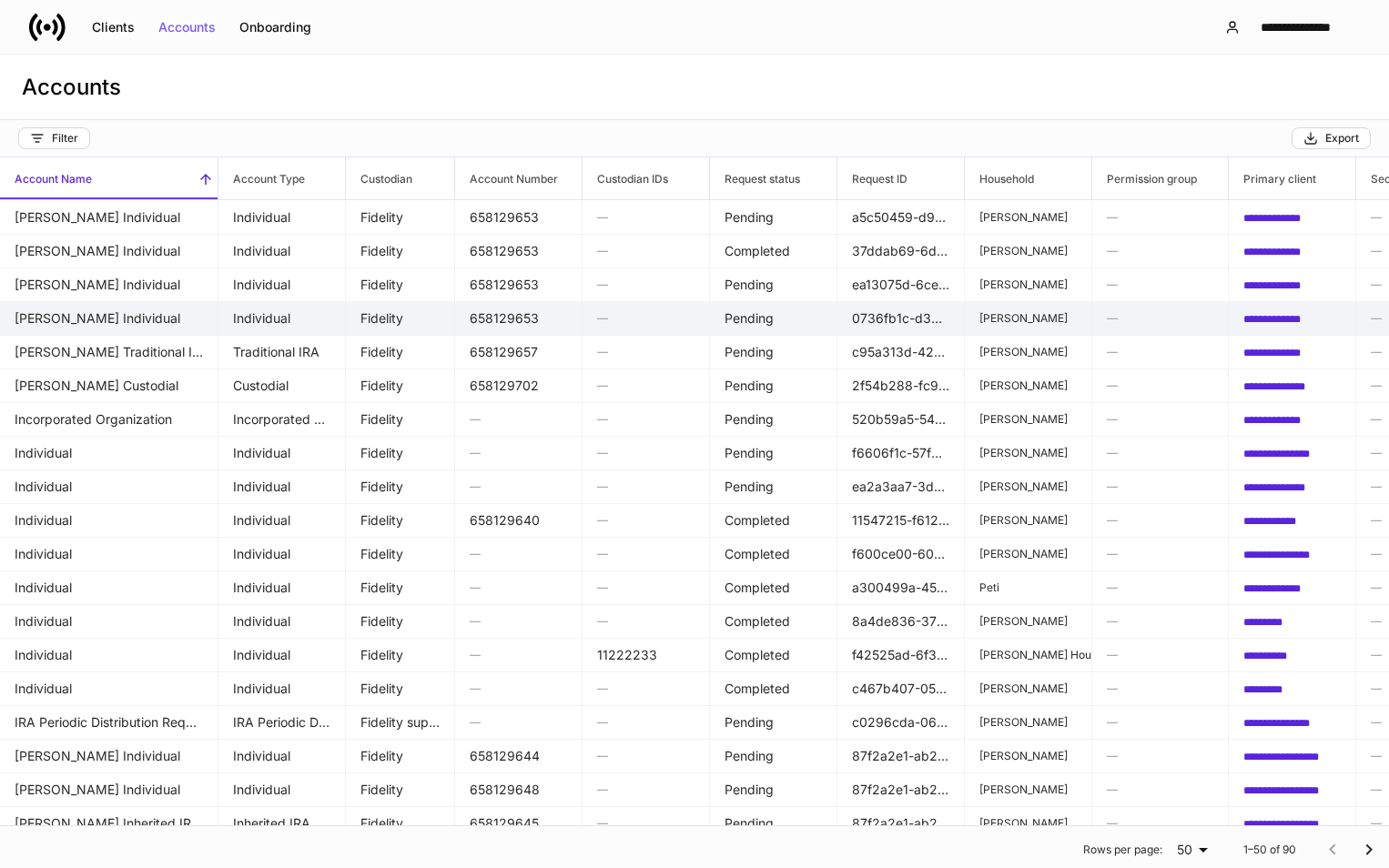
click at [161, 328] on td "[PERSON_NAME] Individual" at bounding box center [109, 319] width 219 height 35
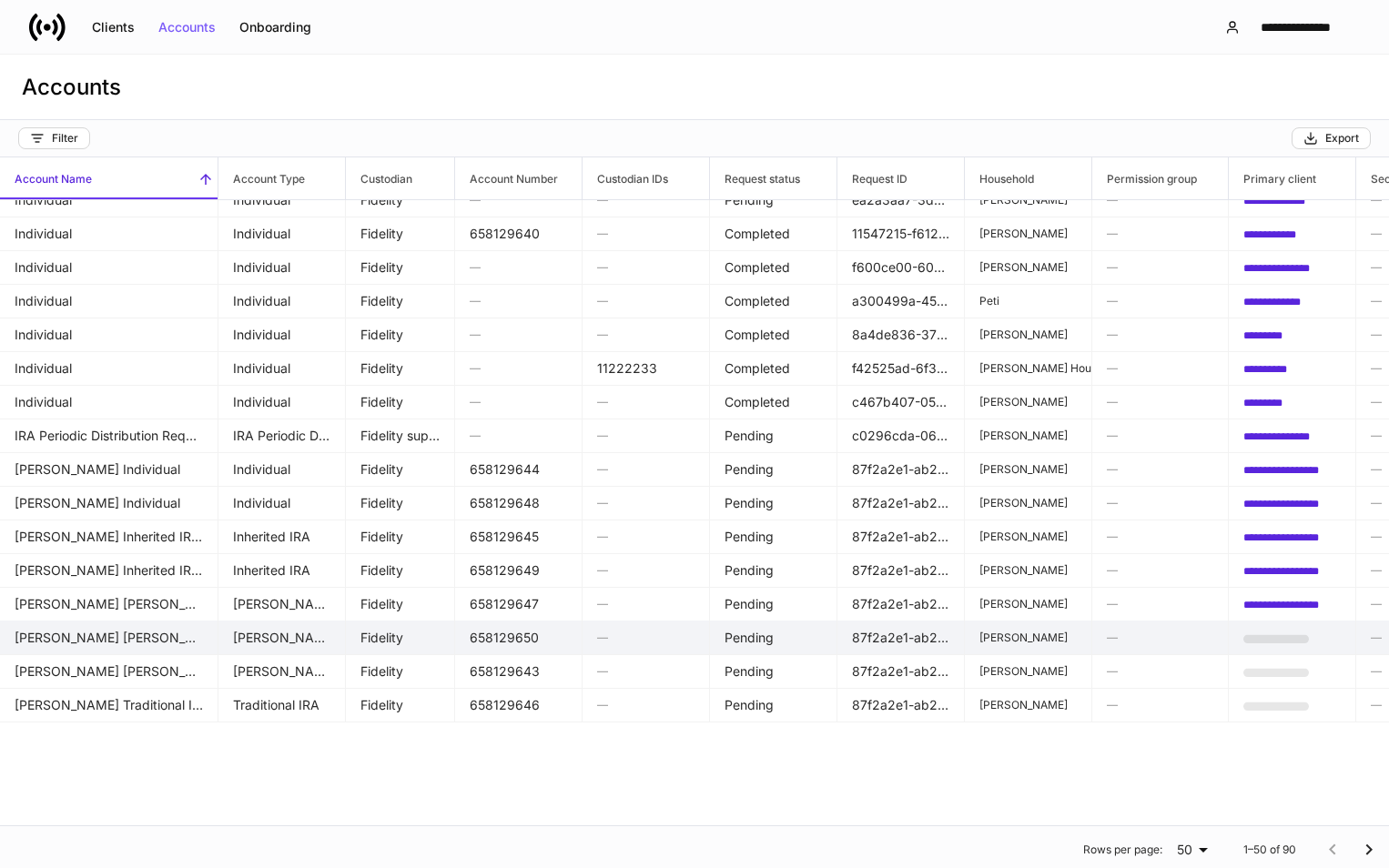
scroll to position [546, 0]
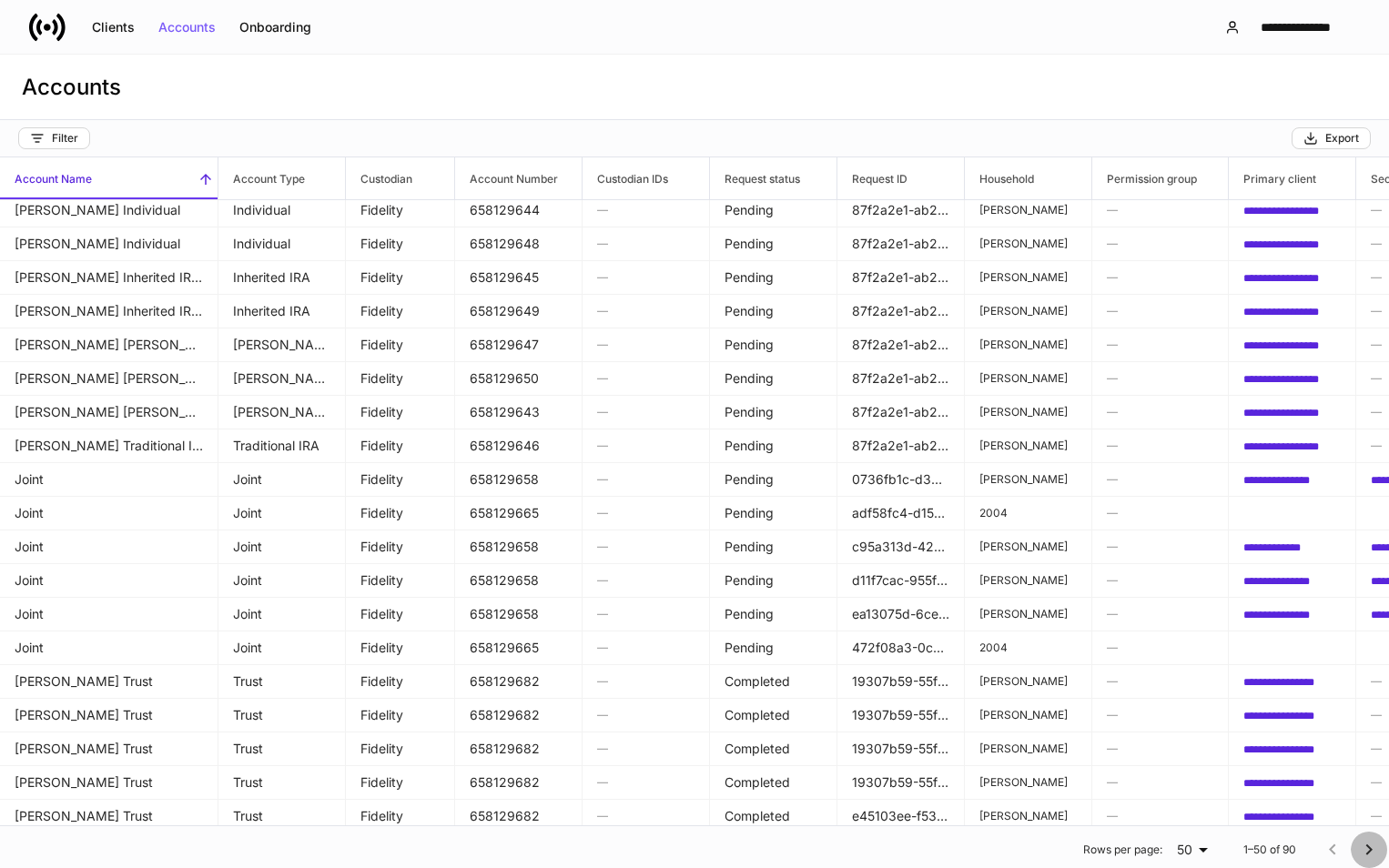
click at [1358, 846] on icon "Go to next page" at bounding box center [1369, 850] width 22 height 22
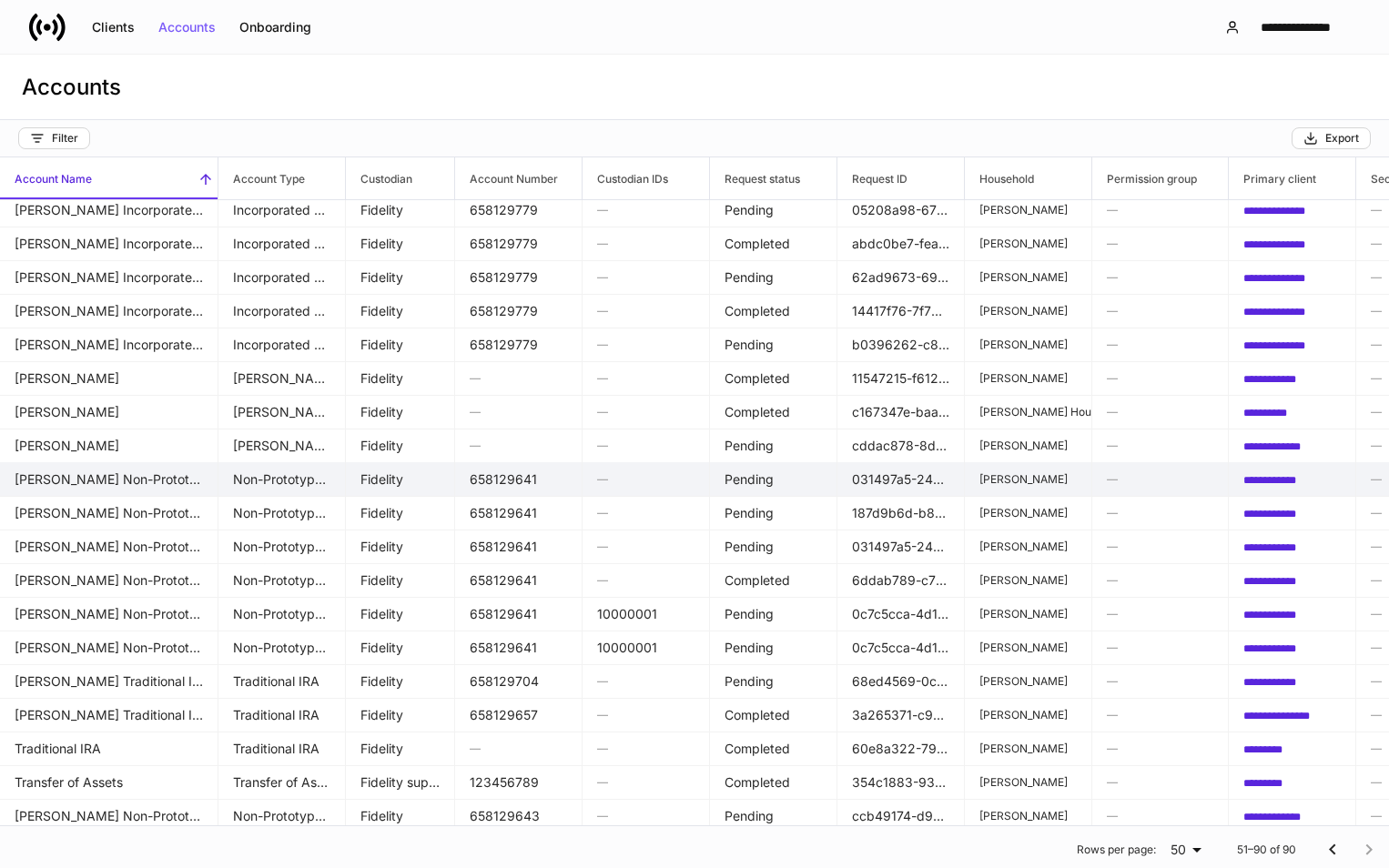
click at [122, 480] on td "[PERSON_NAME] Non-Prototype Retirement" at bounding box center [109, 479] width 219 height 35
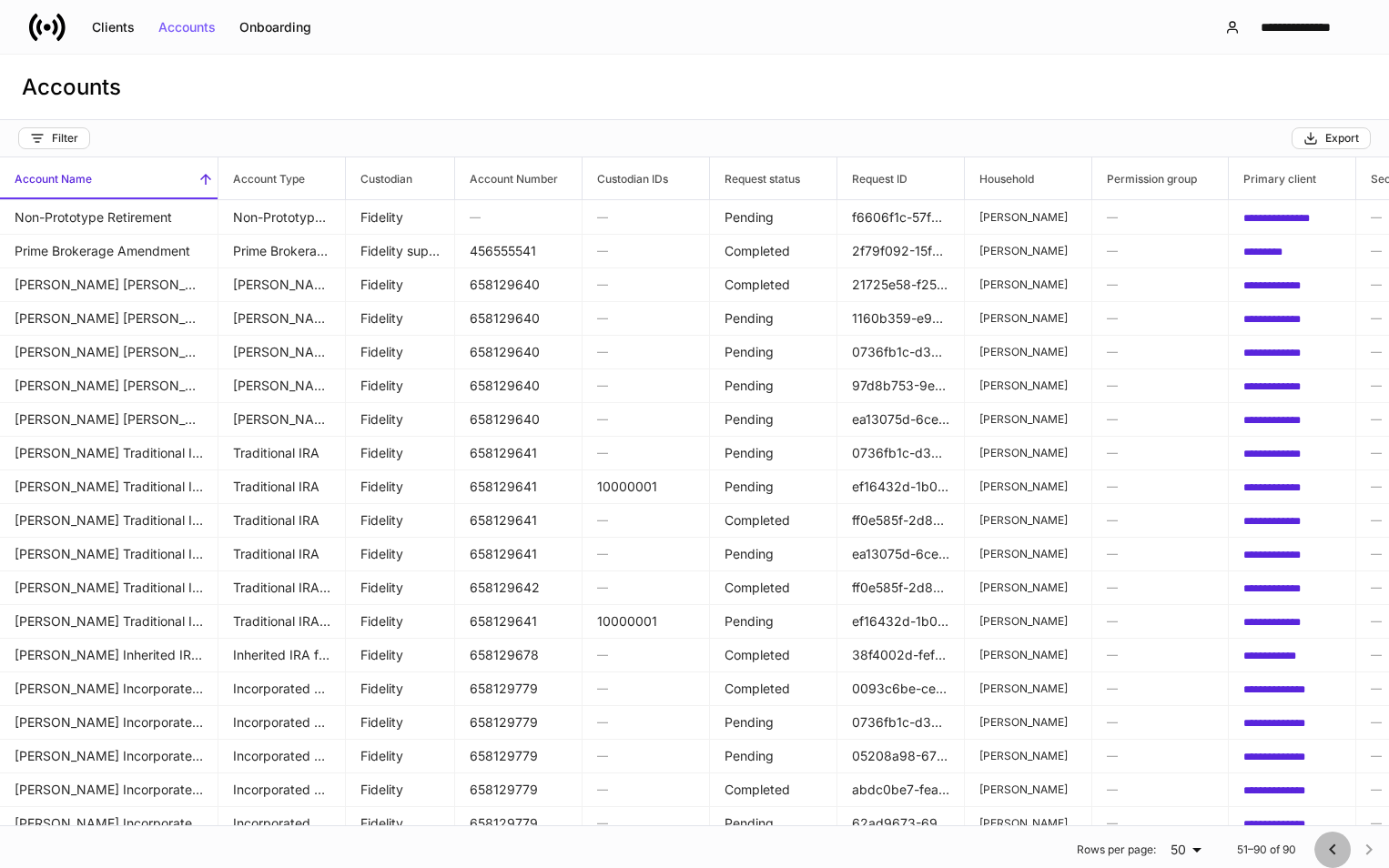
click at [1321, 853] on icon "Go to previous page" at bounding box center [1332, 850] width 22 height 22
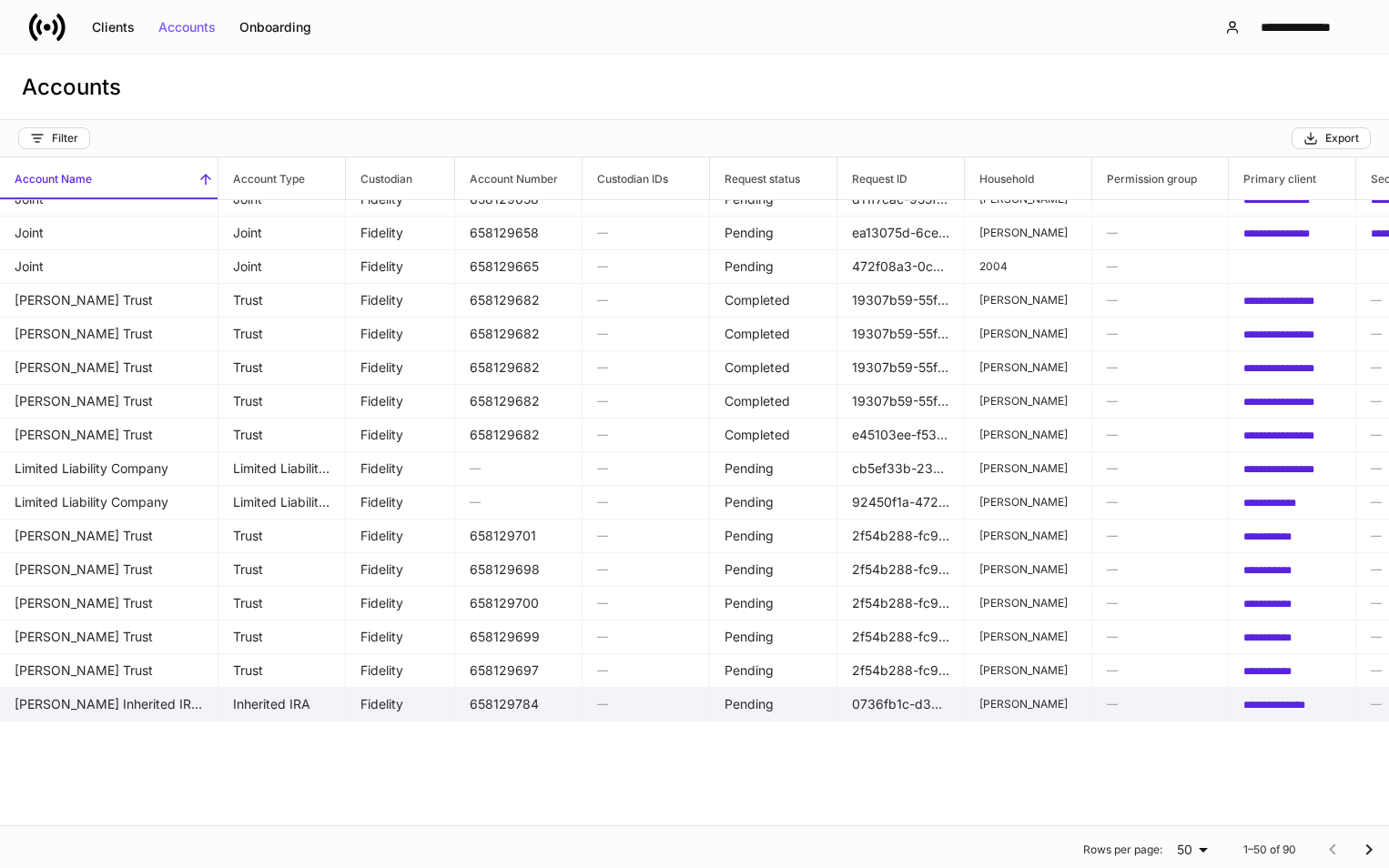
scroll to position [1072, 0]
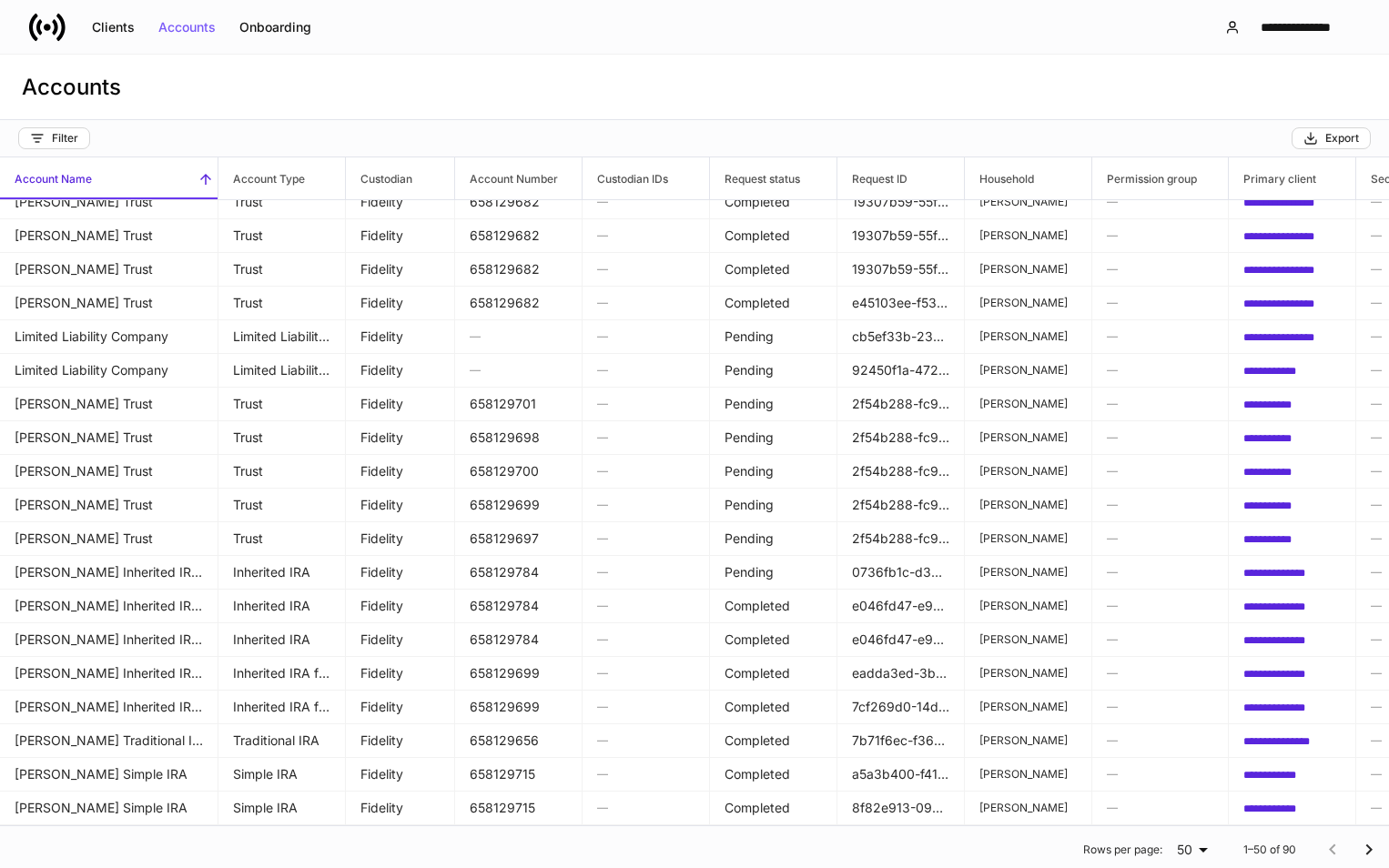
click at [1358, 846] on icon "Go to next page" at bounding box center [1369, 850] width 22 height 22
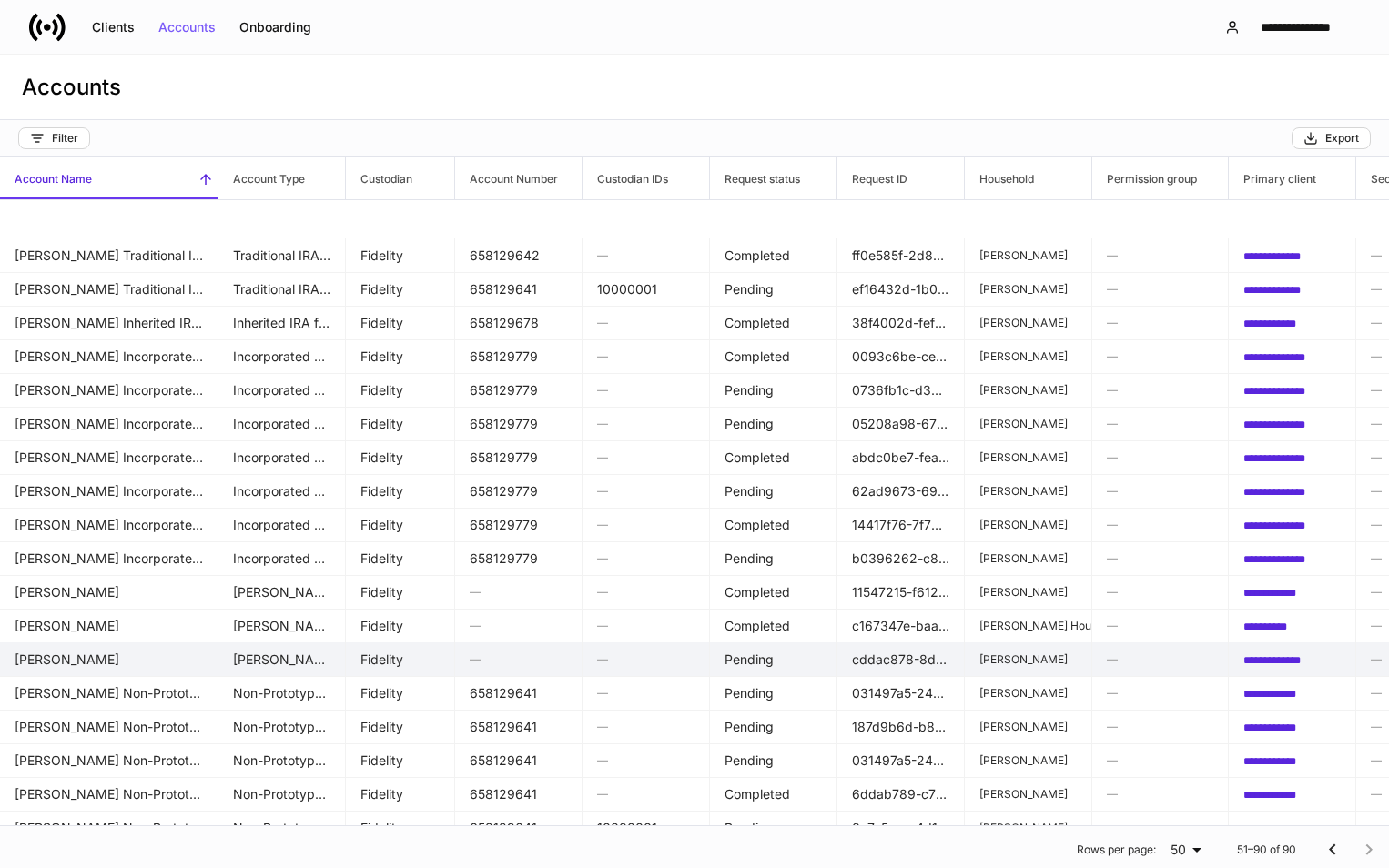
scroll to position [273, 0]
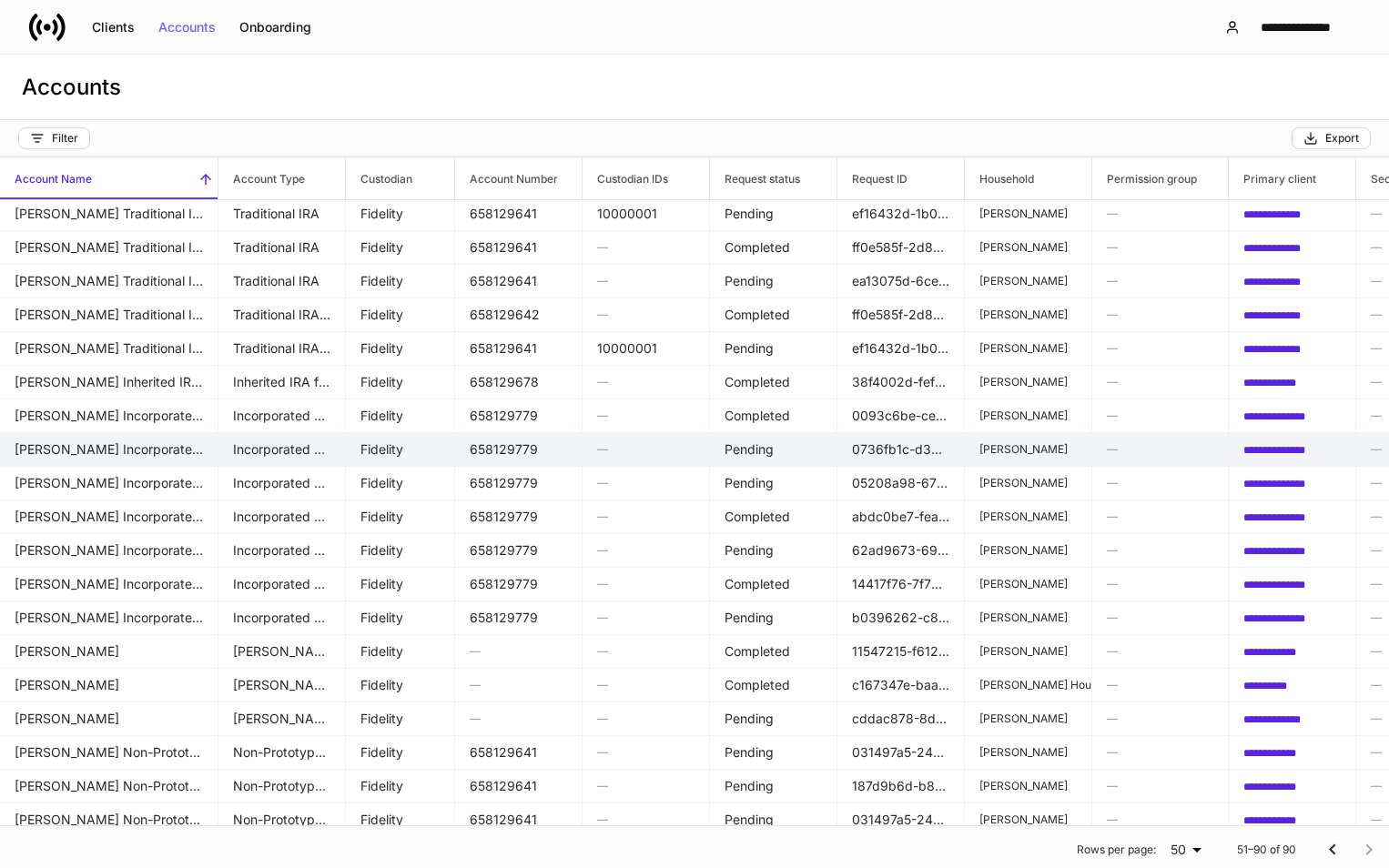
click at [56, 449] on td "[PERSON_NAME] Incorporated Organization" at bounding box center [109, 450] width 219 height 35
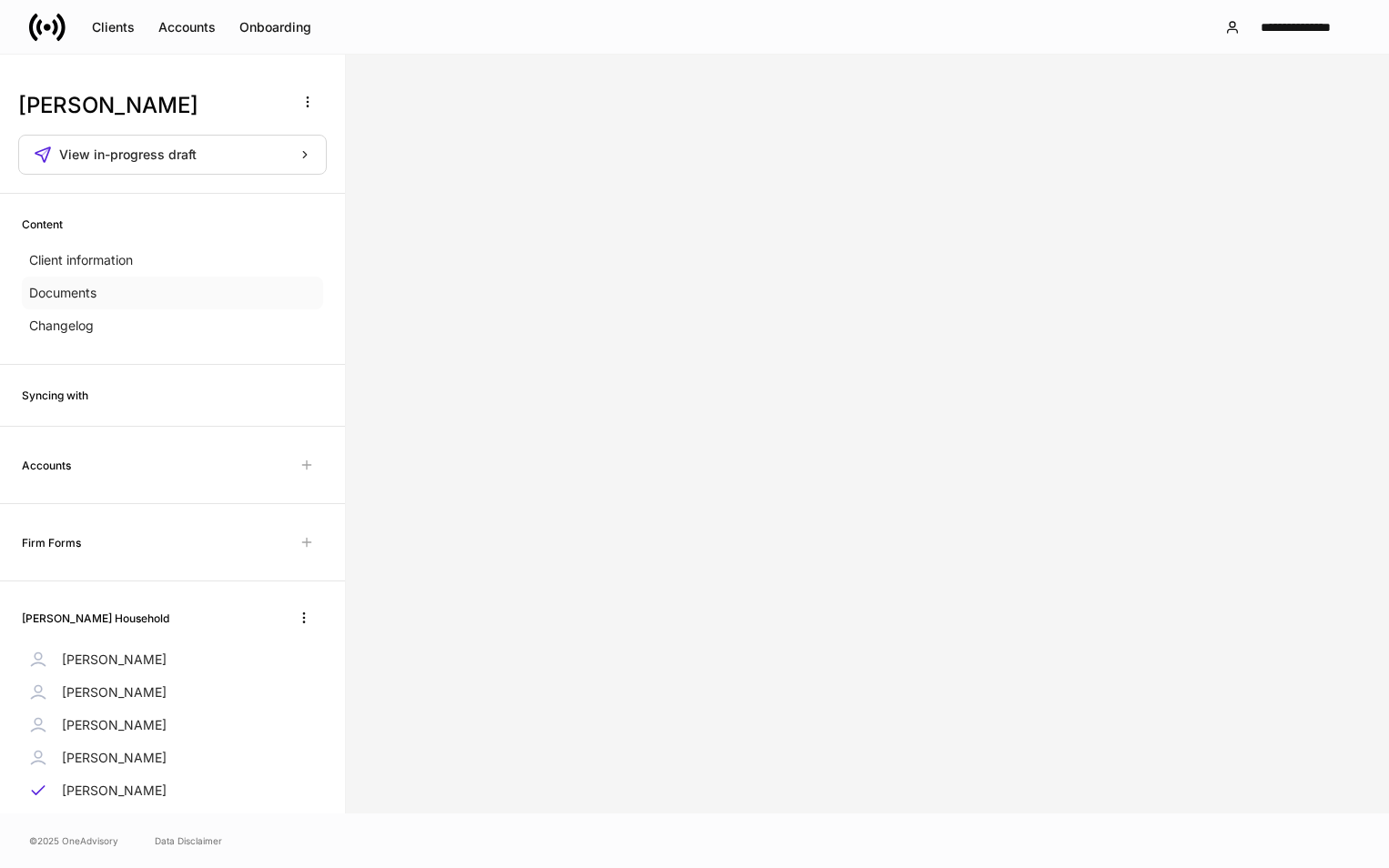
click at [73, 291] on p "Documents" at bounding box center [62, 293] width 67 height 18
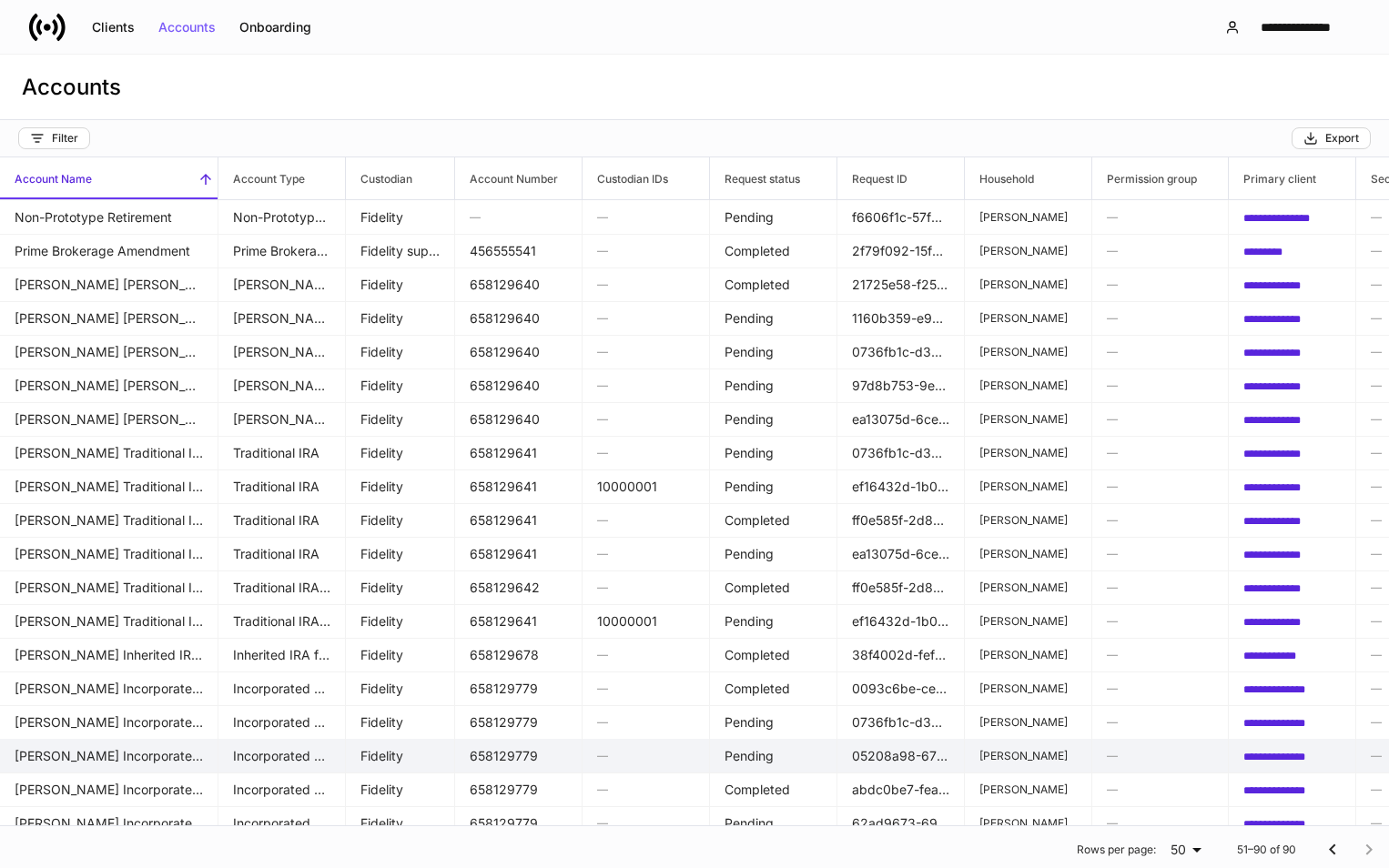
scroll to position [91, 0]
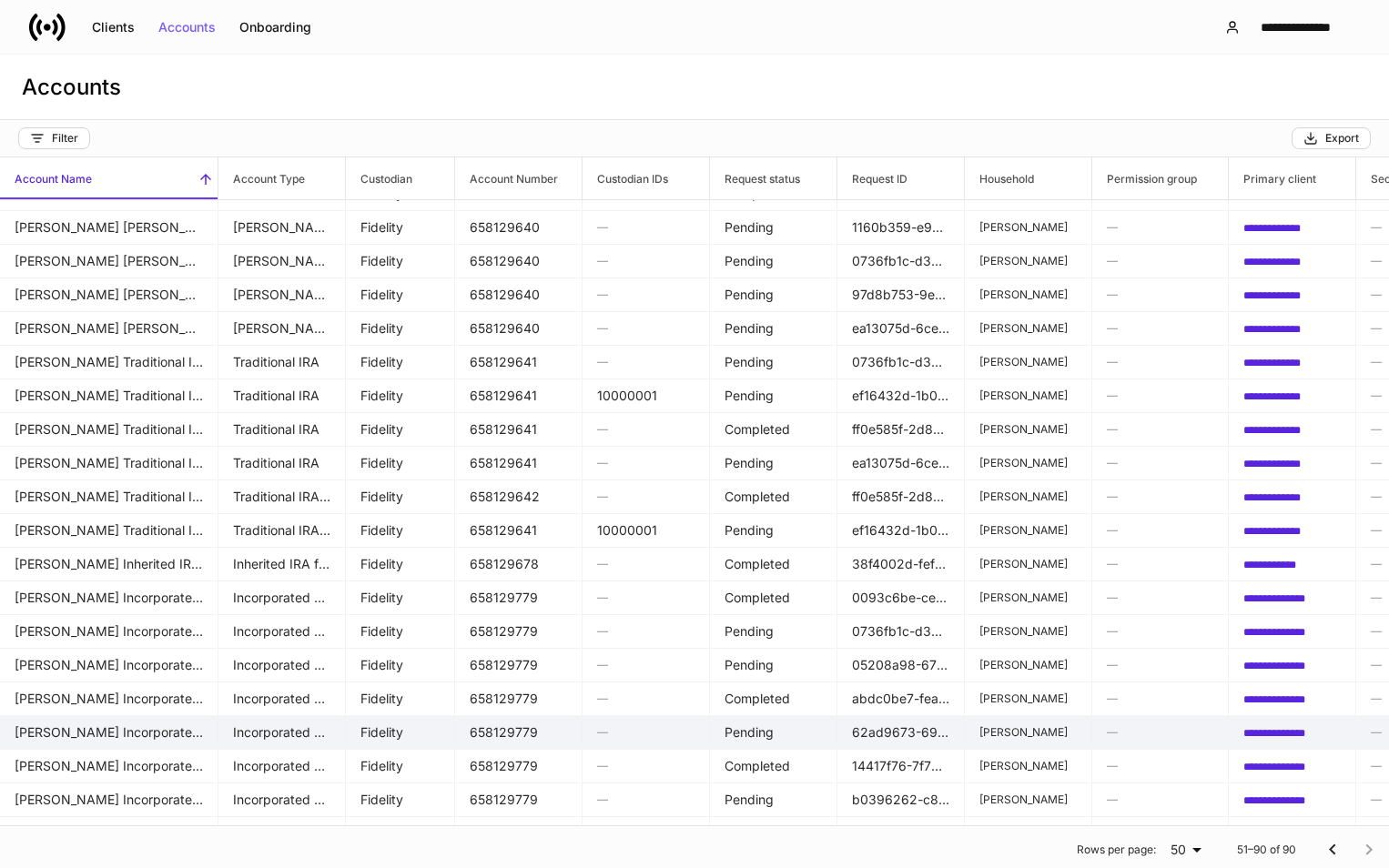
click at [94, 729] on td "[PERSON_NAME] Incorporated Organization" at bounding box center [109, 733] width 219 height 35
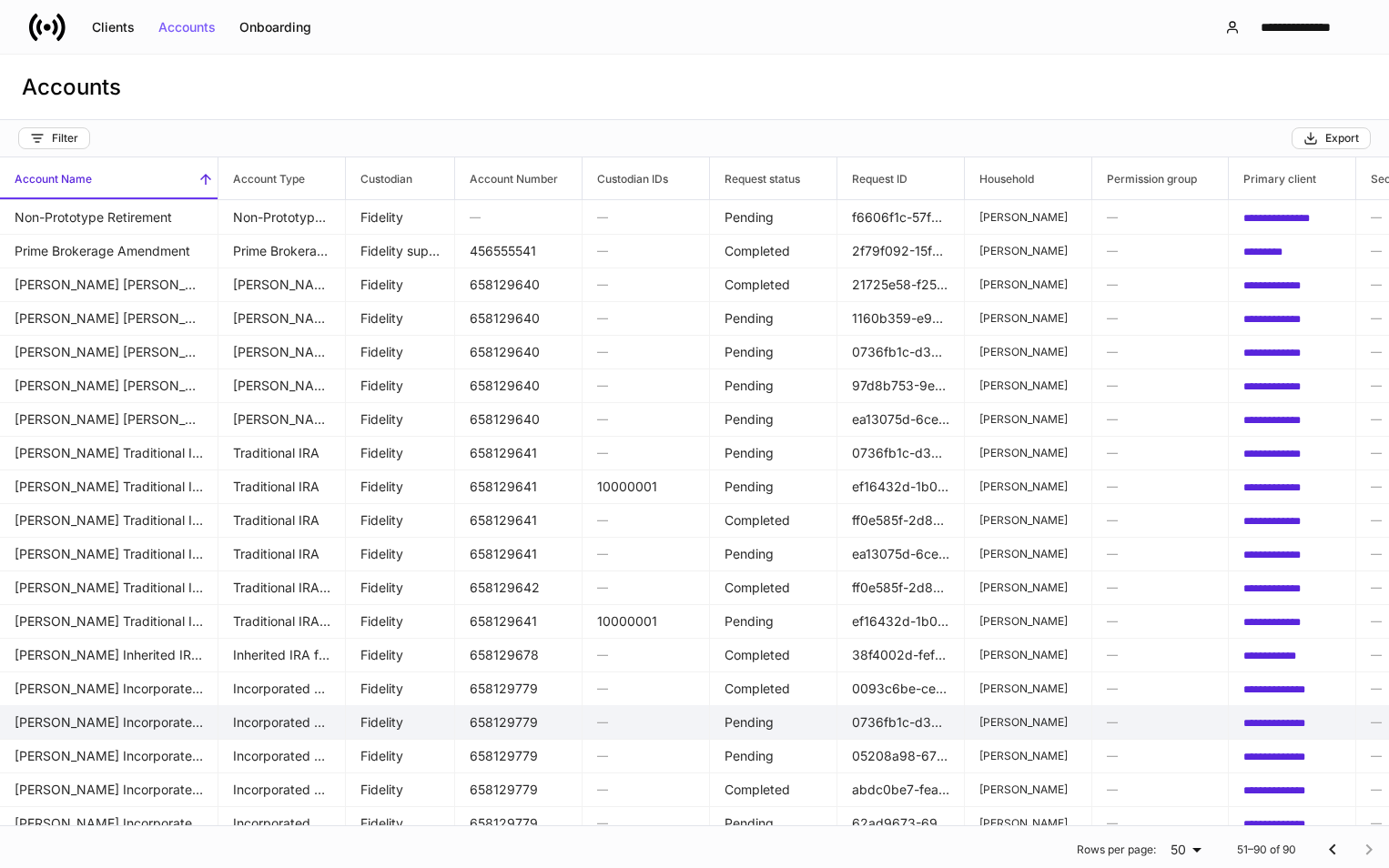
click at [70, 719] on td "[PERSON_NAME] Incorporated Organization" at bounding box center [109, 723] width 219 height 35
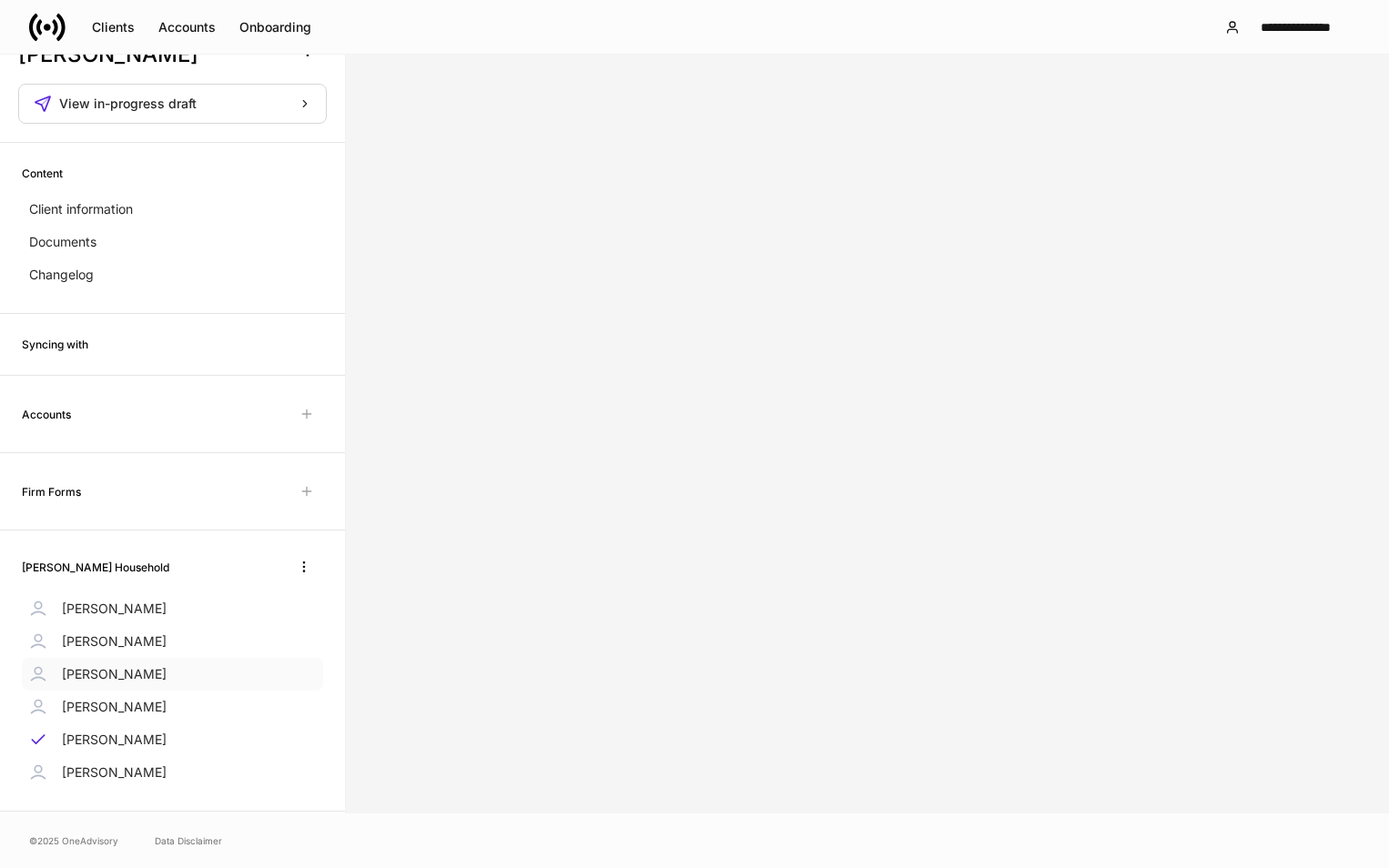
scroll to position [78, 0]
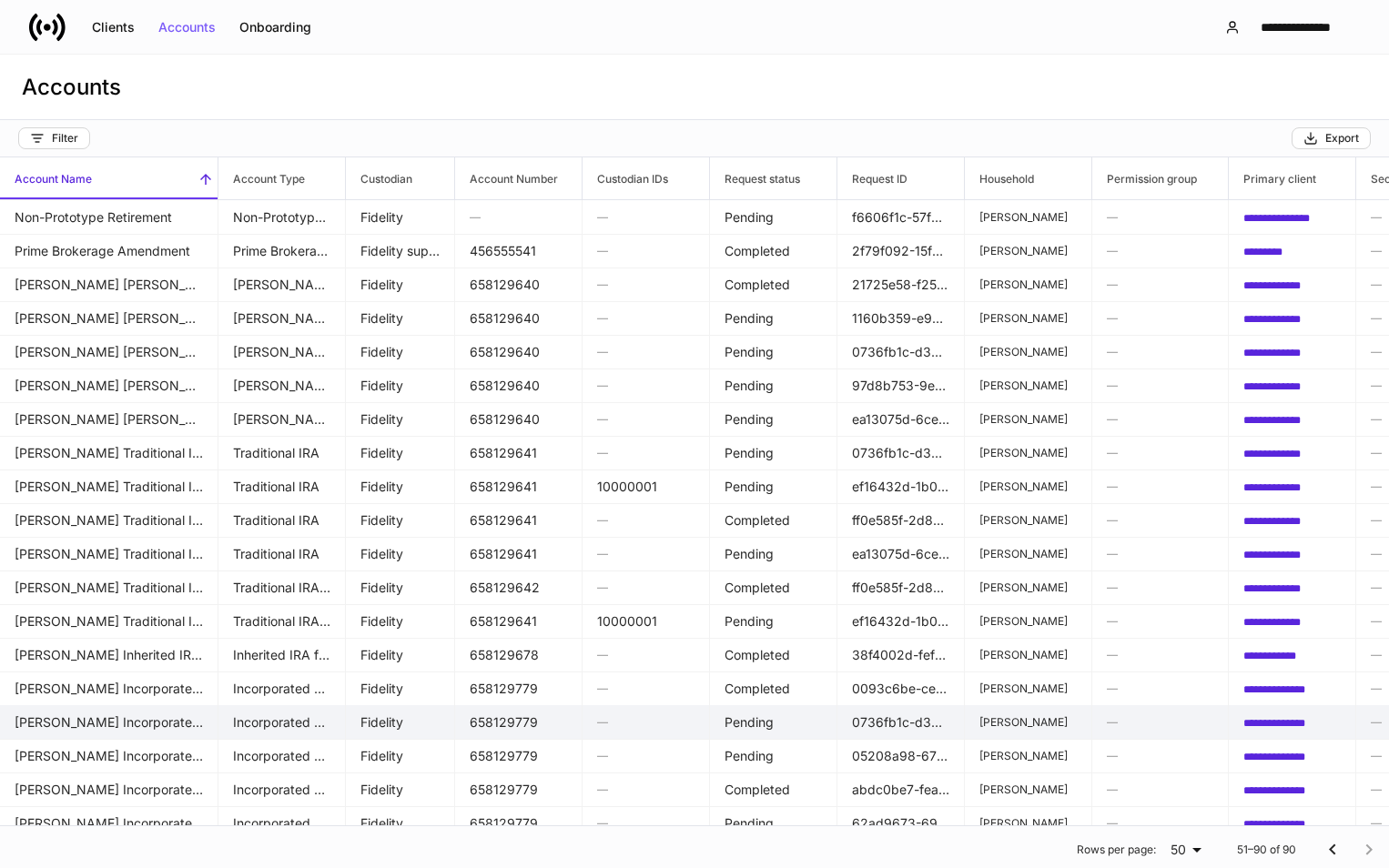
click at [127, 725] on td "[PERSON_NAME] Incorporated Organization" at bounding box center [109, 723] width 219 height 35
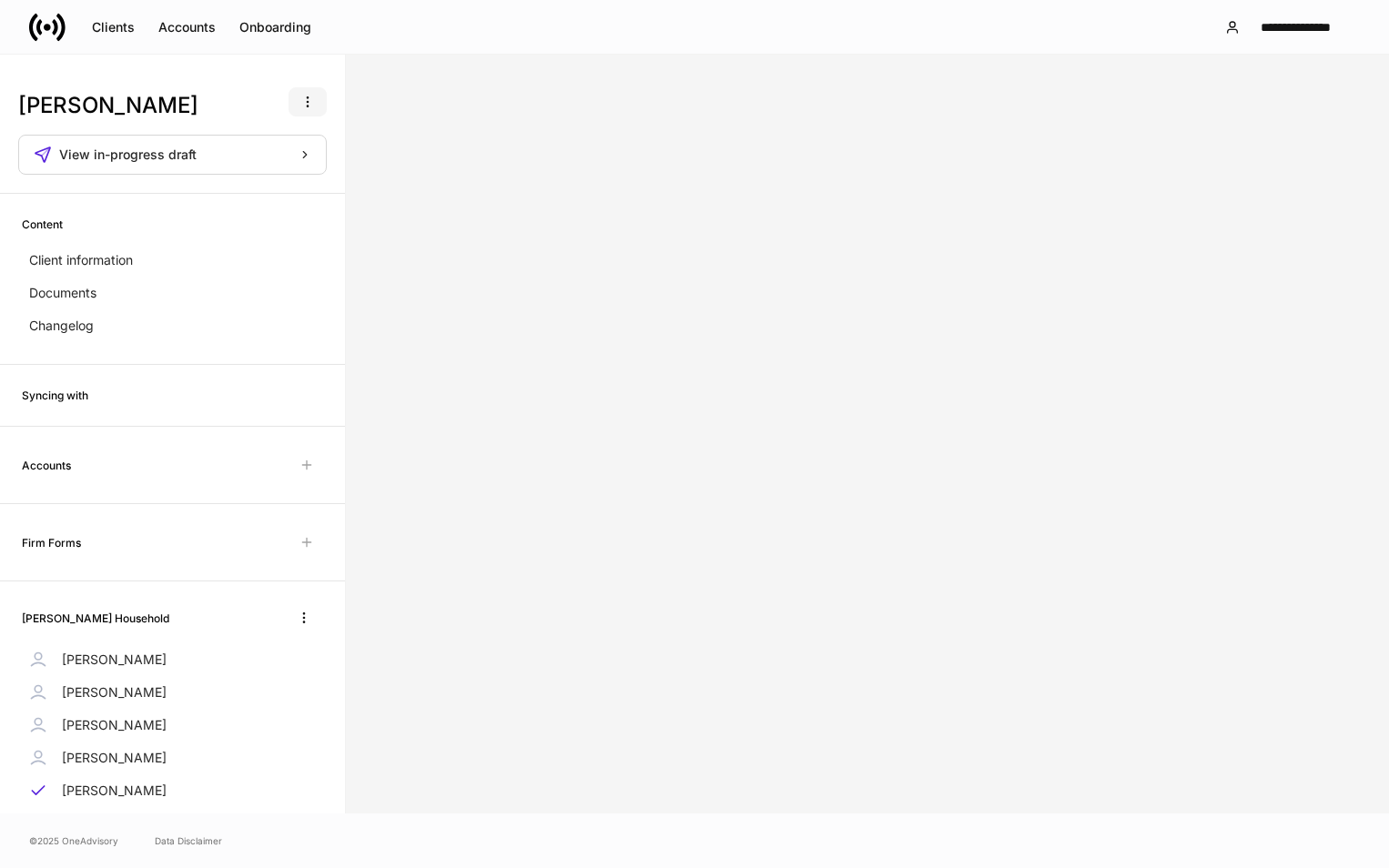
click at [291, 94] on button "button" at bounding box center [308, 102] width 39 height 29
click at [247, 187] on p "Delete client profile" at bounding box center [236, 190] width 115 height 18
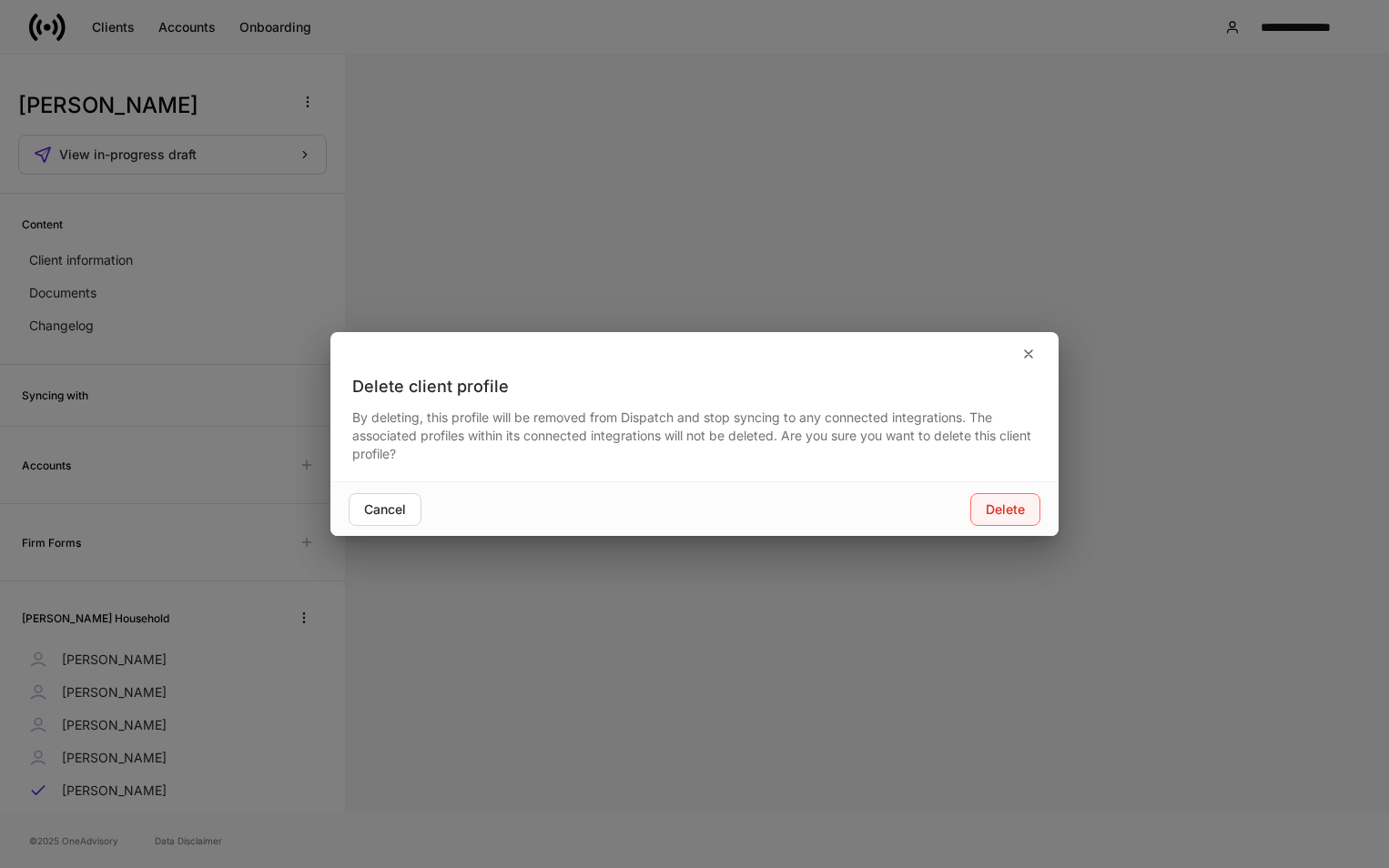
click at [994, 503] on div "Delete" at bounding box center [1005, 510] width 40 height 13
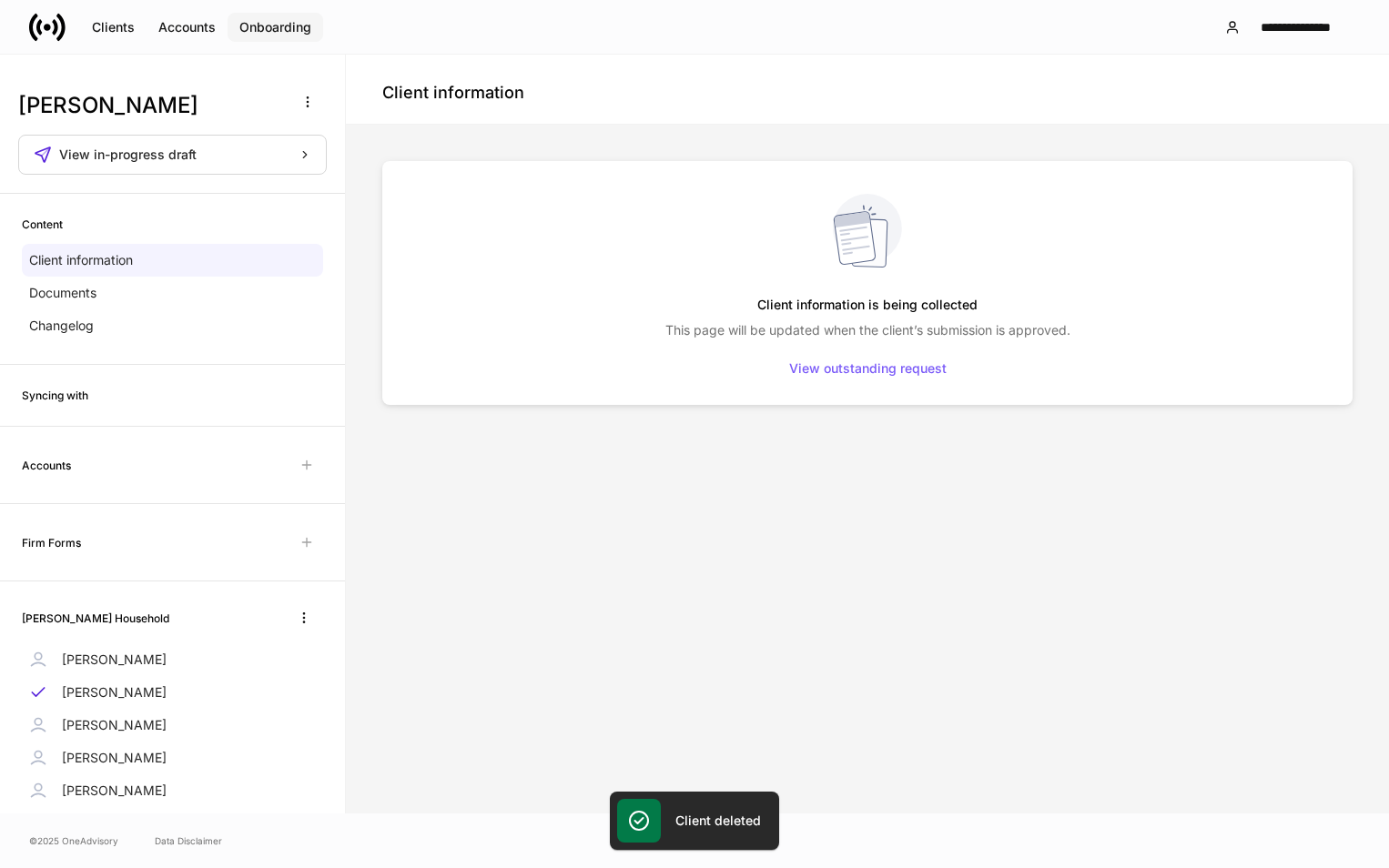
click at [261, 22] on div "Onboarding" at bounding box center [276, 28] width 72 height 13
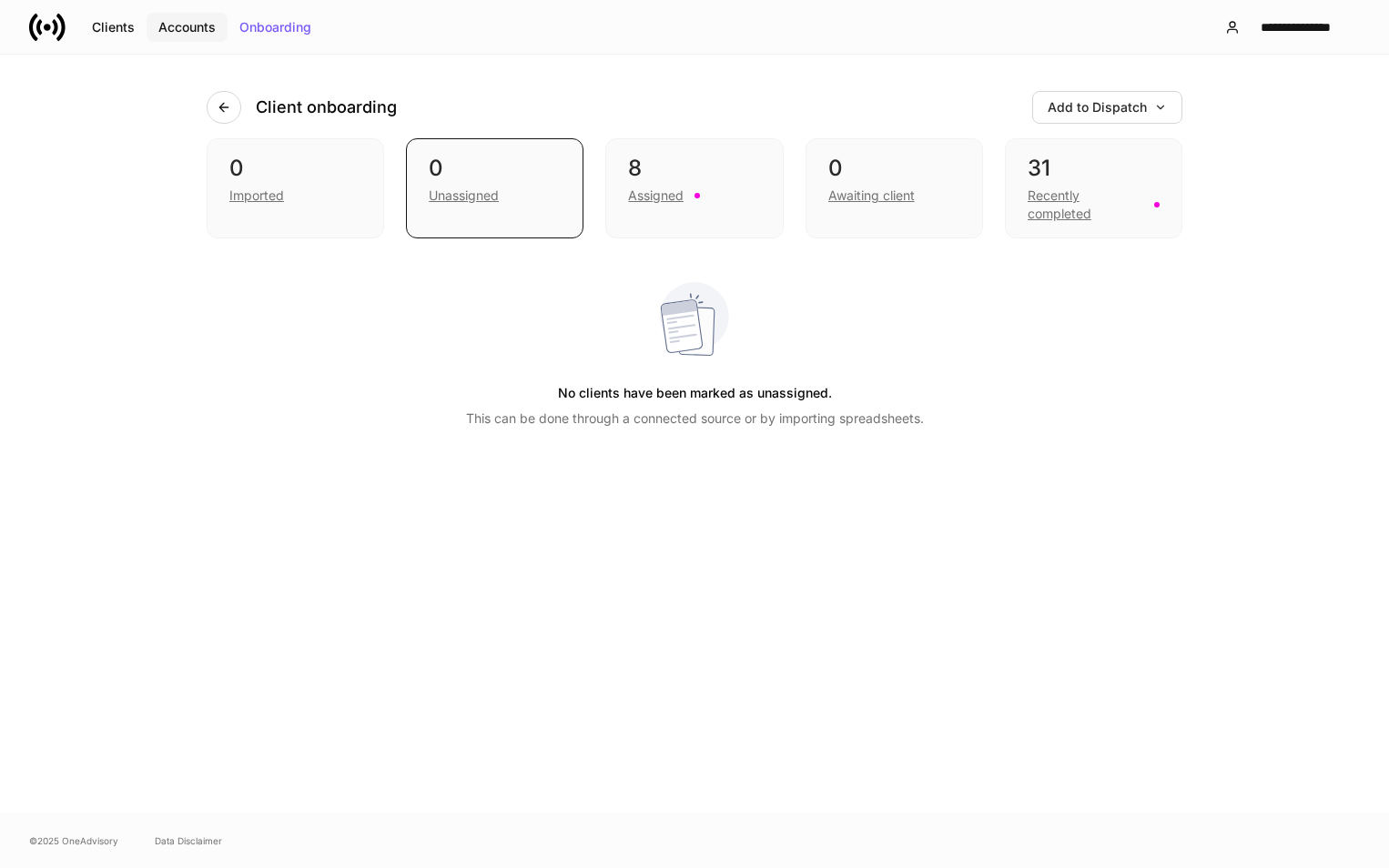
click at [214, 26] on div "Accounts" at bounding box center [186, 28] width 57 height 13
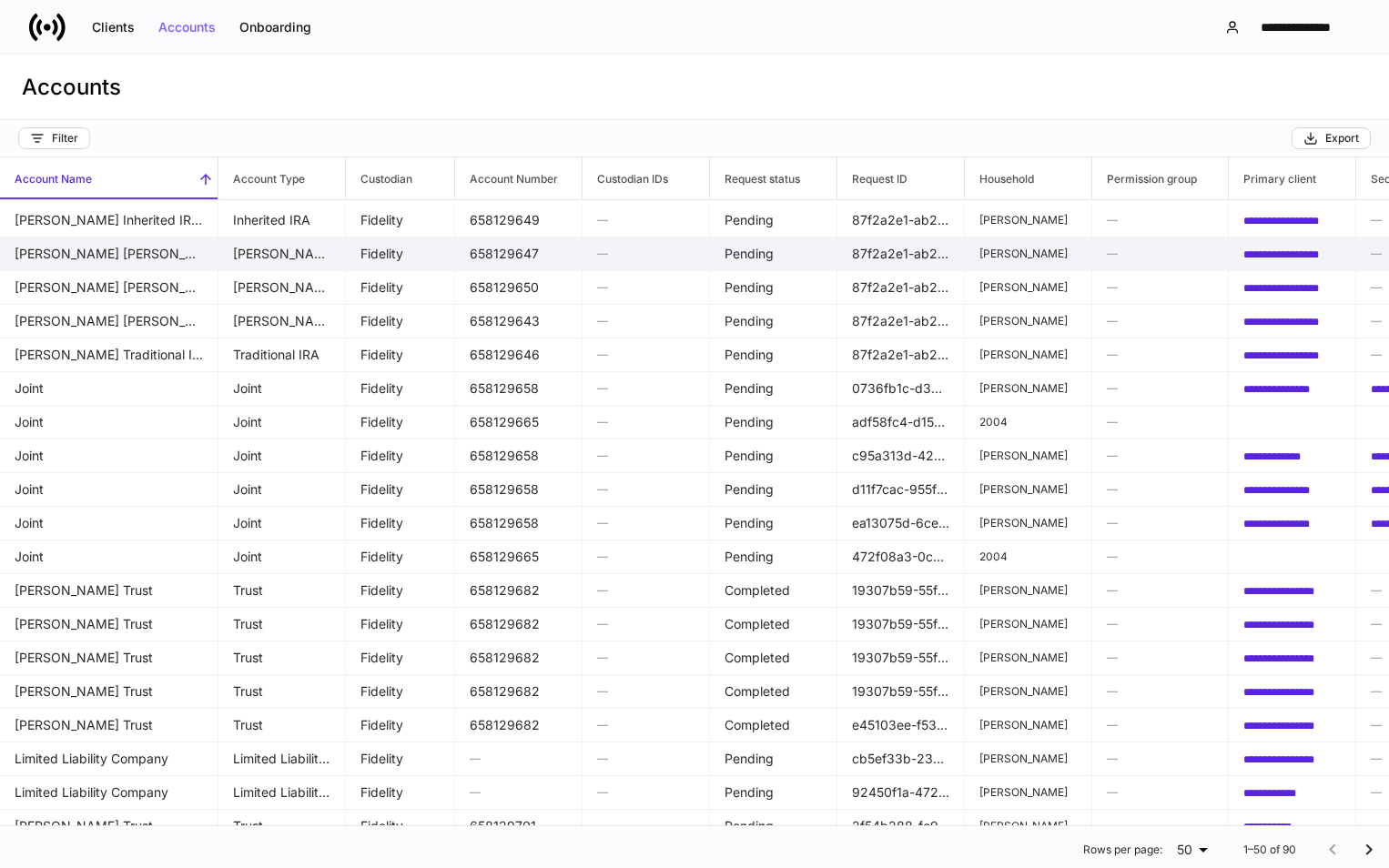
scroll to position [1072, 0]
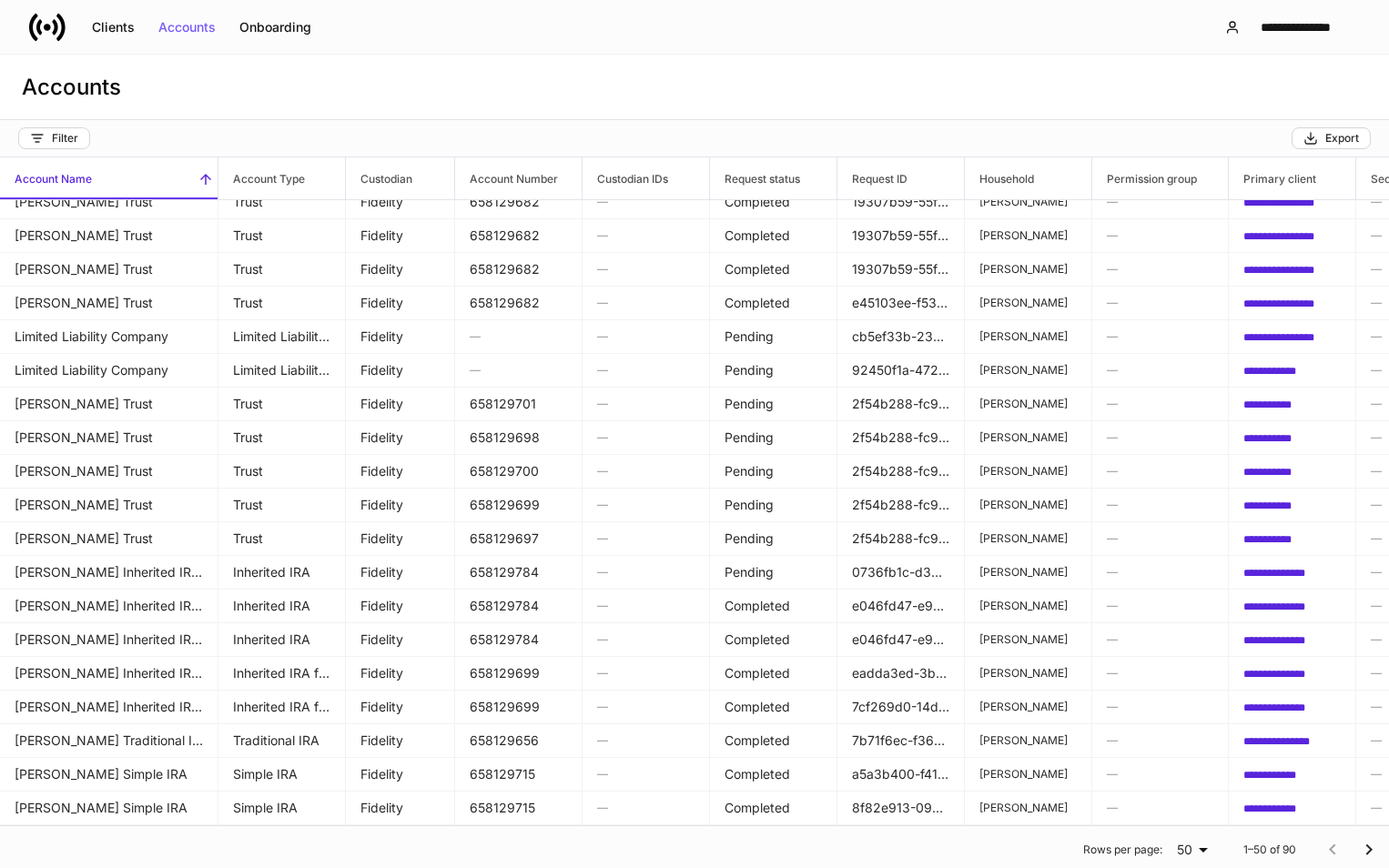
click at [1350, 846] on button "Go to next page" at bounding box center [1369, 850] width 37 height 37
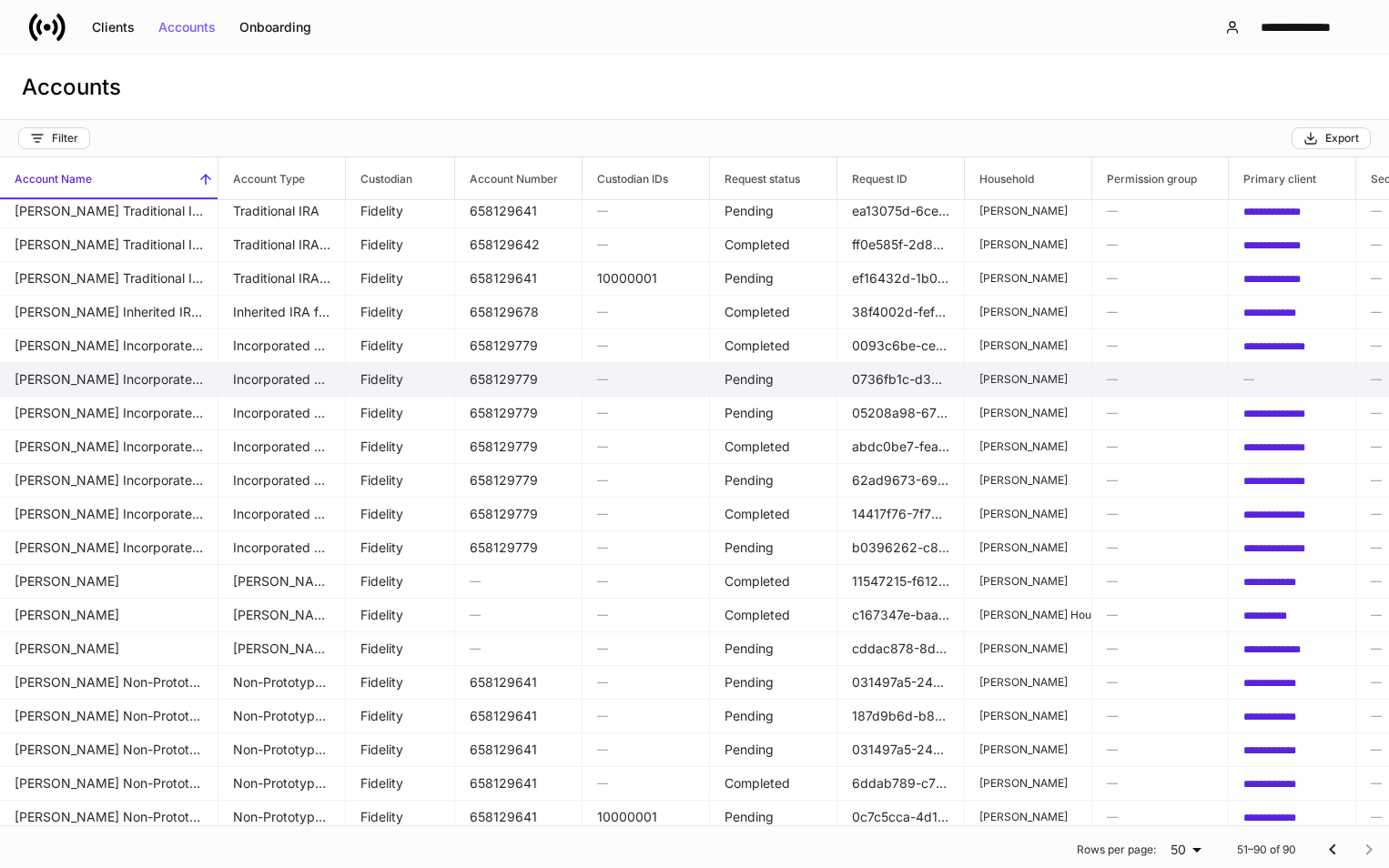
scroll to position [371, 0]
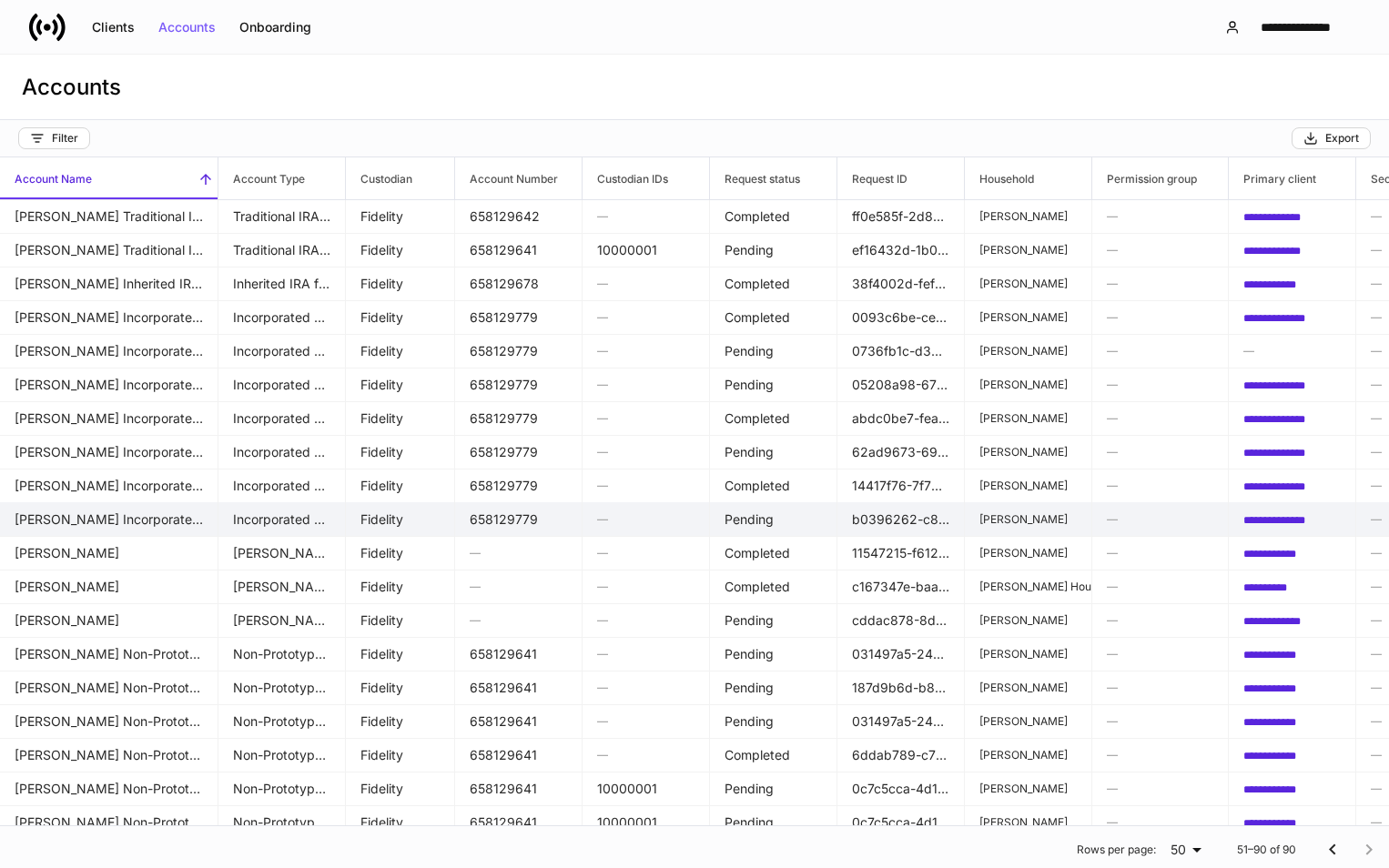
click at [118, 504] on td "[PERSON_NAME] Incorporated Organization" at bounding box center [109, 520] width 219 height 35
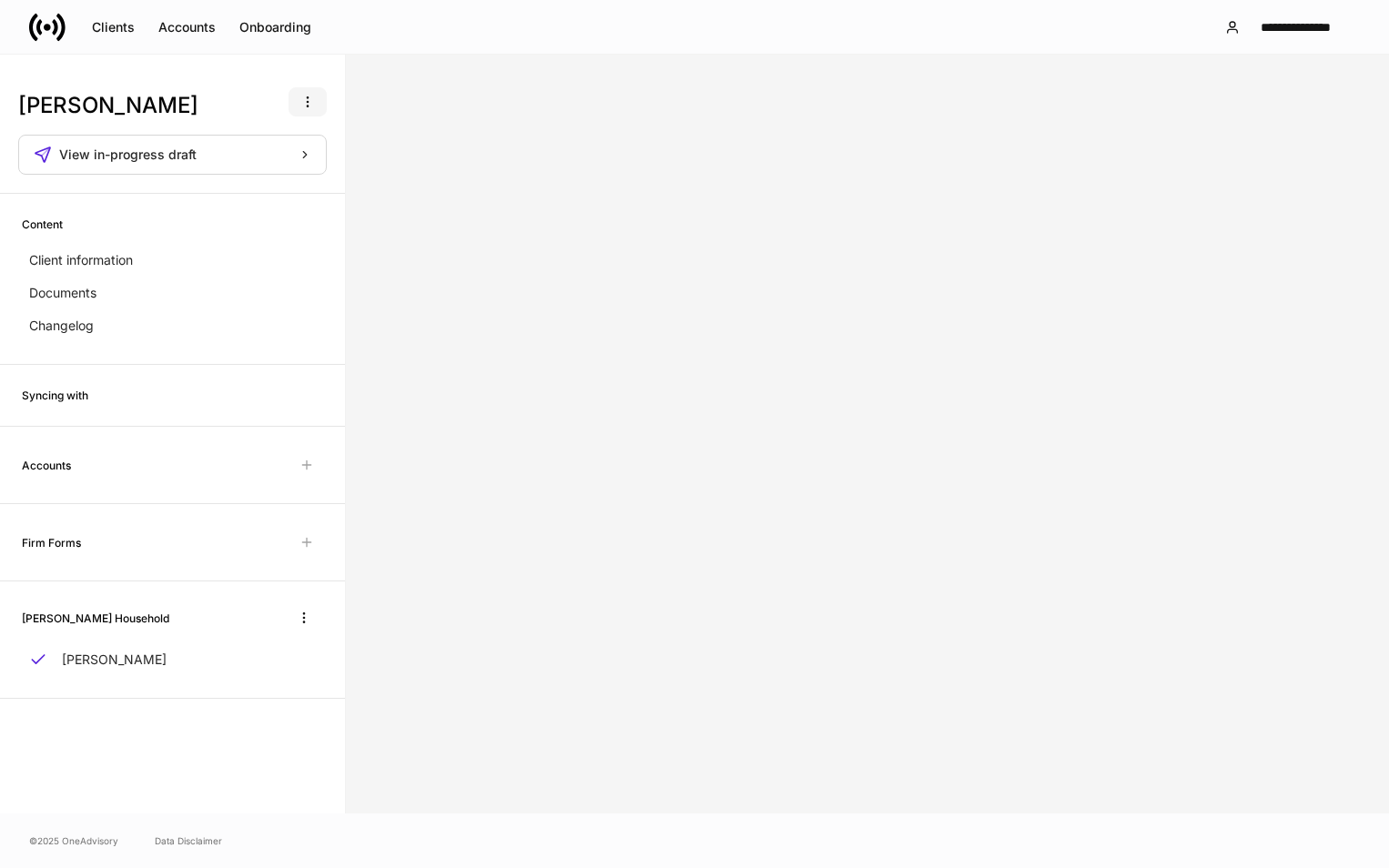
click at [295, 99] on button "button" at bounding box center [308, 102] width 39 height 29
click at [275, 146] on ul "Create data request Delete client profile" at bounding box center [253, 168] width 149 height 88
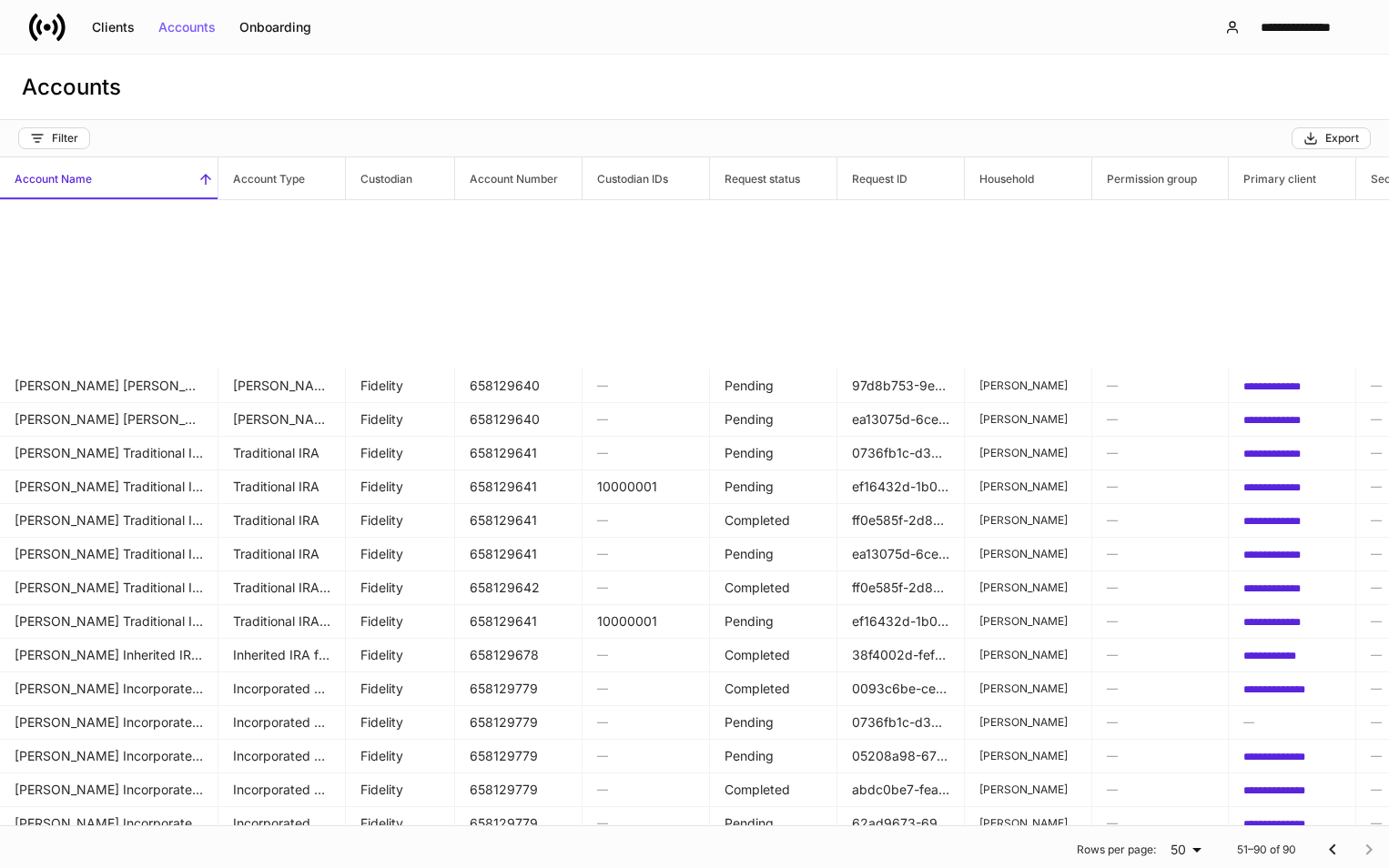
scroll to position [455, 0]
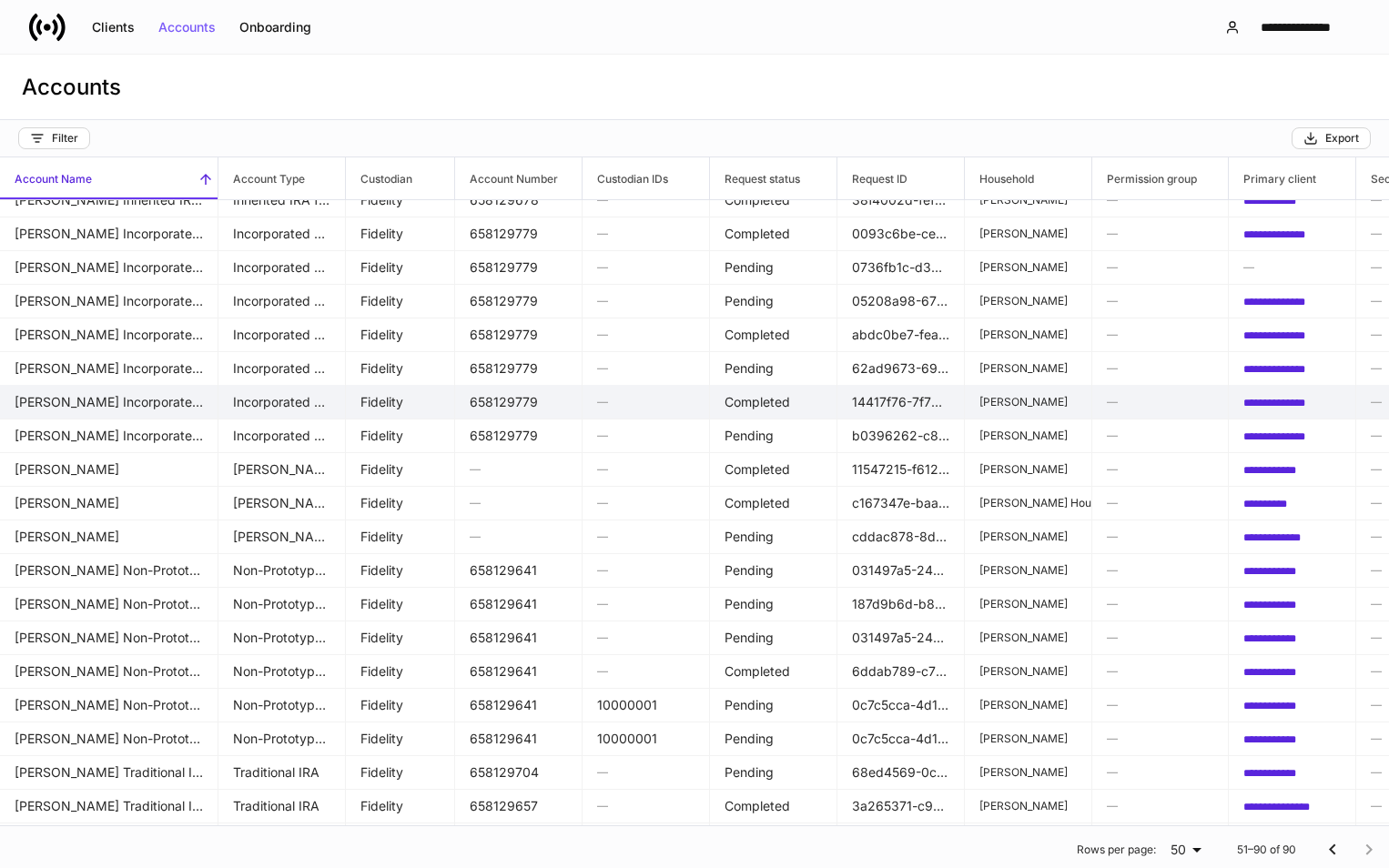
click at [54, 402] on td "[PERSON_NAME] Incorporated Organization" at bounding box center [109, 402] width 219 height 35
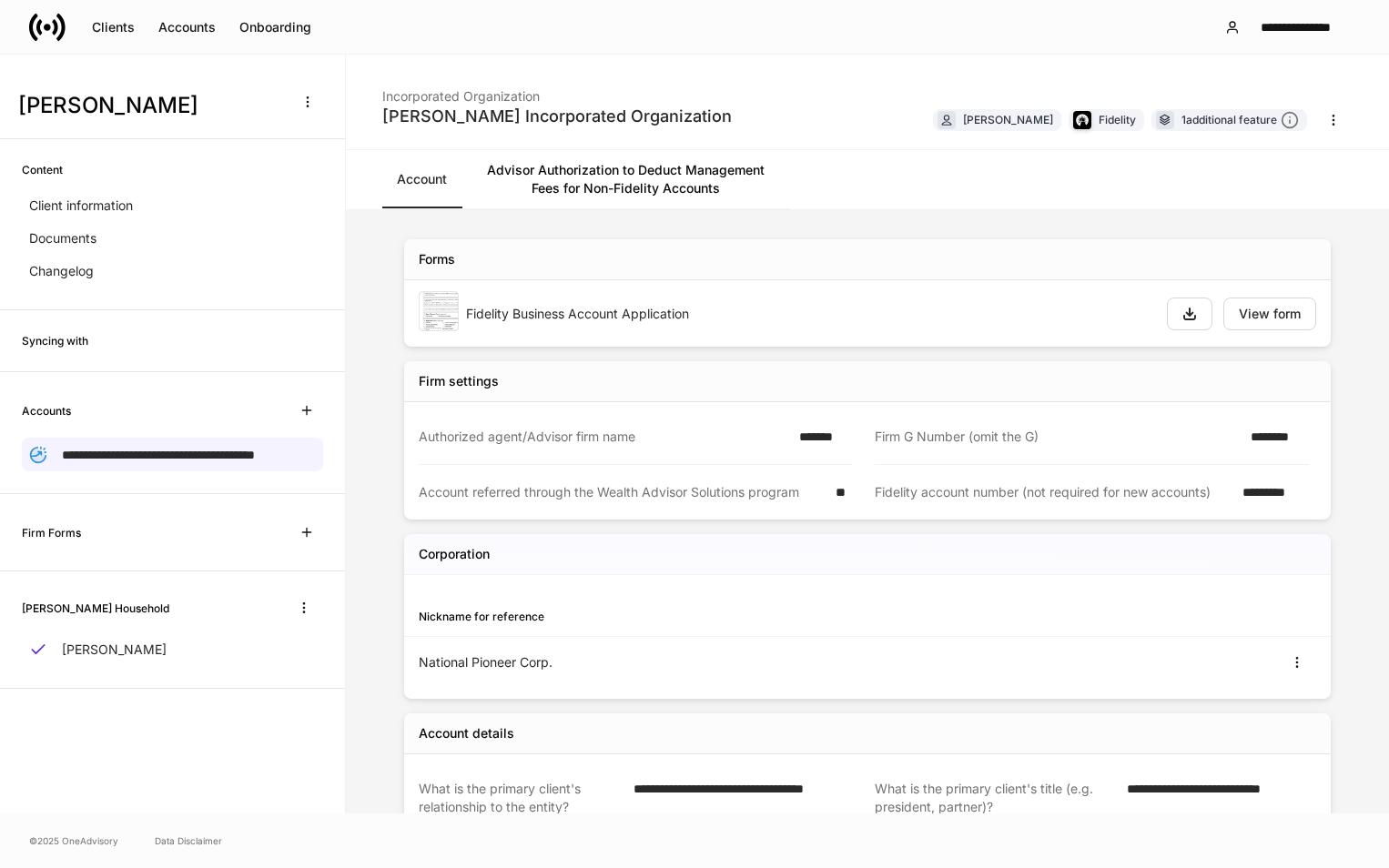
click at [444, 312] on img at bounding box center [439, 311] width 40 height 40
click at [175, 456] on span "**********" at bounding box center [158, 455] width 193 height 13
click at [73, 261] on div "Changelog" at bounding box center [173, 271] width 301 height 33
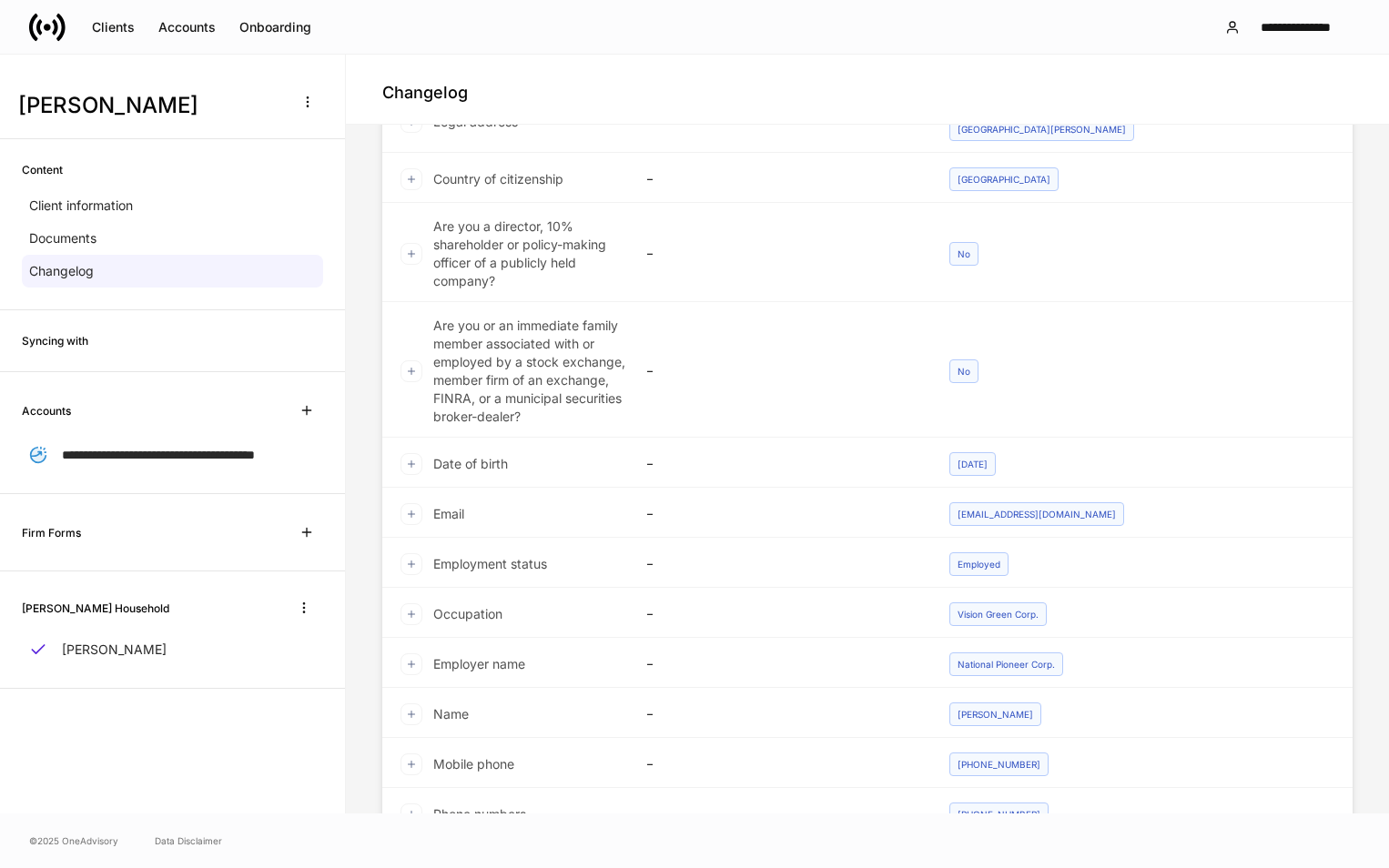
scroll to position [364, 0]
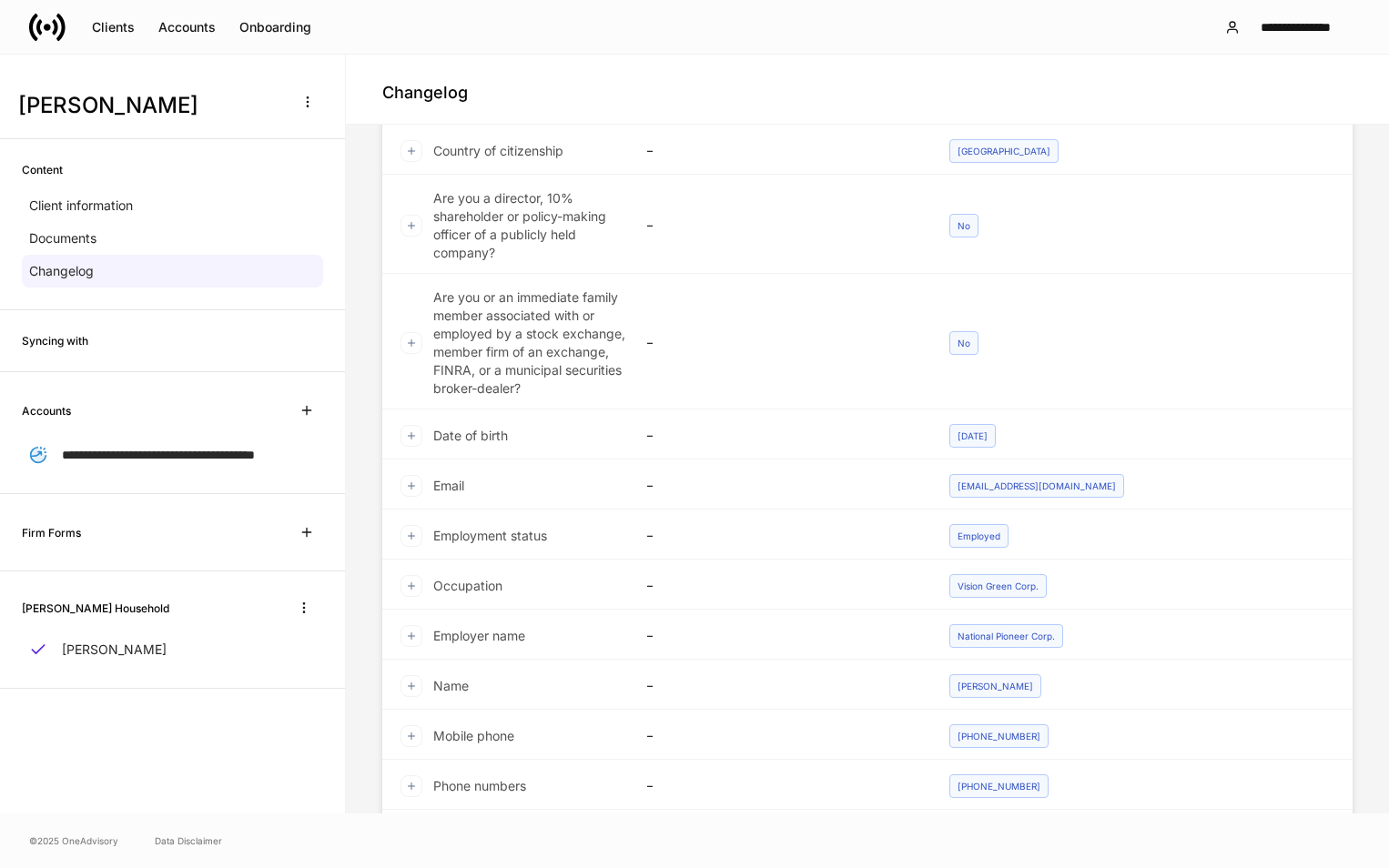
click at [406, 581] on icon at bounding box center [412, 586] width 11 height 11
click at [408, 585] on icon at bounding box center [412, 586] width 11 height 11
click at [301, 539] on icon "button" at bounding box center [307, 533] width 15 height 15
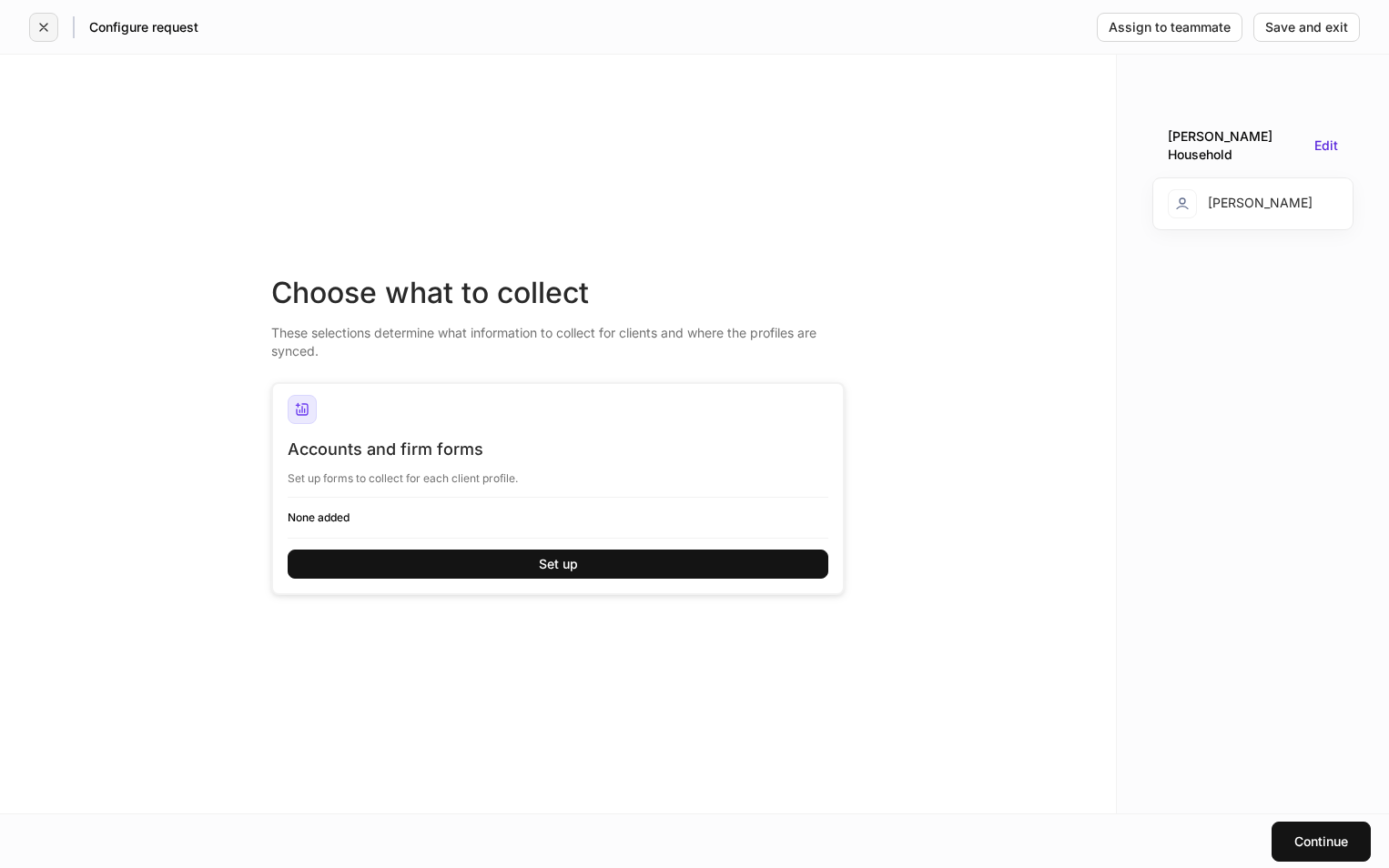
click at [39, 20] on icon "button" at bounding box center [44, 28] width 15 height 15
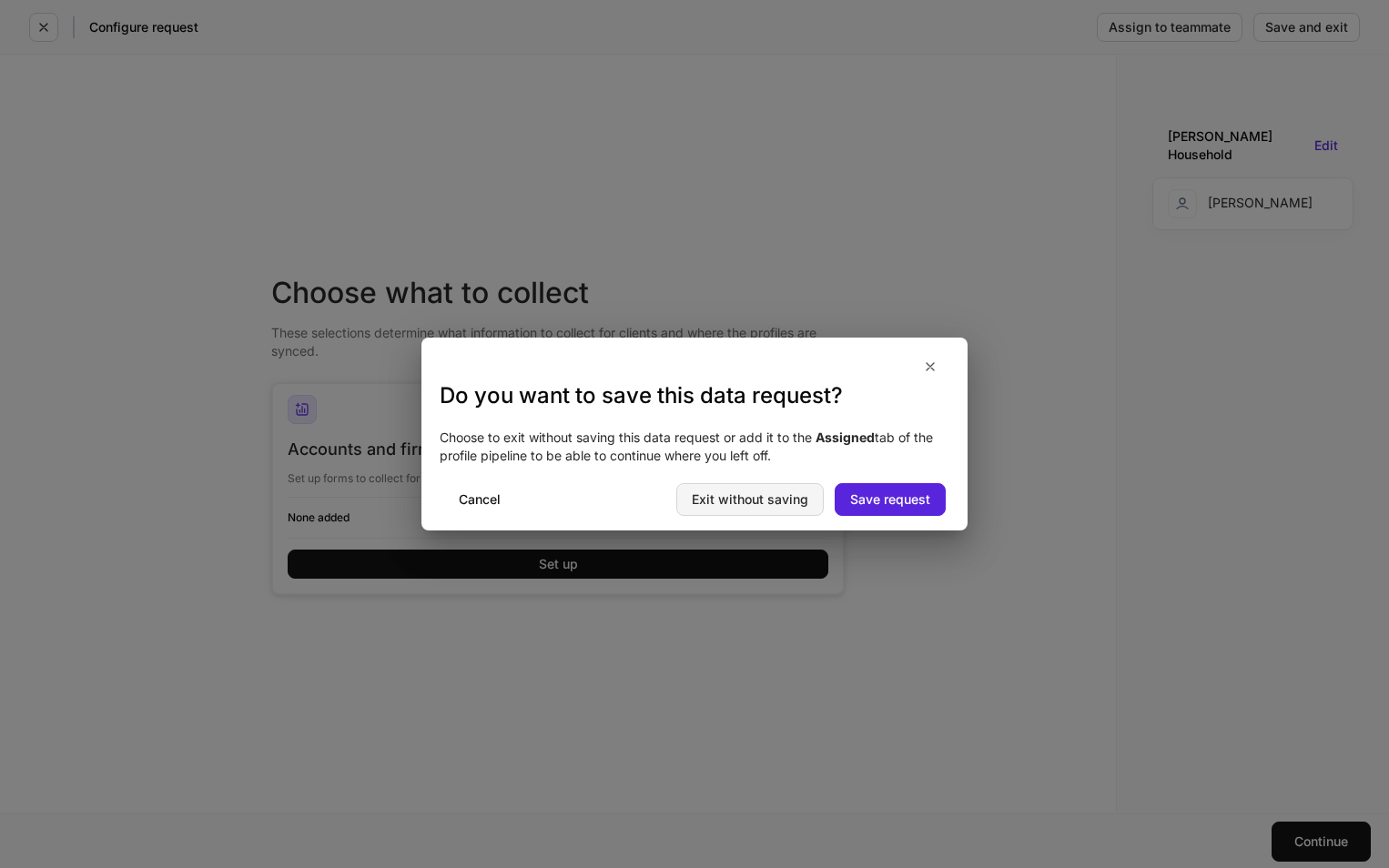
click at [729, 489] on button "Exit without saving" at bounding box center [750, 500] width 147 height 33
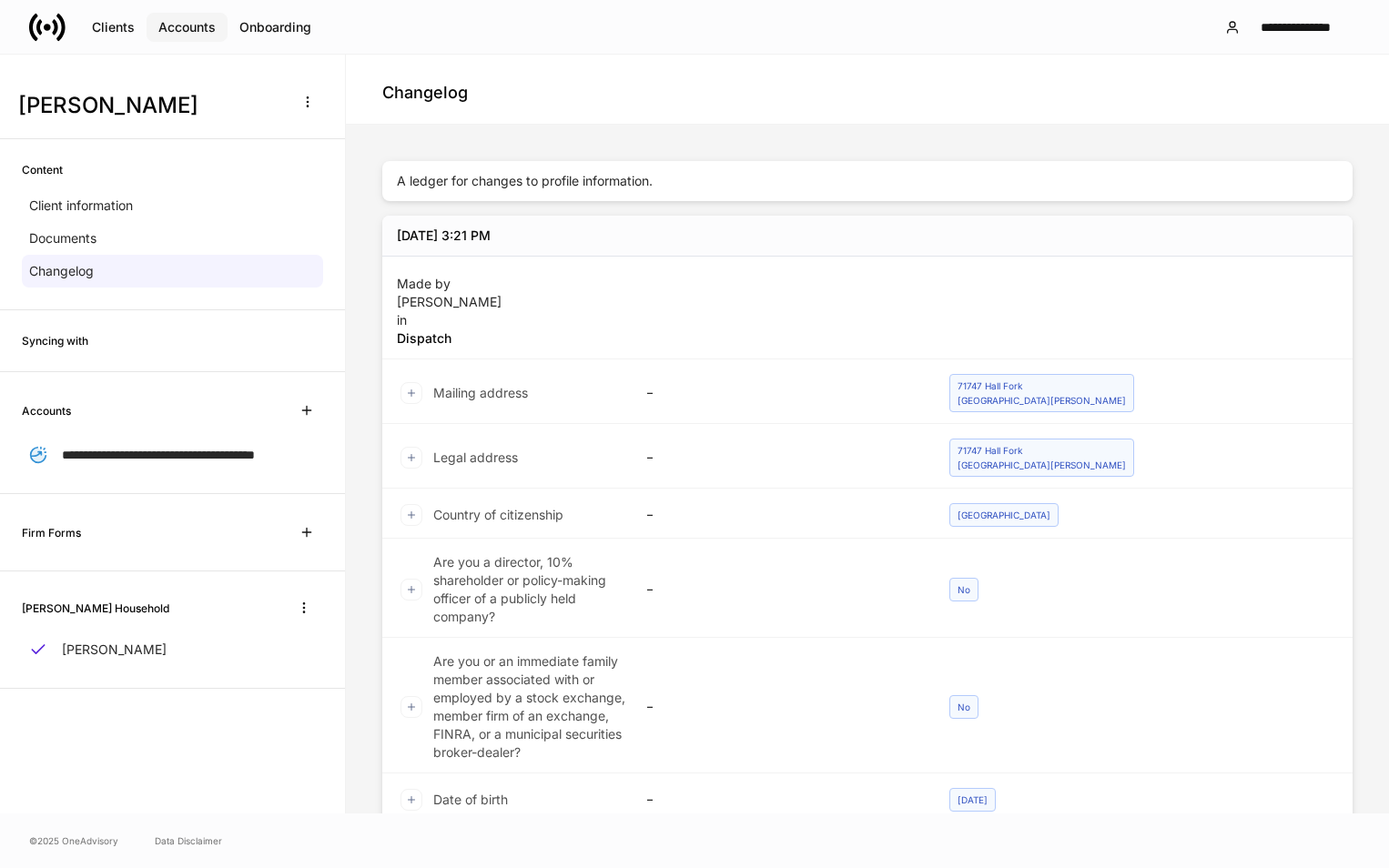
click at [174, 32] on div "Accounts" at bounding box center [186, 28] width 57 height 13
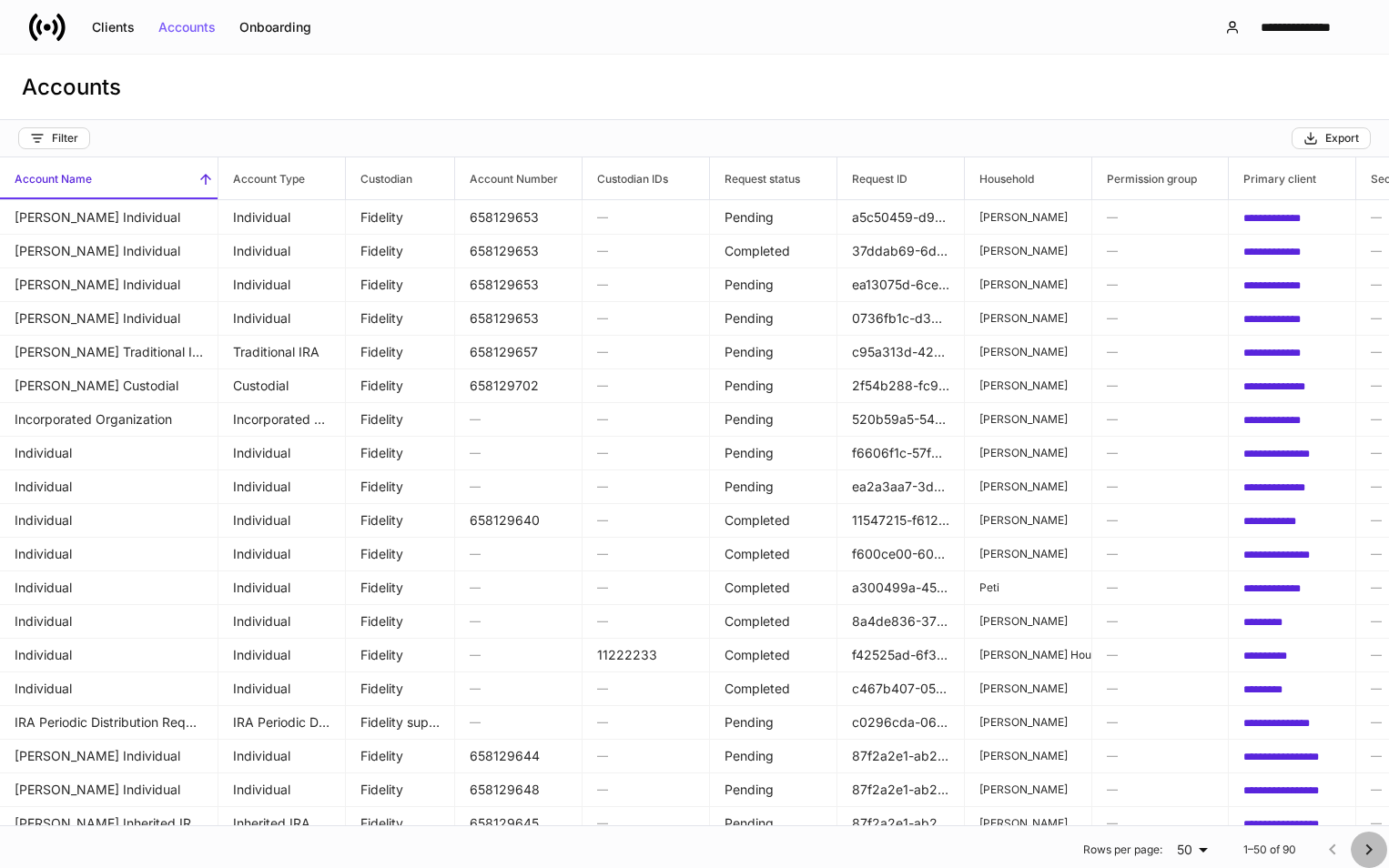
click at [1358, 851] on icon "Go to next page" at bounding box center [1369, 850] width 22 height 22
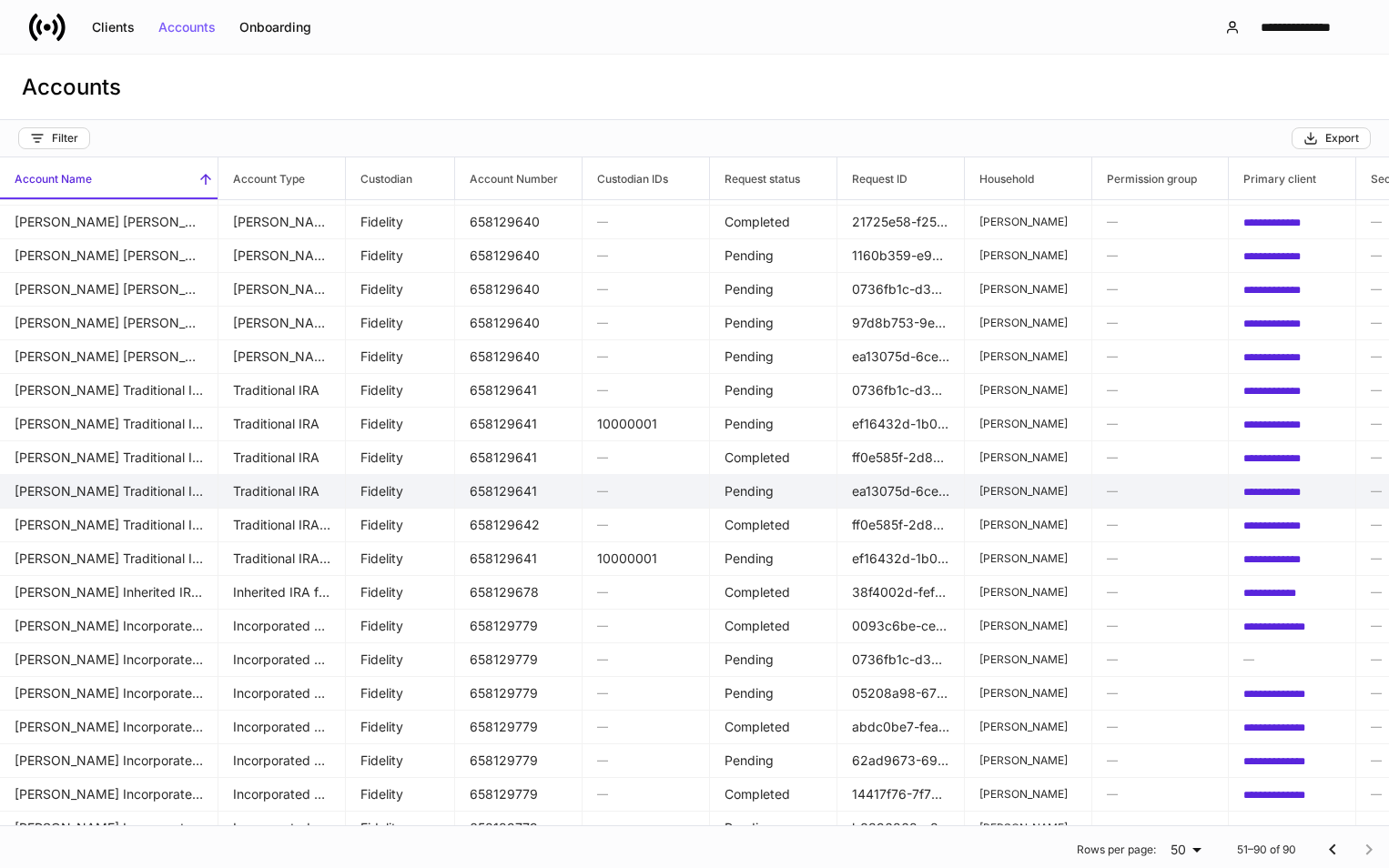
scroll to position [91, 0]
